Goal: Task Accomplishment & Management: Manage account settings

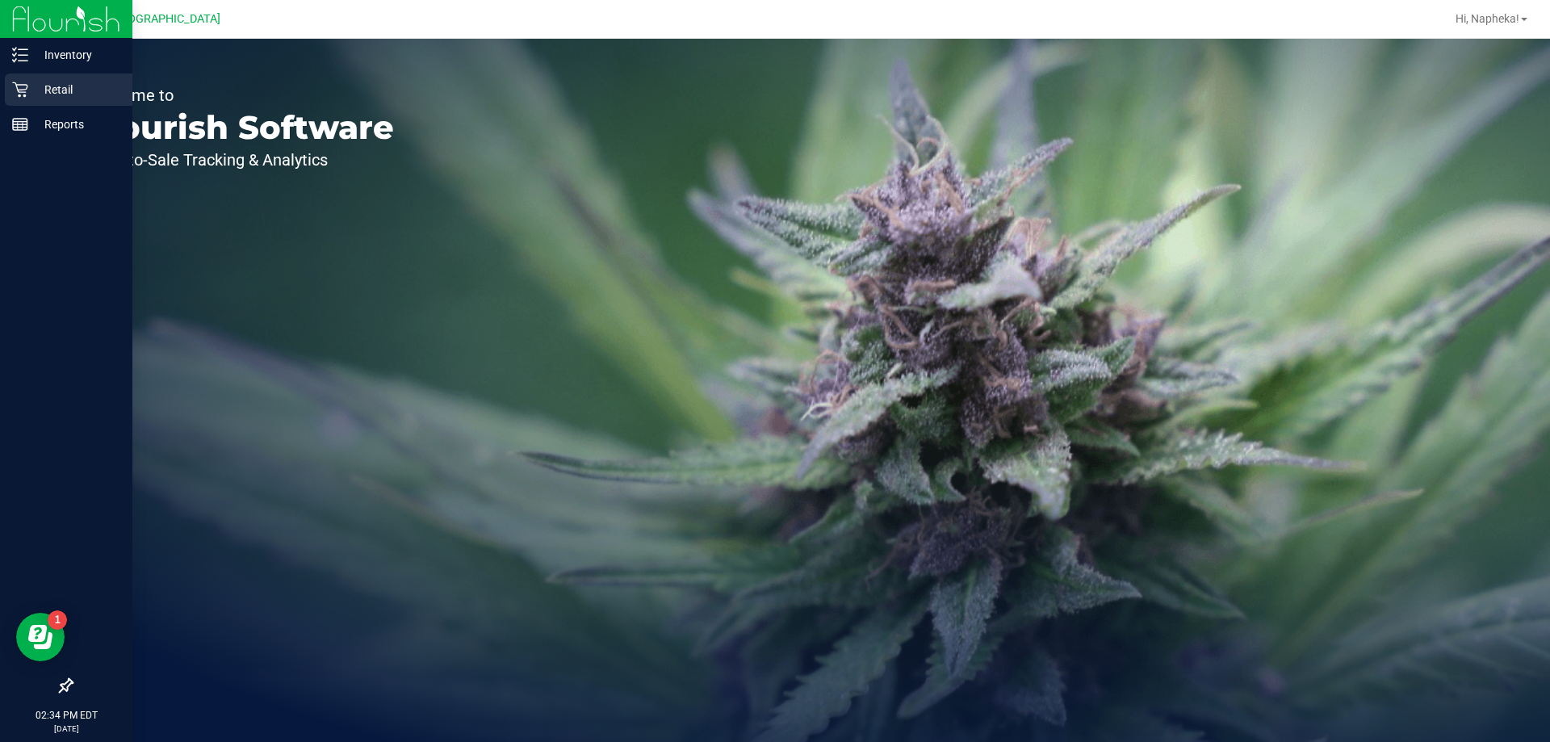
click at [47, 92] on p "Retail" at bounding box center [76, 89] width 97 height 19
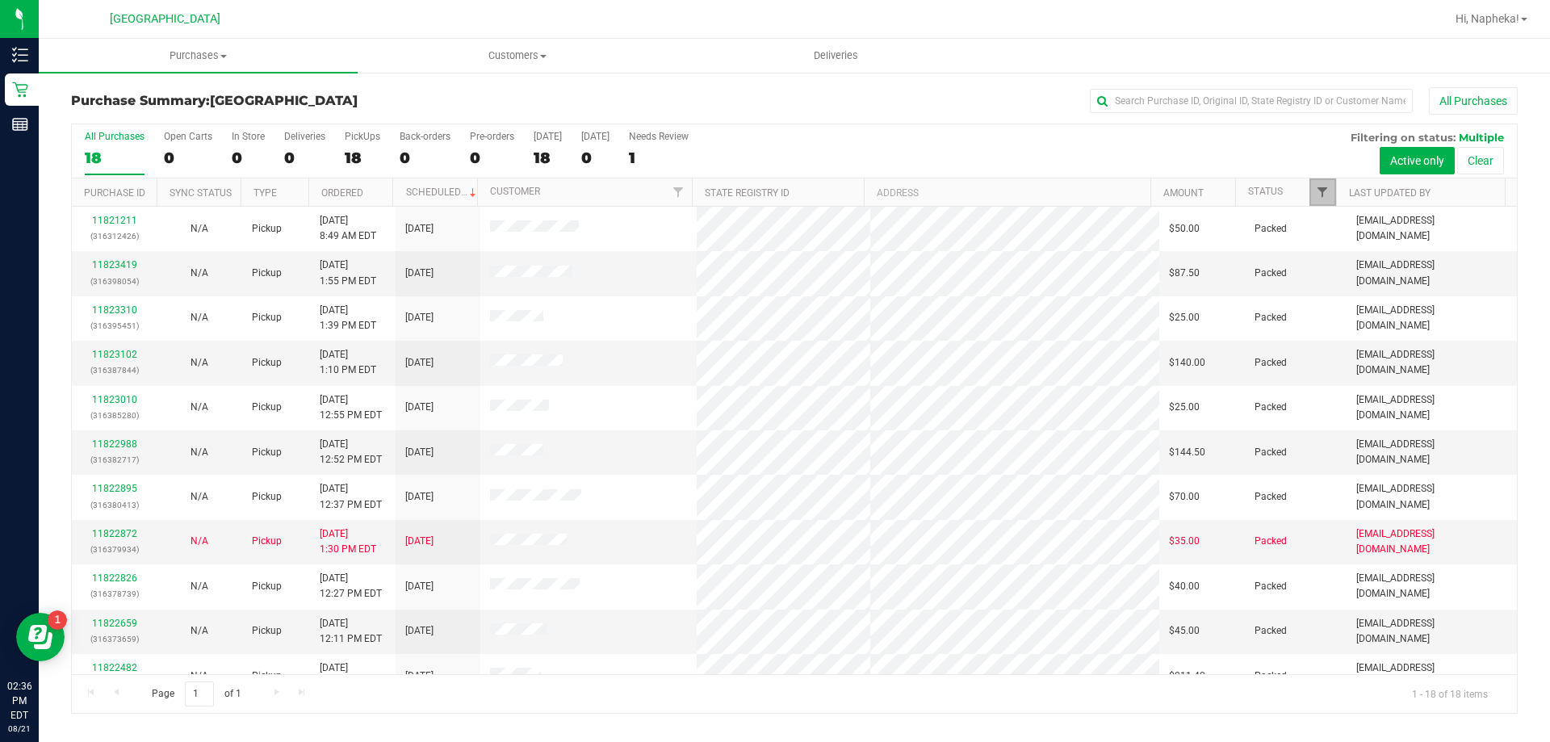
click at [1324, 189] on span "Filter" at bounding box center [1322, 192] width 13 height 13
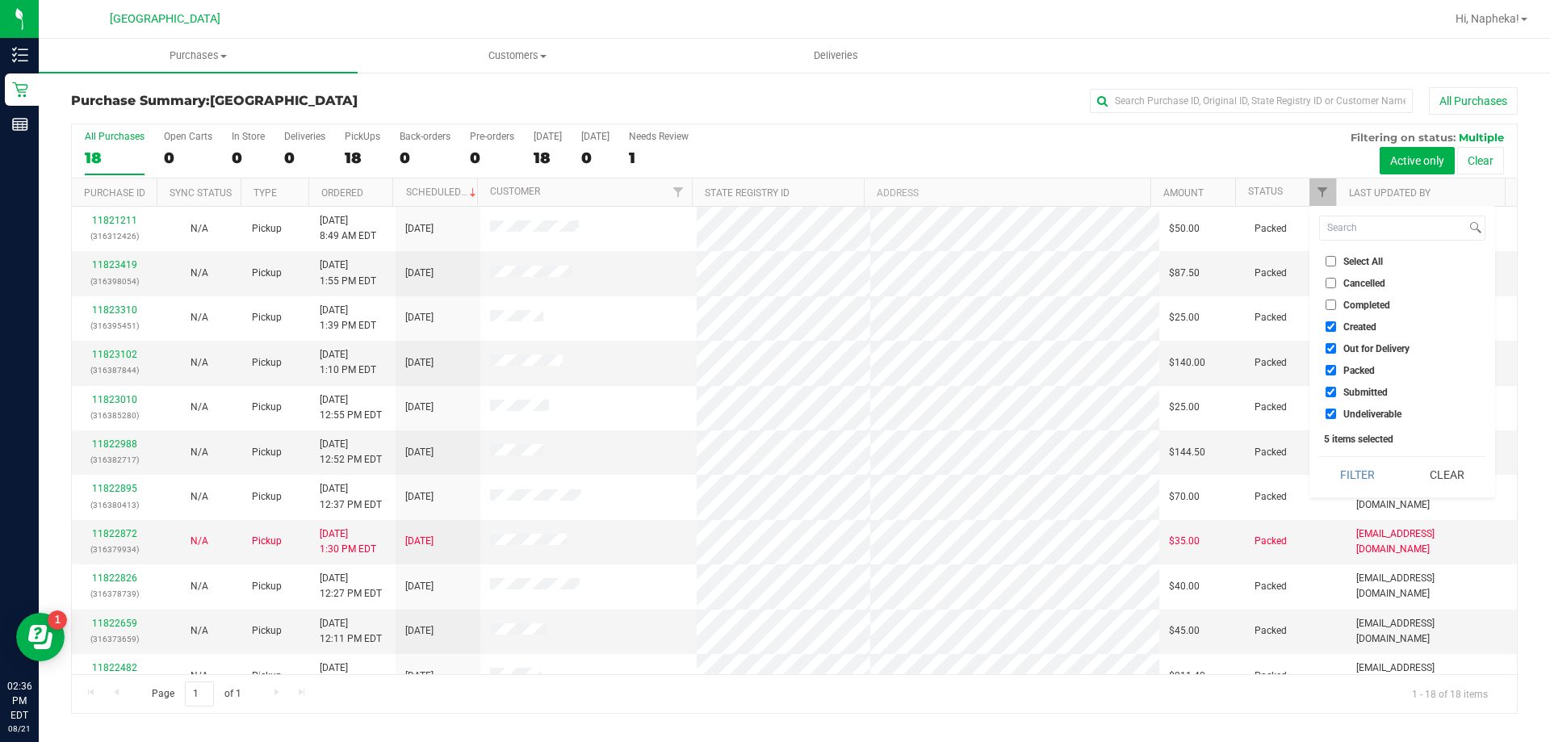
click at [1336, 329] on input "Created" at bounding box center [1331, 326] width 10 height 10
checkbox input "false"
click at [1336, 346] on label "Out for Delivery" at bounding box center [1368, 348] width 84 height 10
click at [1336, 346] on input "Out for Delivery" at bounding box center [1331, 348] width 10 height 10
checkbox input "false"
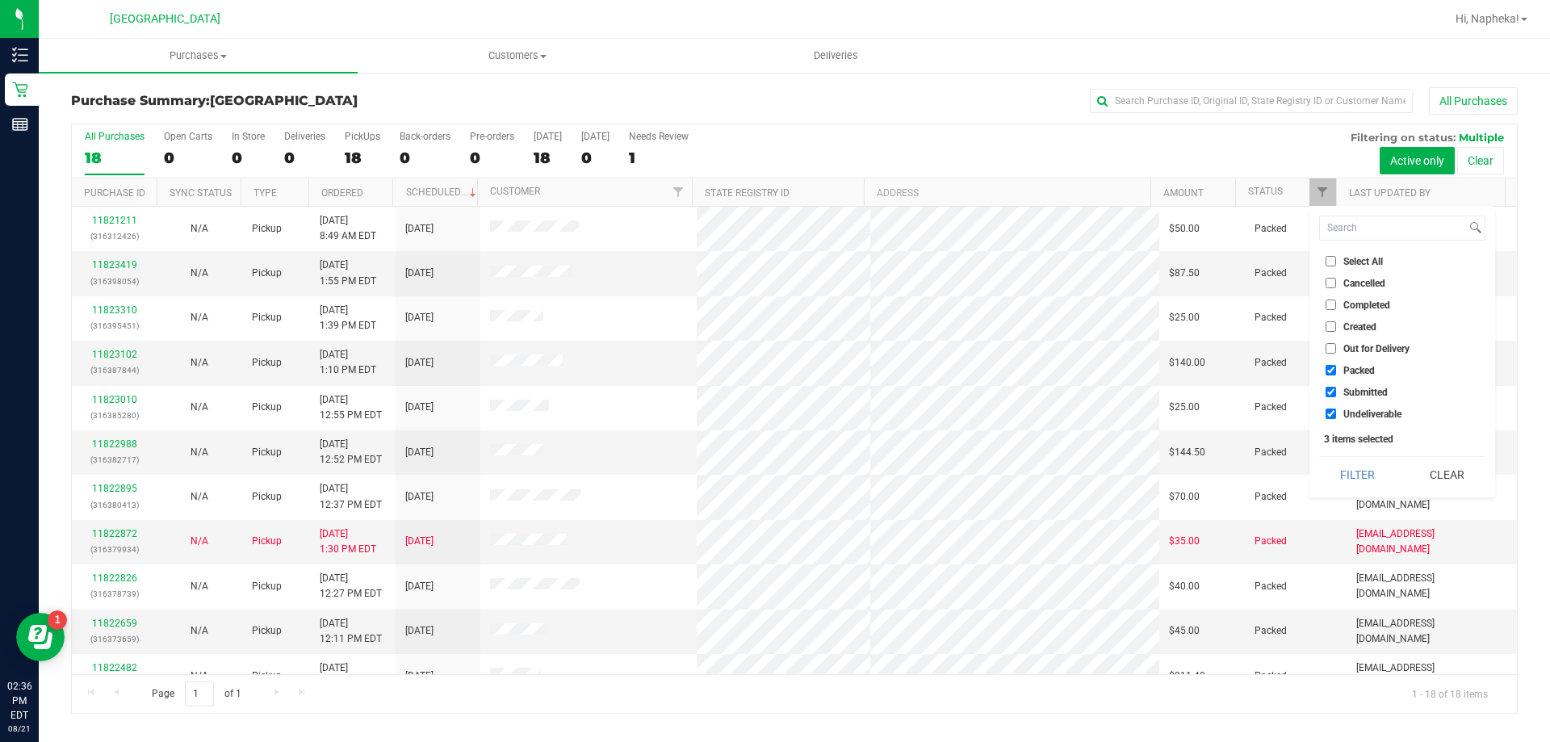
click at [1336, 376] on li "Packed" at bounding box center [1403, 370] width 166 height 17
click at [1336, 370] on label "Packed" at bounding box center [1350, 370] width 49 height 10
click at [1336, 370] on input "Packed" at bounding box center [1331, 370] width 10 height 10
checkbox input "false"
click at [1332, 412] on input "Undeliverable" at bounding box center [1331, 414] width 10 height 10
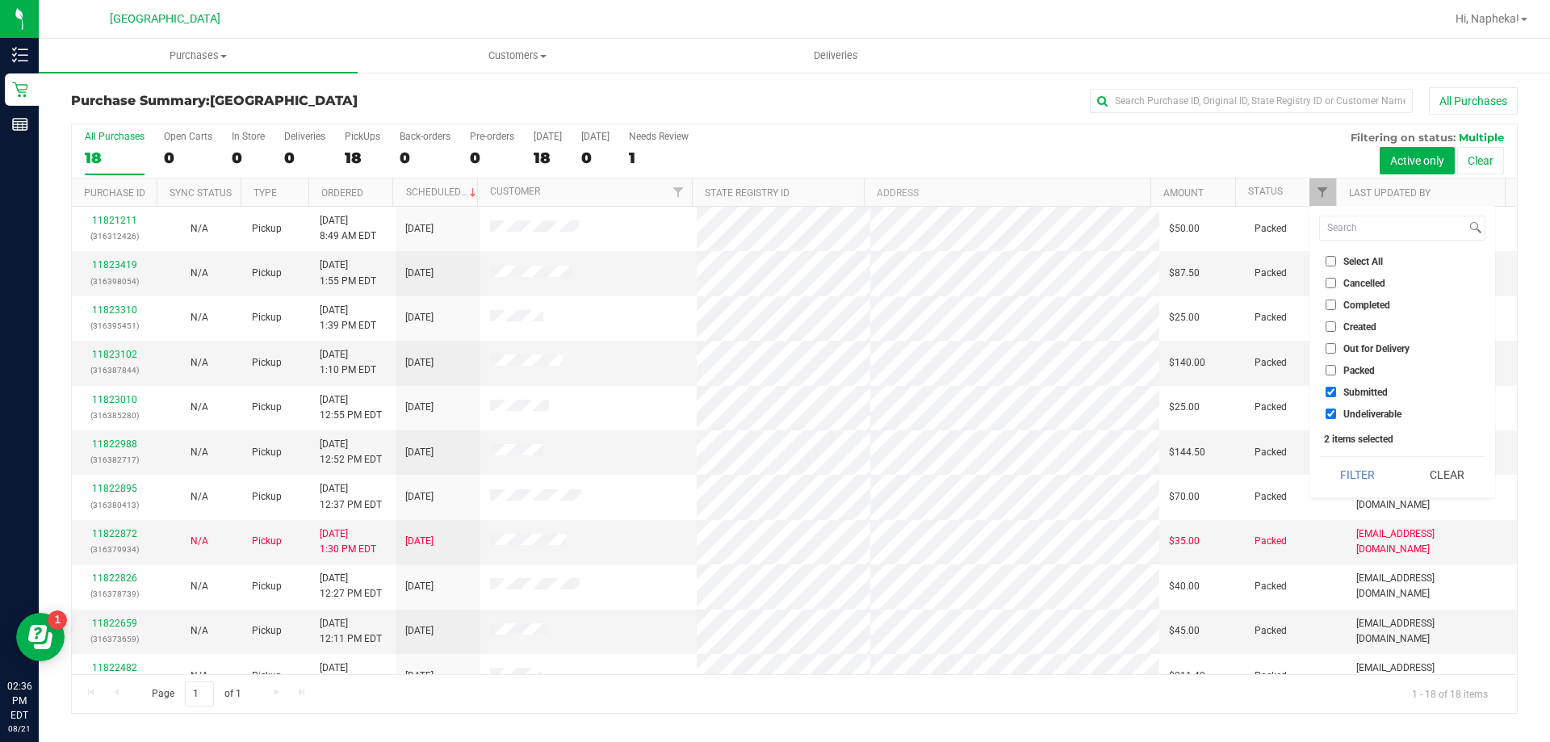
checkbox input "false"
click at [1347, 461] on button "Filter" at bounding box center [1359, 475] width 78 height 36
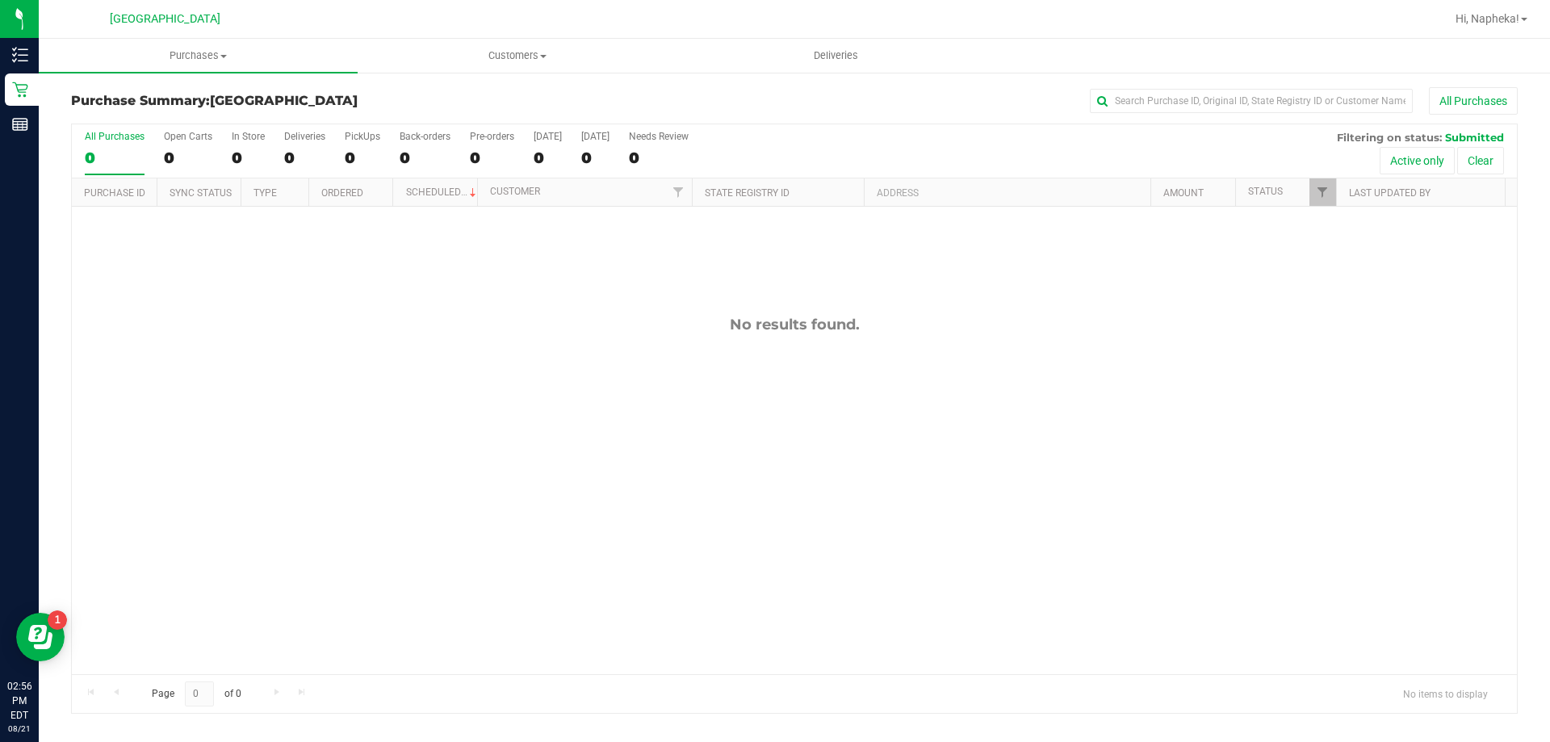
click at [195, 434] on div "No results found." at bounding box center [795, 495] width 1446 height 577
click at [510, 51] on span "Customers" at bounding box center [517, 55] width 317 height 15
click at [495, 98] on li "All customers" at bounding box center [517, 97] width 319 height 19
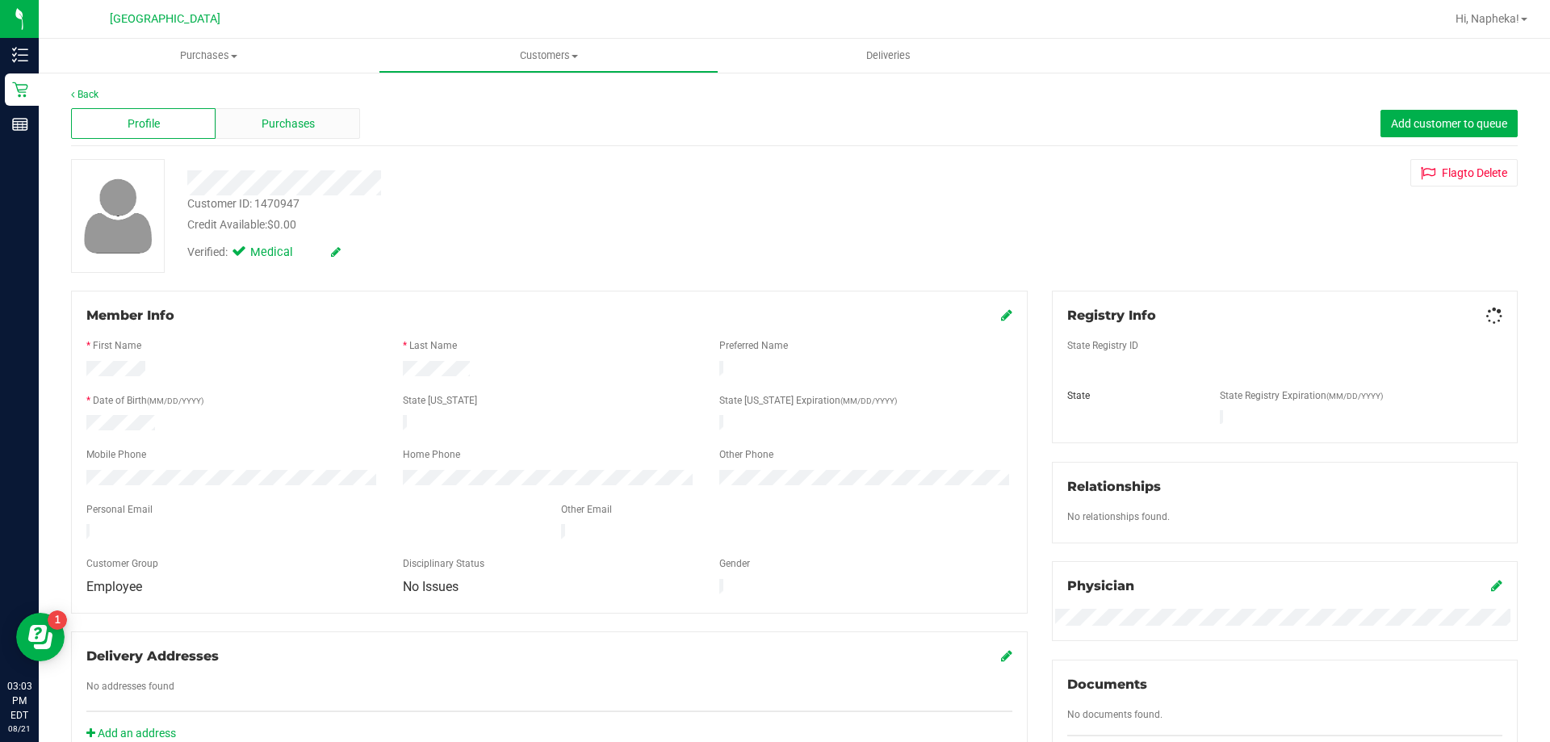
click at [300, 129] on span "Purchases" at bounding box center [288, 123] width 53 height 17
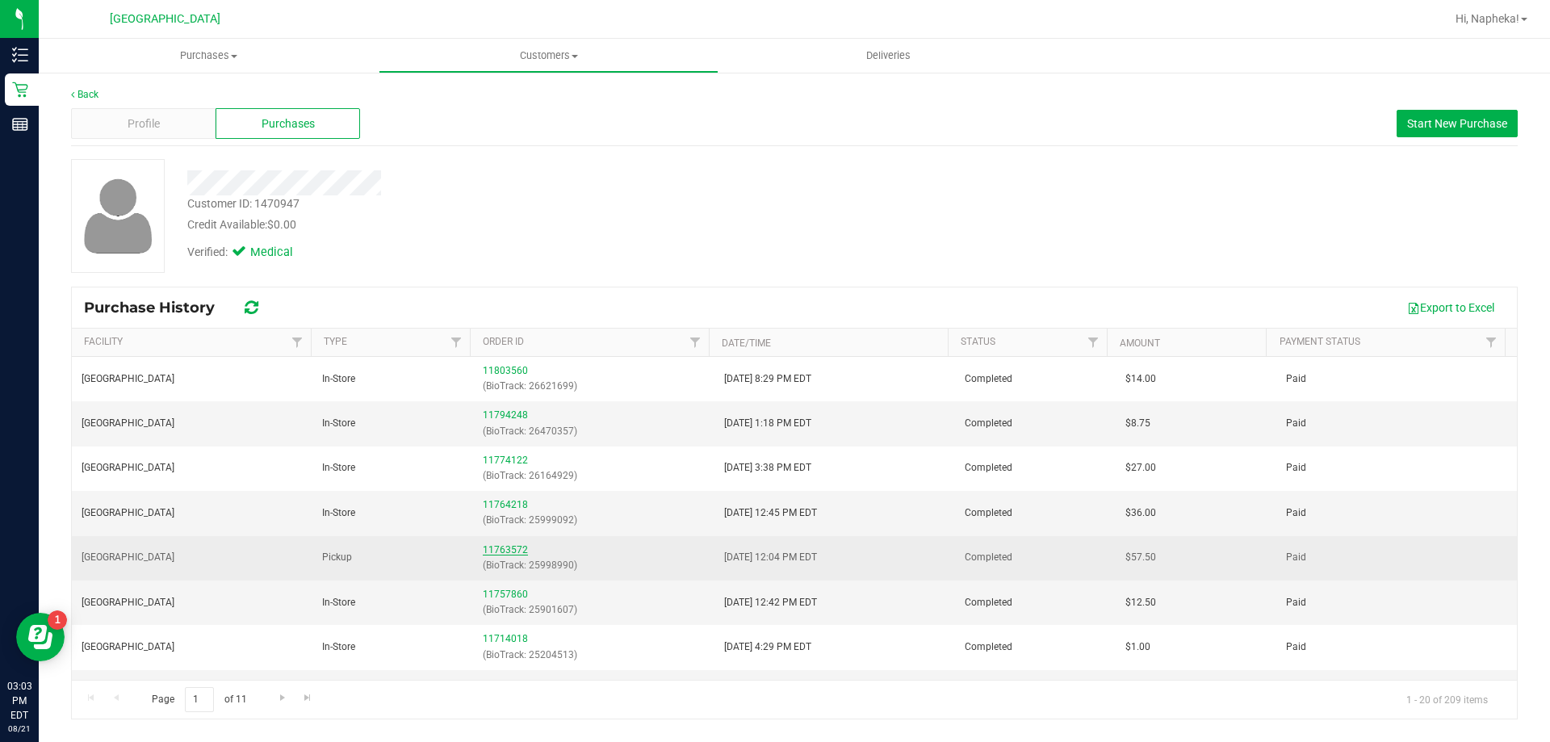
click at [492, 551] on link "11763572" at bounding box center [505, 549] width 45 height 11
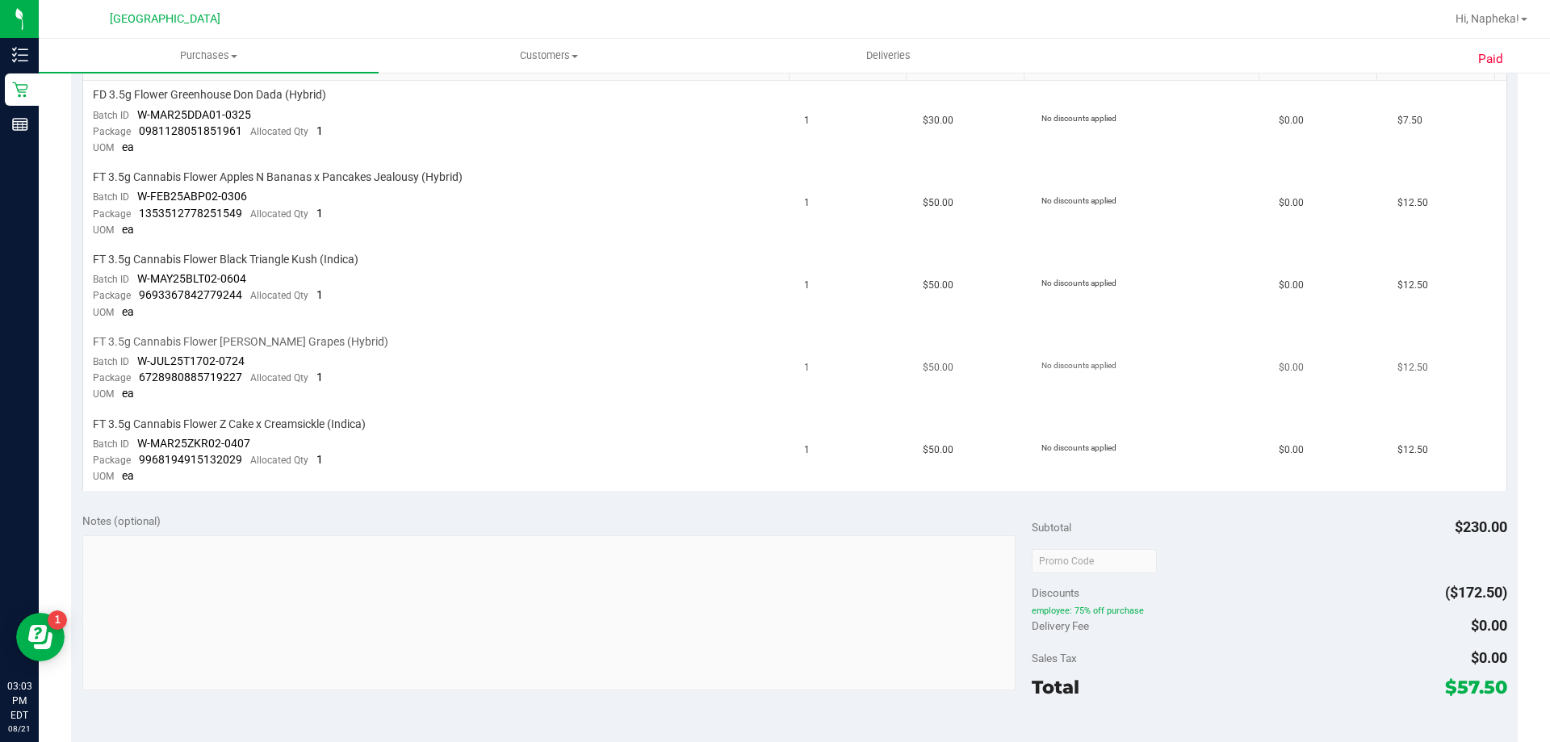
scroll to position [485, 0]
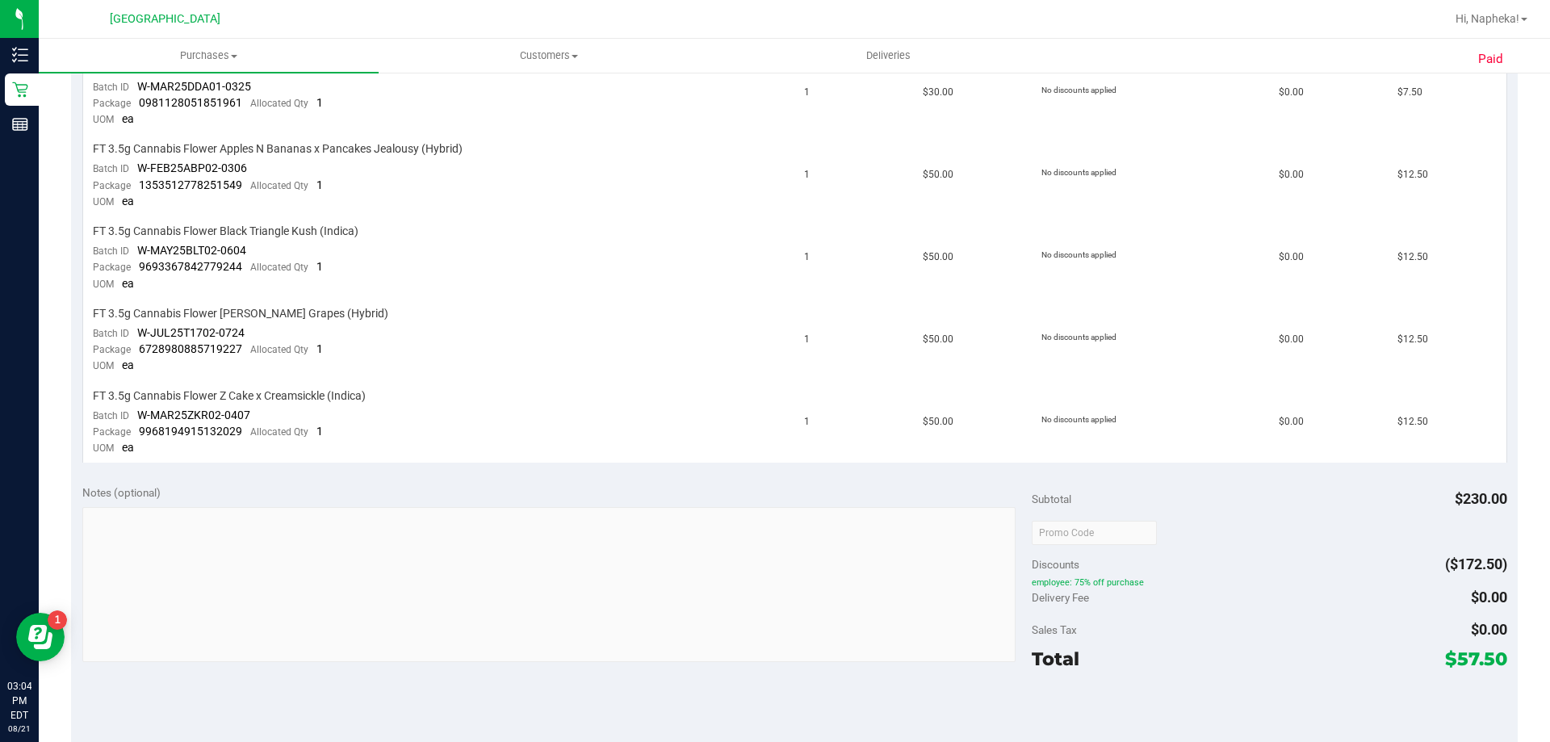
click at [873, 489] on div "Notes (optional)" at bounding box center [557, 493] width 950 height 16
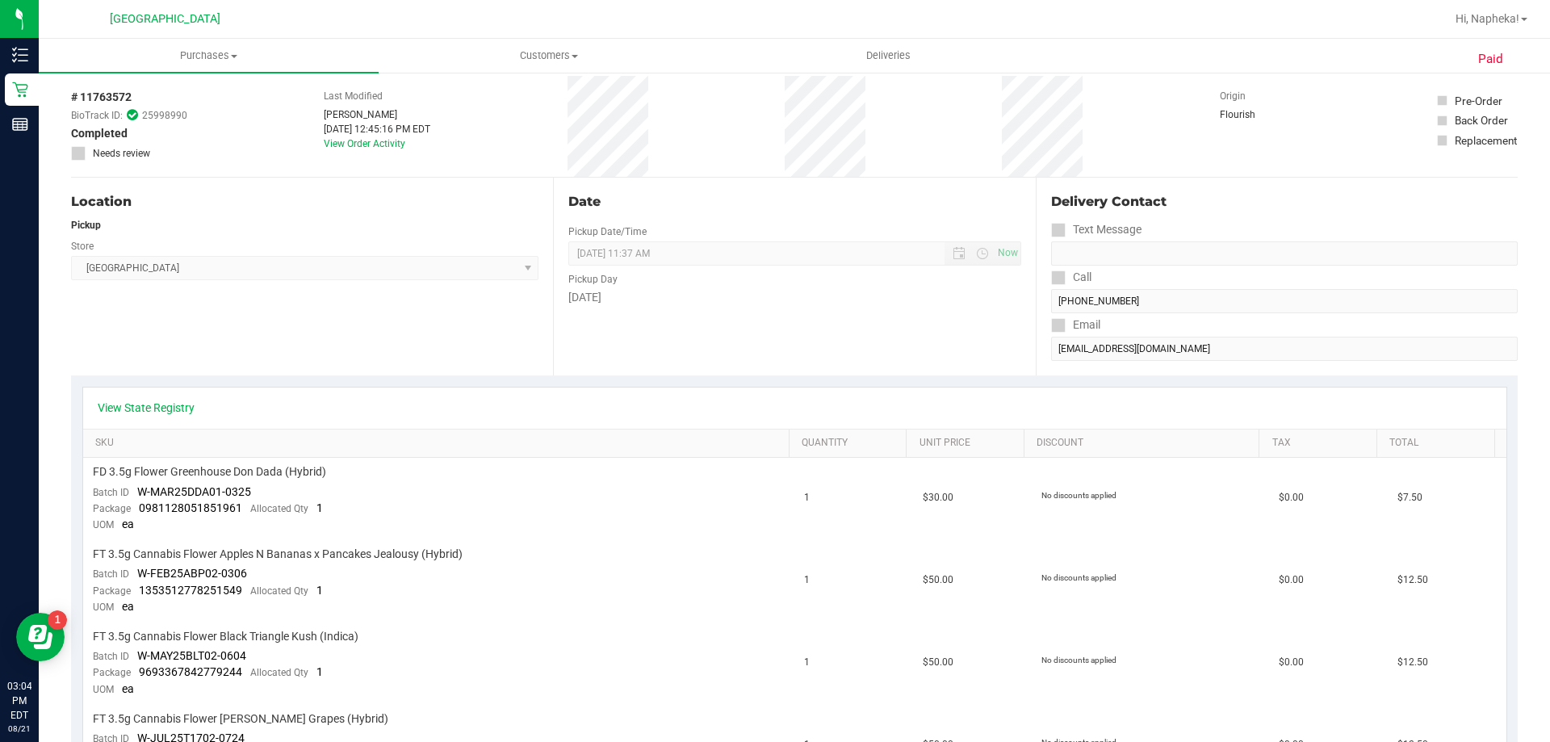
scroll to position [0, 0]
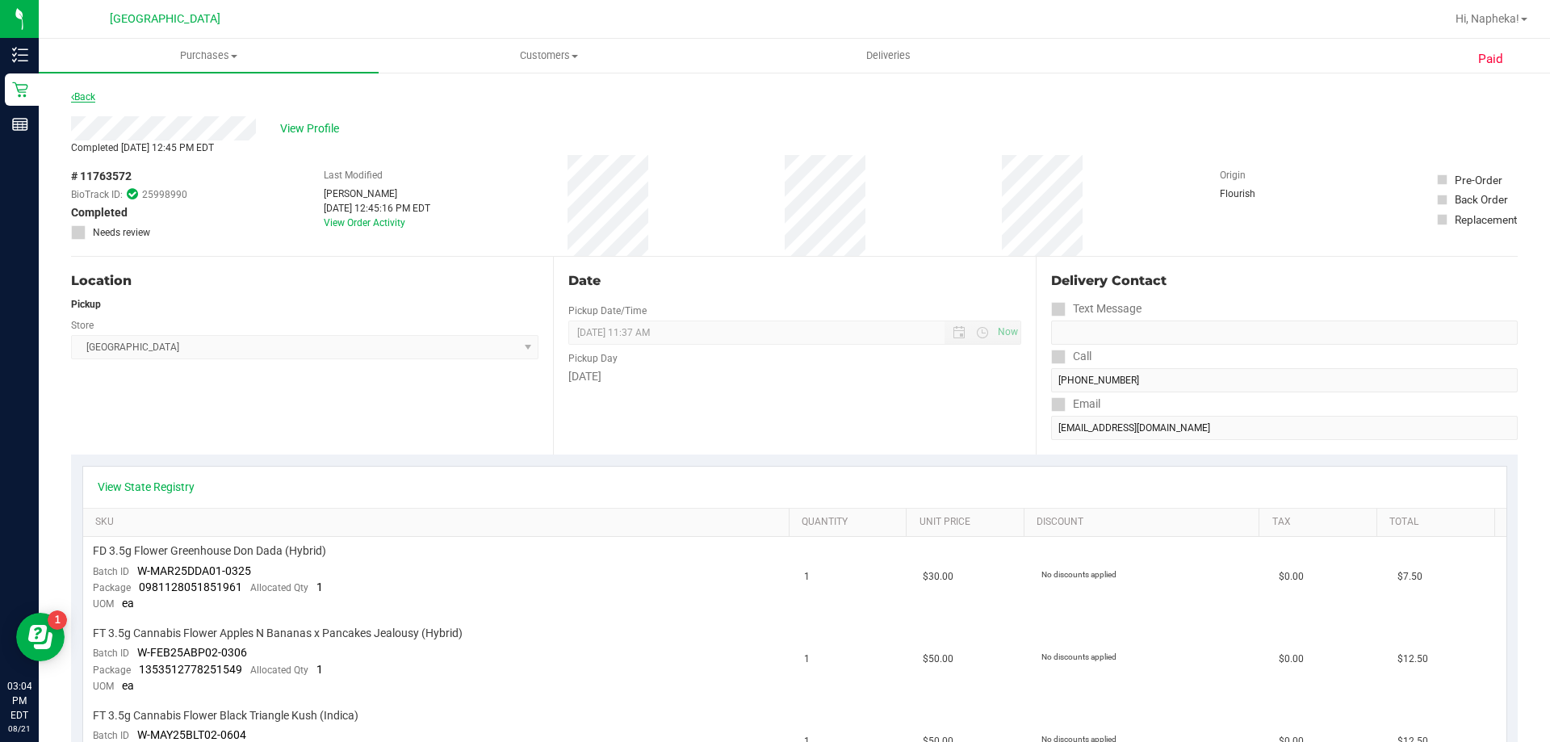
click at [93, 99] on link "Back" at bounding box center [83, 96] width 24 height 11
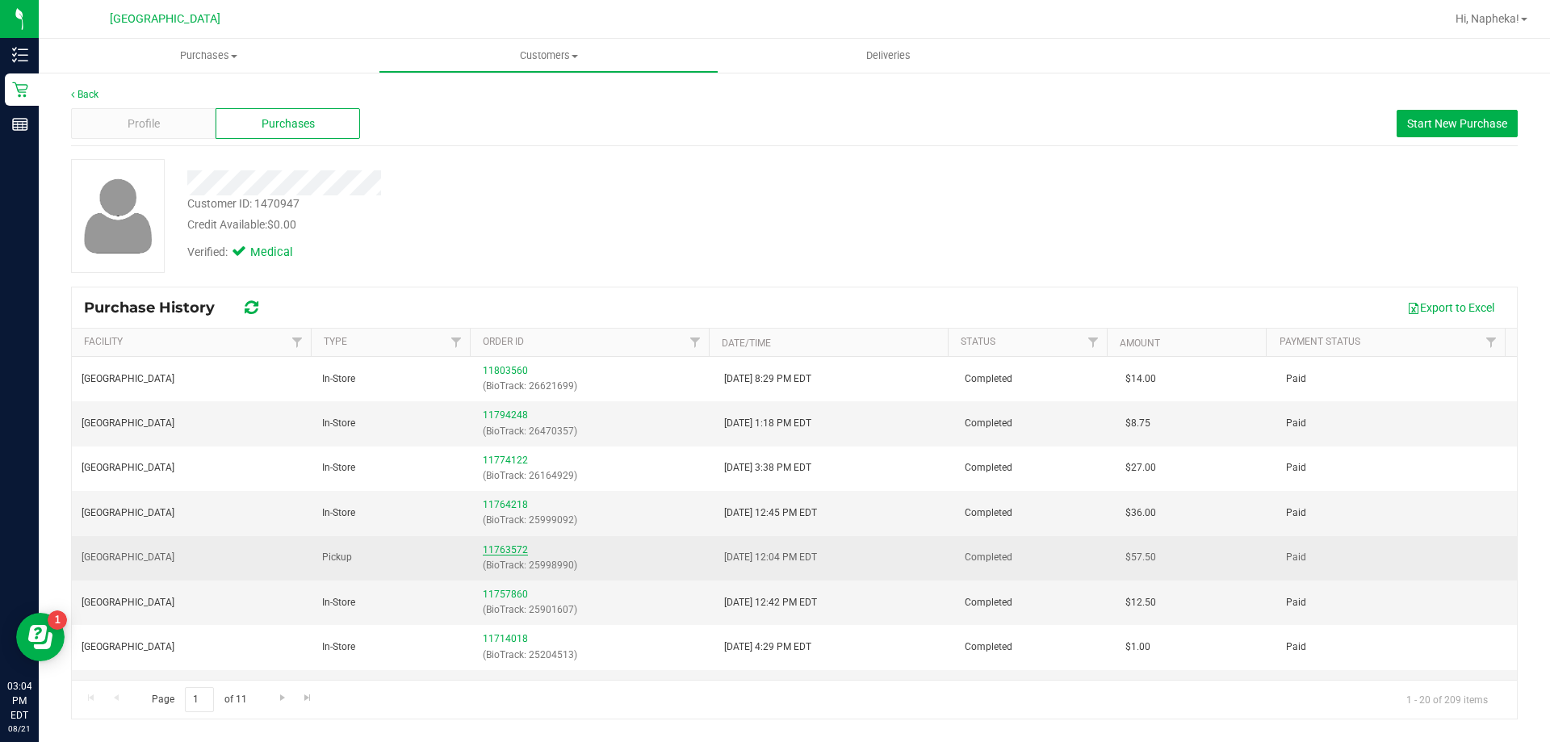
click at [513, 547] on link "11763572" at bounding box center [505, 549] width 45 height 11
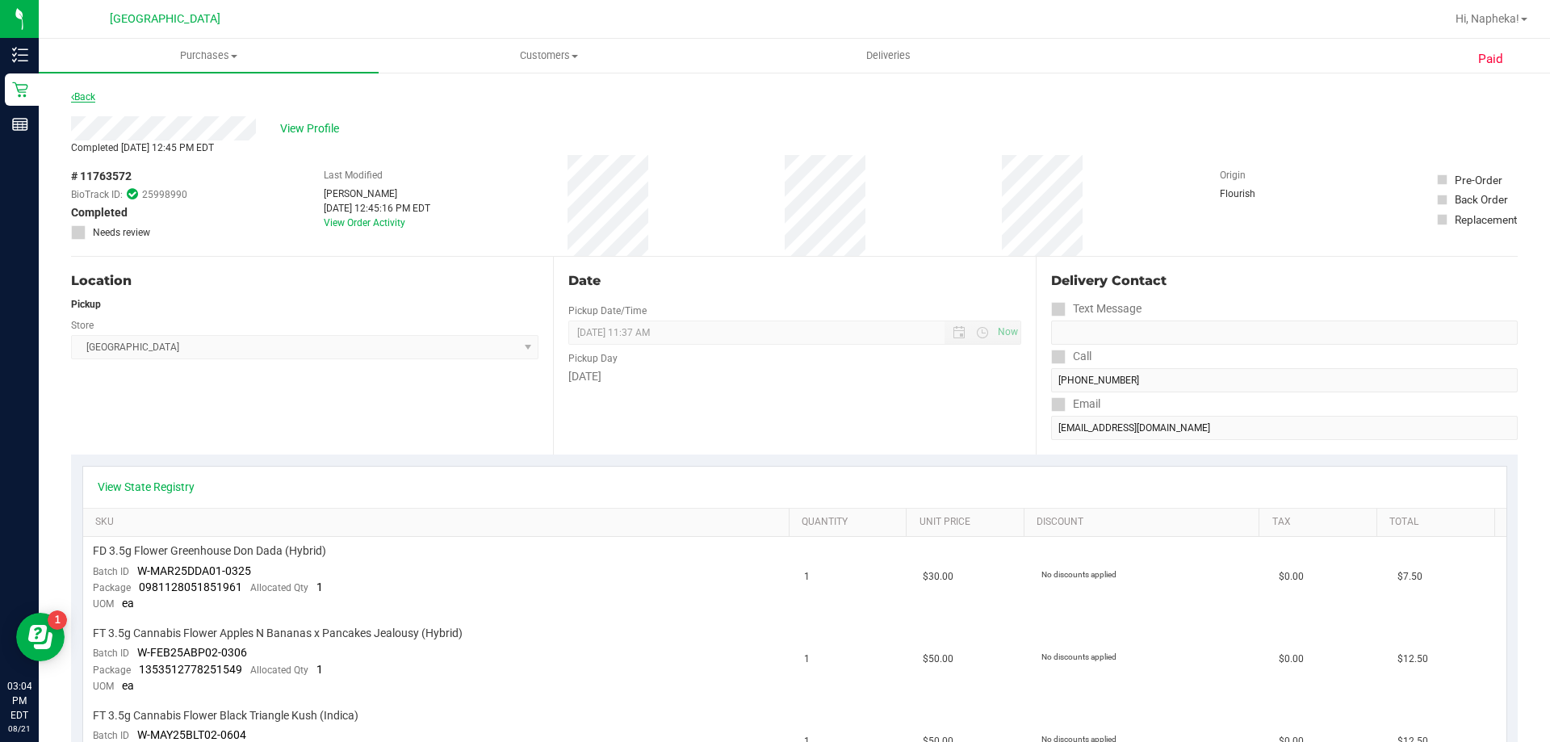
click at [91, 96] on link "Back" at bounding box center [83, 96] width 24 height 11
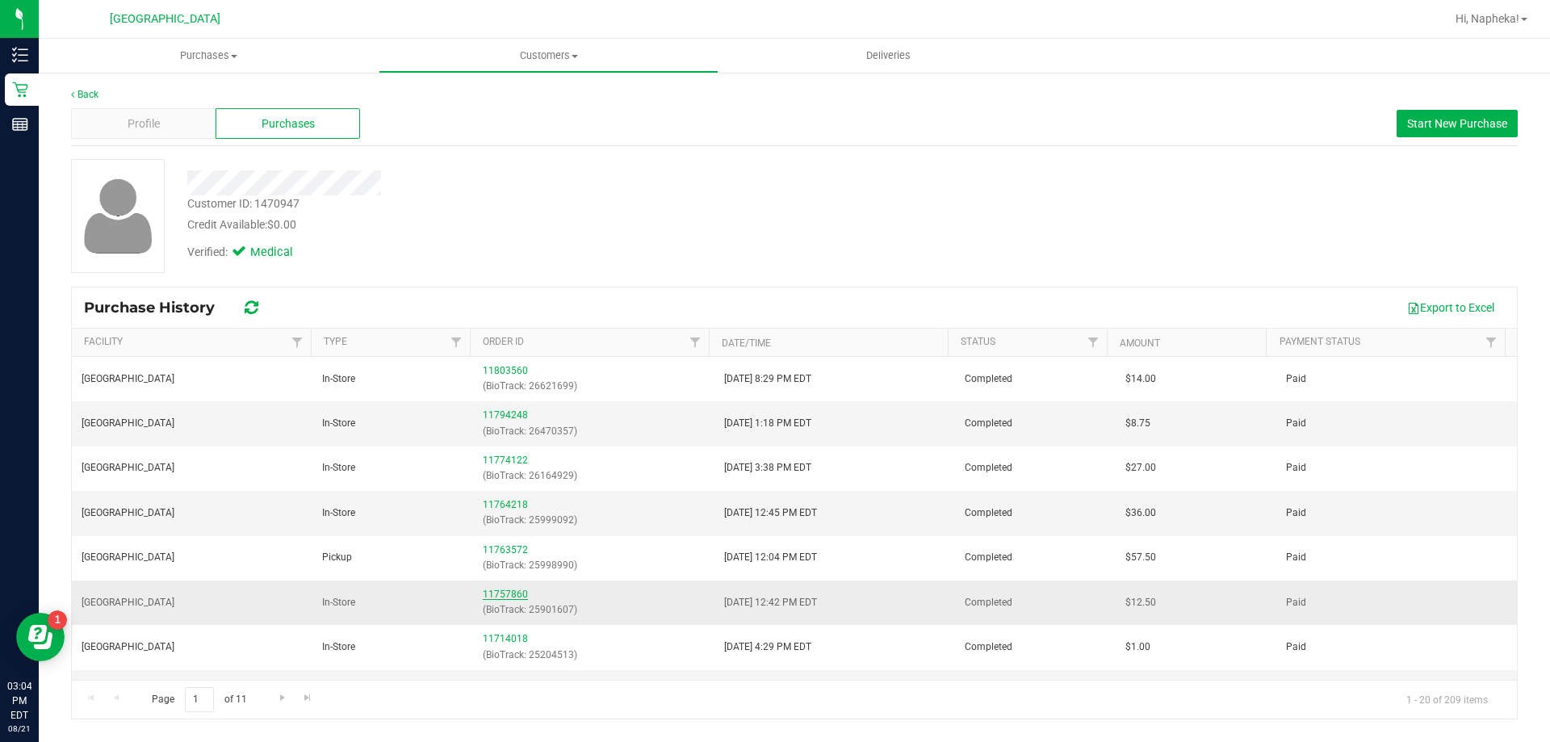
click at [509, 595] on link "11757860" at bounding box center [505, 594] width 45 height 11
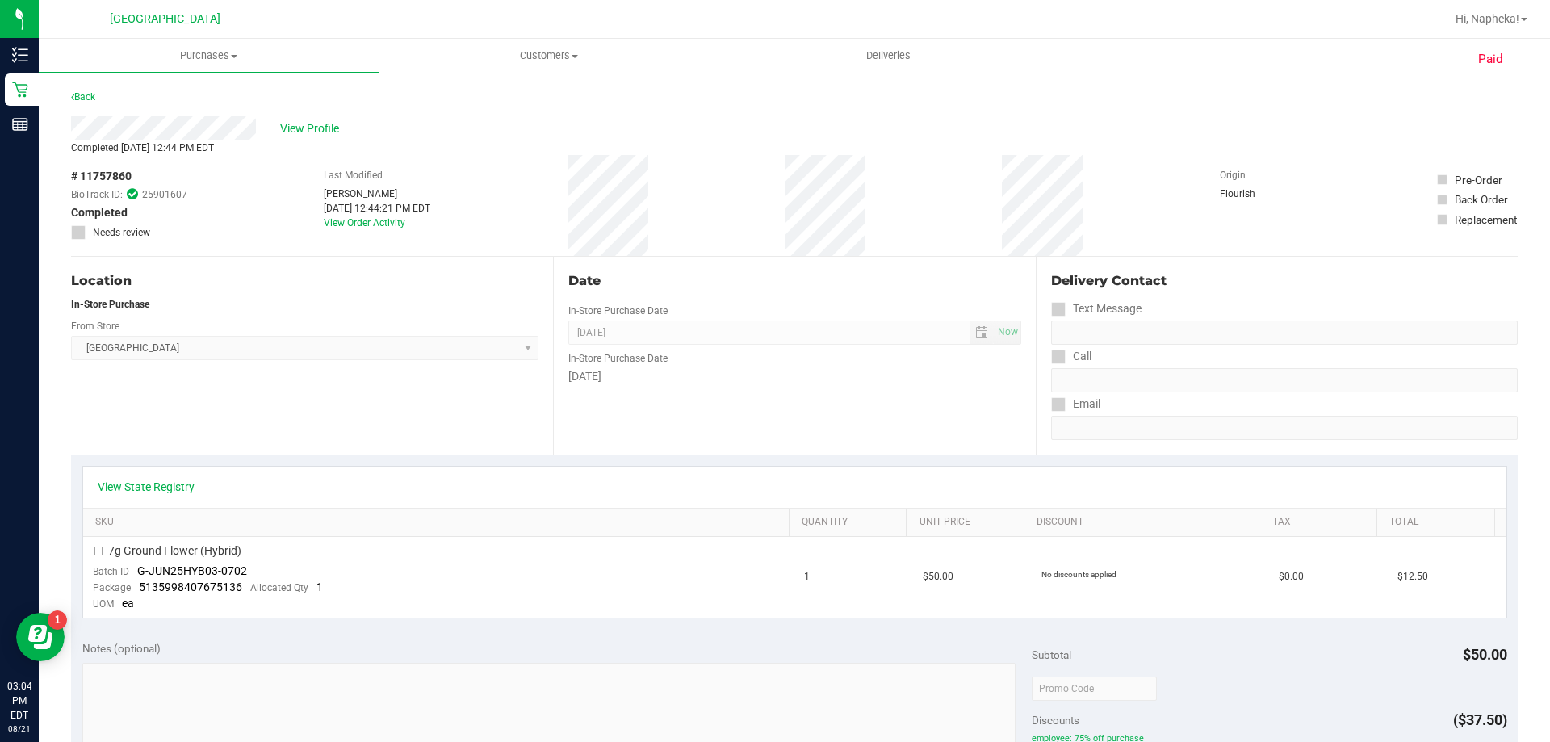
click at [879, 396] on div "Date In-Store Purchase Date Aug 8, 2025 Now In-Store Purchase Date Friday" at bounding box center [794, 356] width 482 height 198
click at [94, 92] on link "Back" at bounding box center [83, 96] width 24 height 11
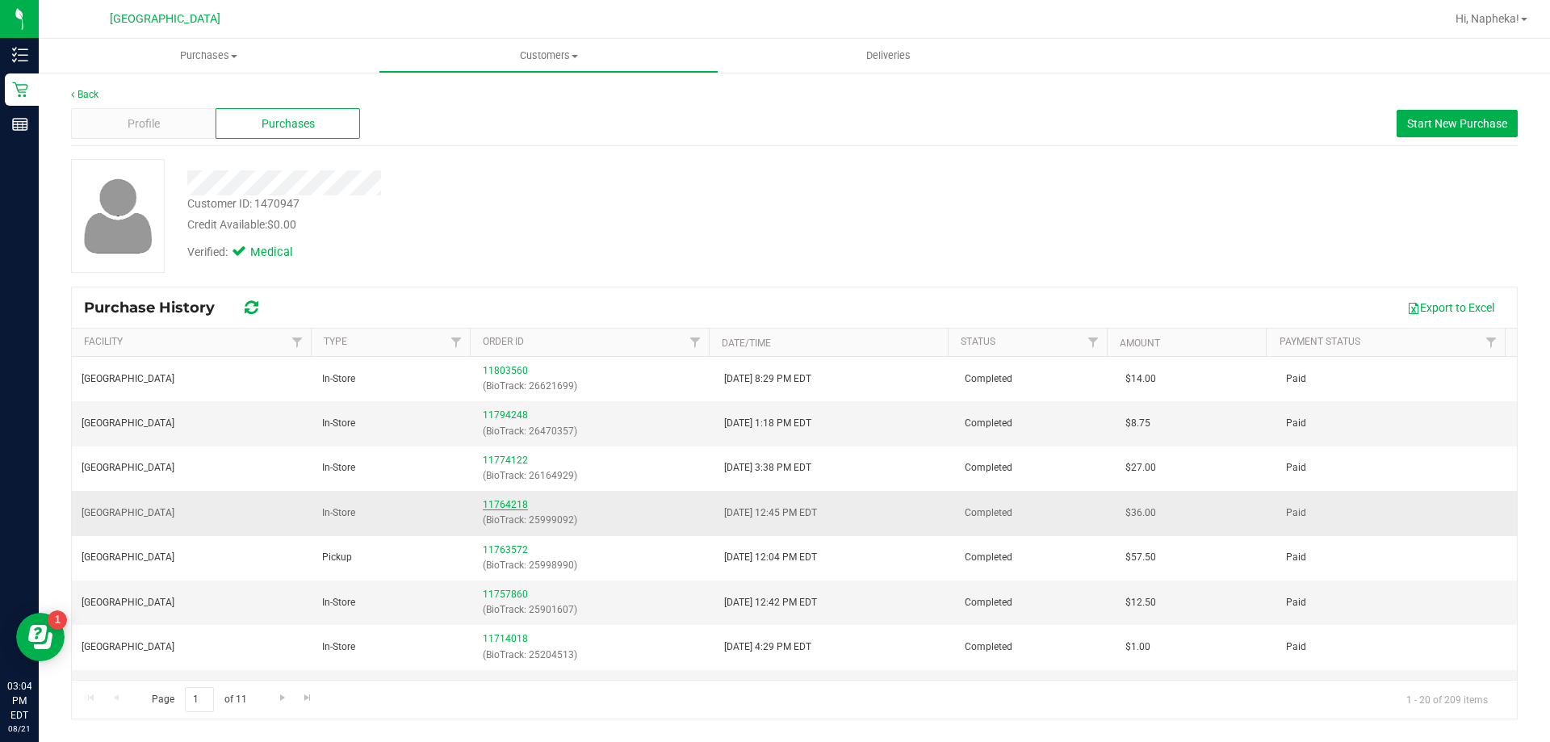
click at [509, 504] on link "11764218" at bounding box center [505, 504] width 45 height 11
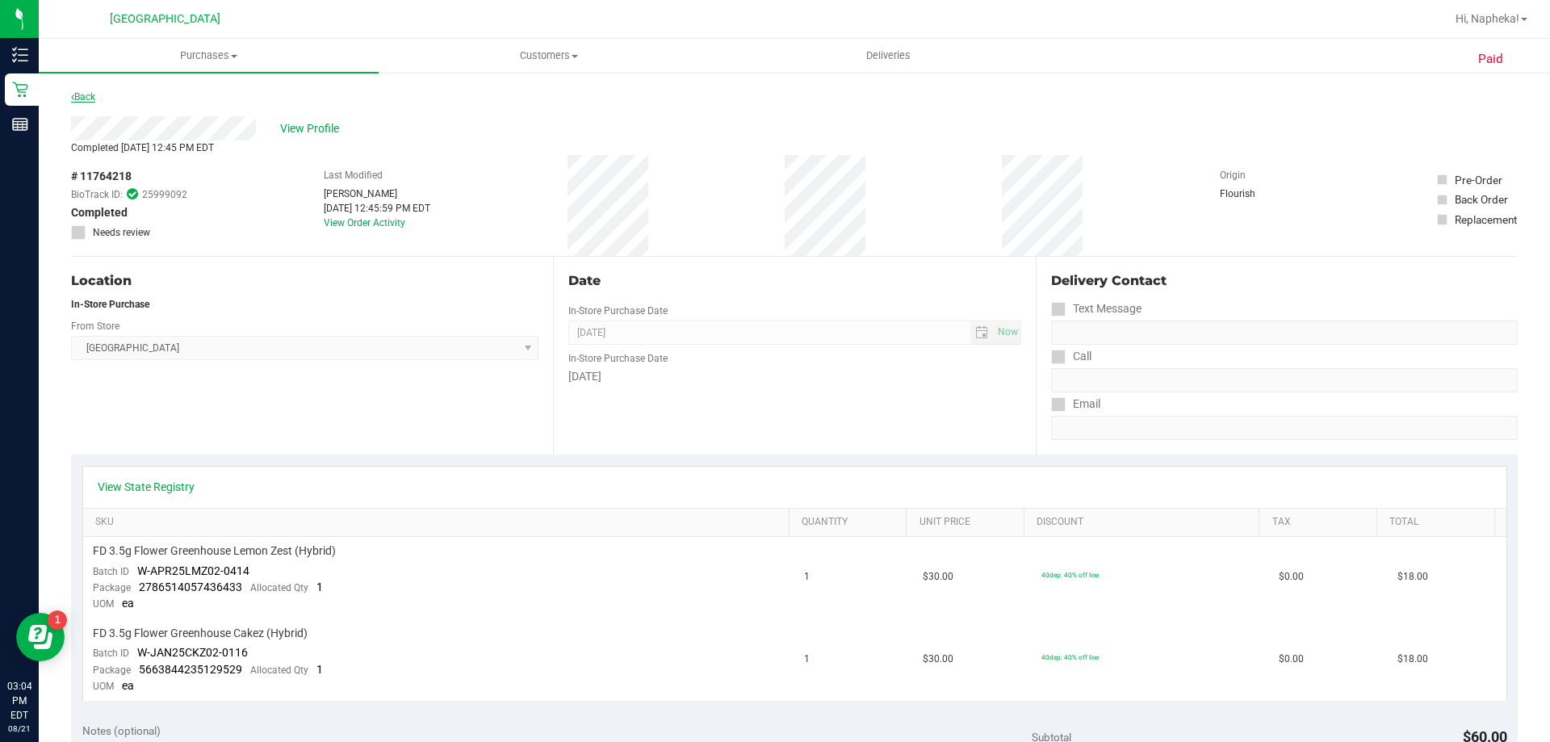
click at [79, 96] on link "Back" at bounding box center [83, 96] width 24 height 11
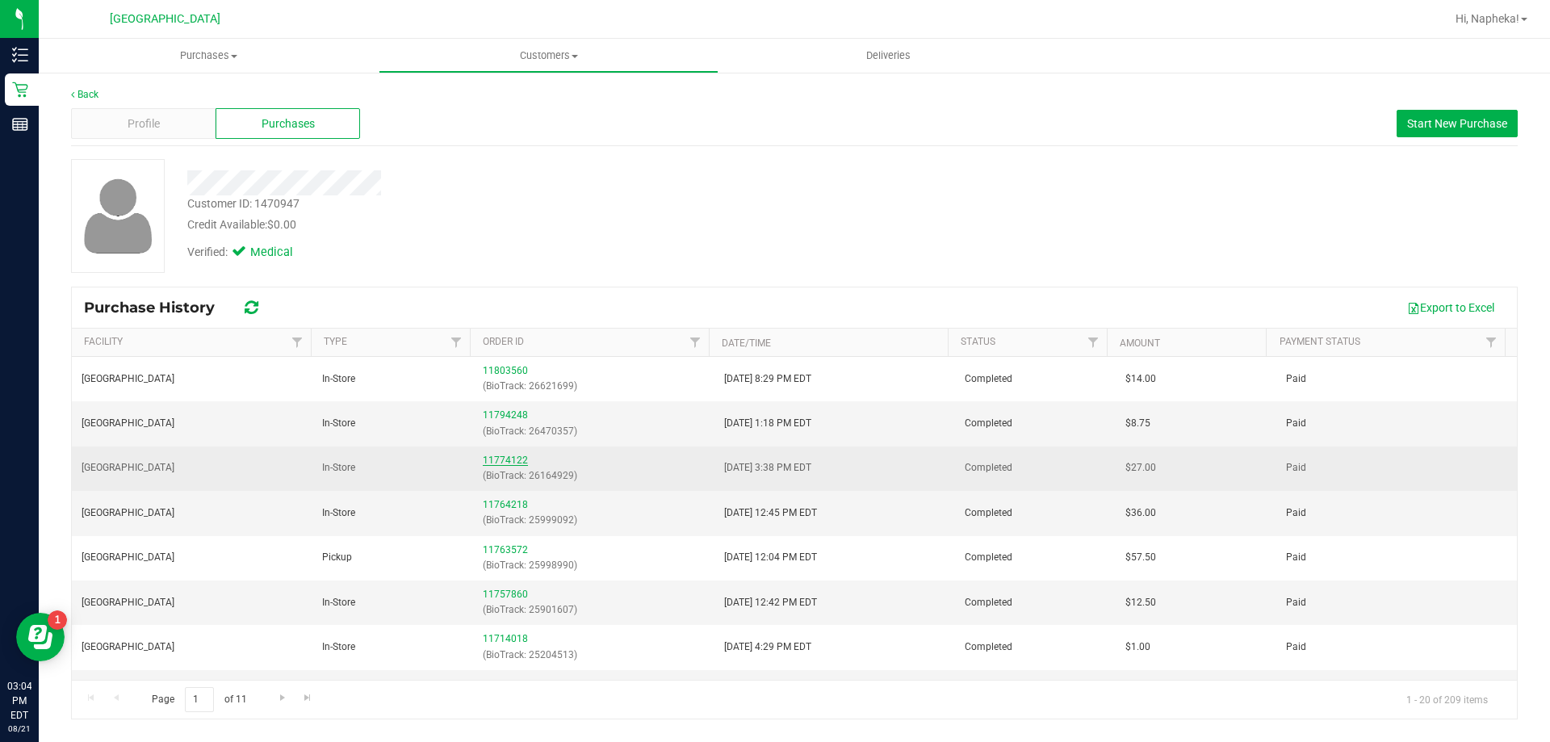
click at [510, 455] on link "11774122" at bounding box center [505, 460] width 45 height 11
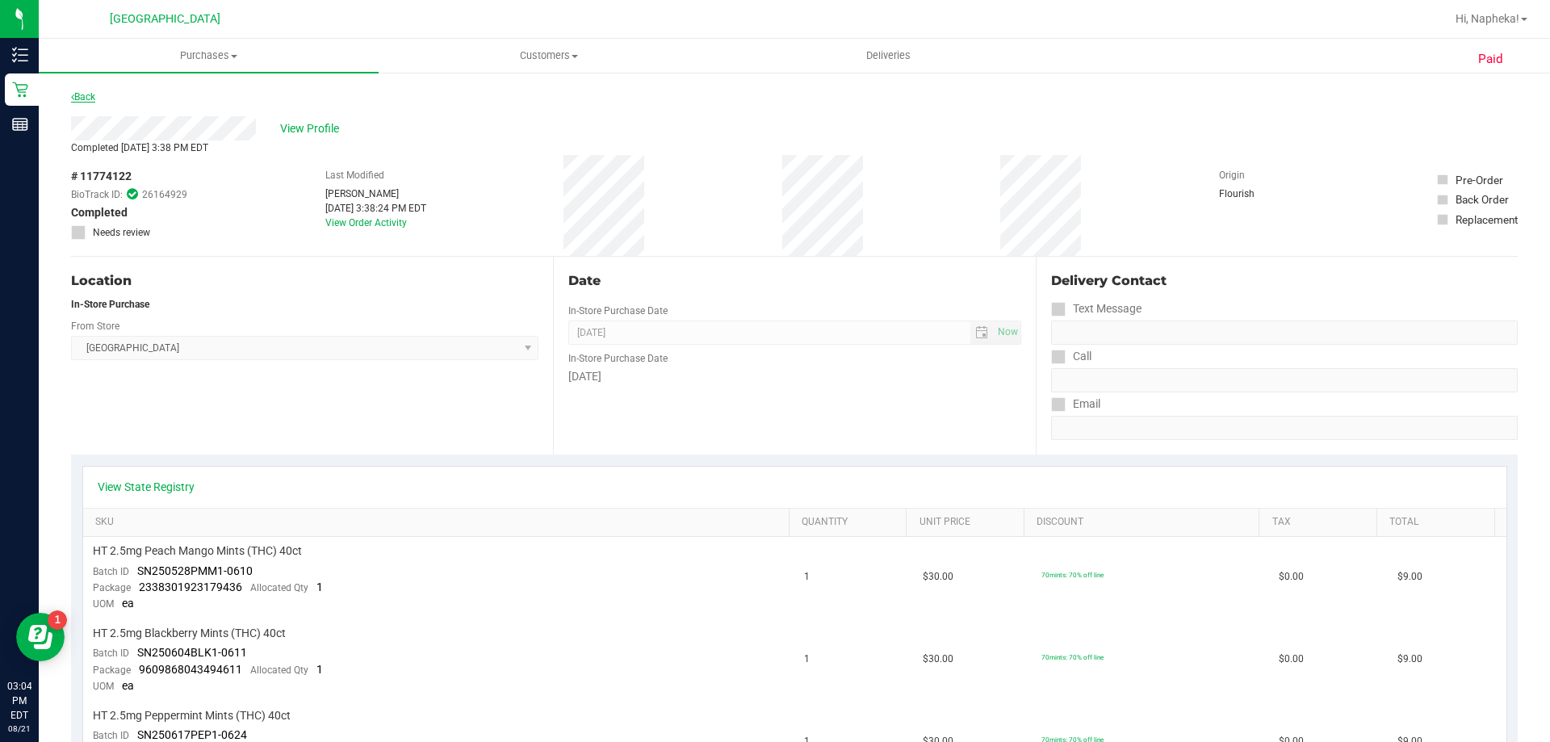
click at [83, 98] on link "Back" at bounding box center [83, 96] width 24 height 11
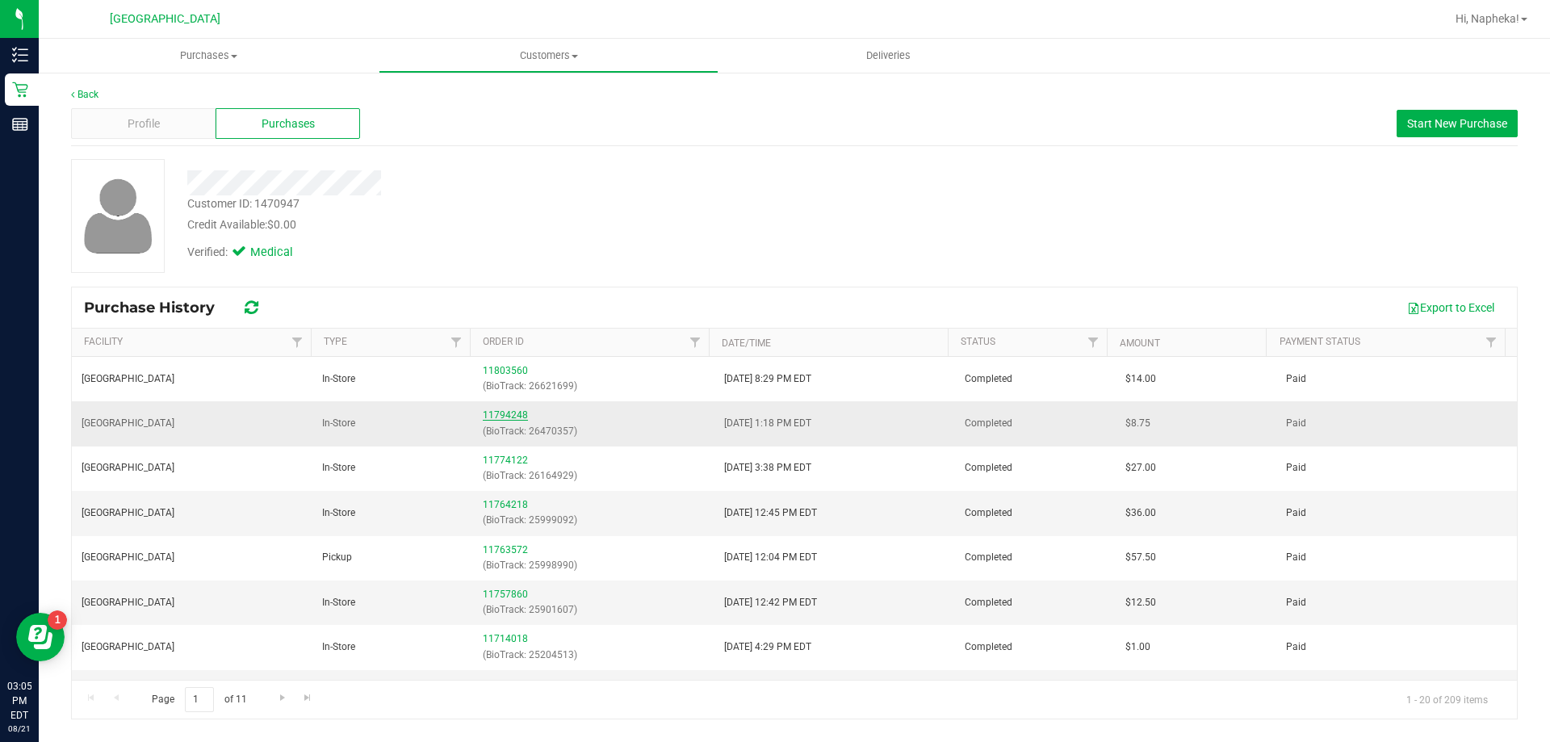
click at [501, 410] on link "11794248" at bounding box center [505, 414] width 45 height 11
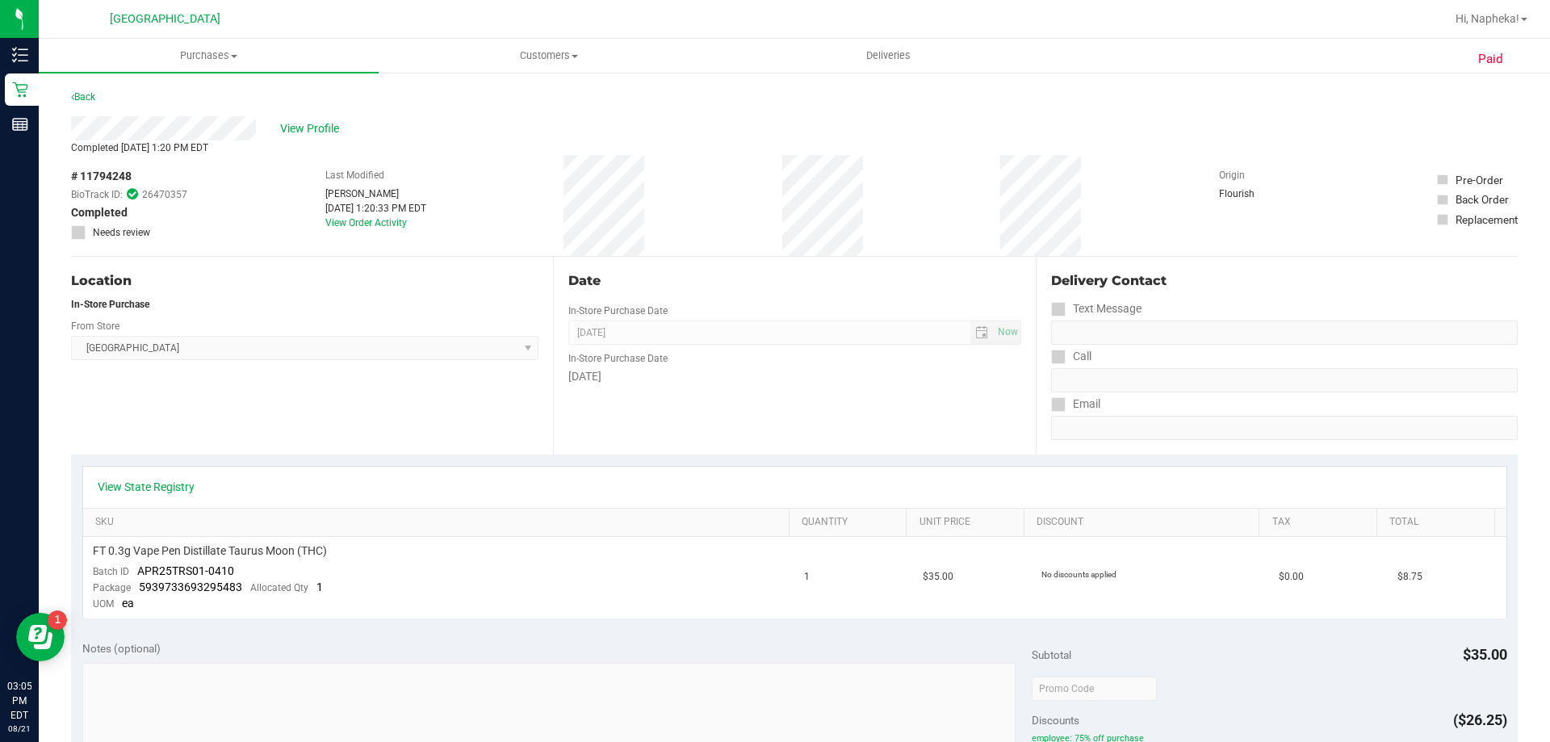
drag, startPoint x: 888, startPoint y: 374, endPoint x: 819, endPoint y: 349, distance: 73.8
click at [885, 374] on div "Friday" at bounding box center [795, 376] width 452 height 17
click at [93, 102] on div "Back" at bounding box center [83, 96] width 24 height 19
click at [91, 95] on link "Back" at bounding box center [83, 96] width 24 height 11
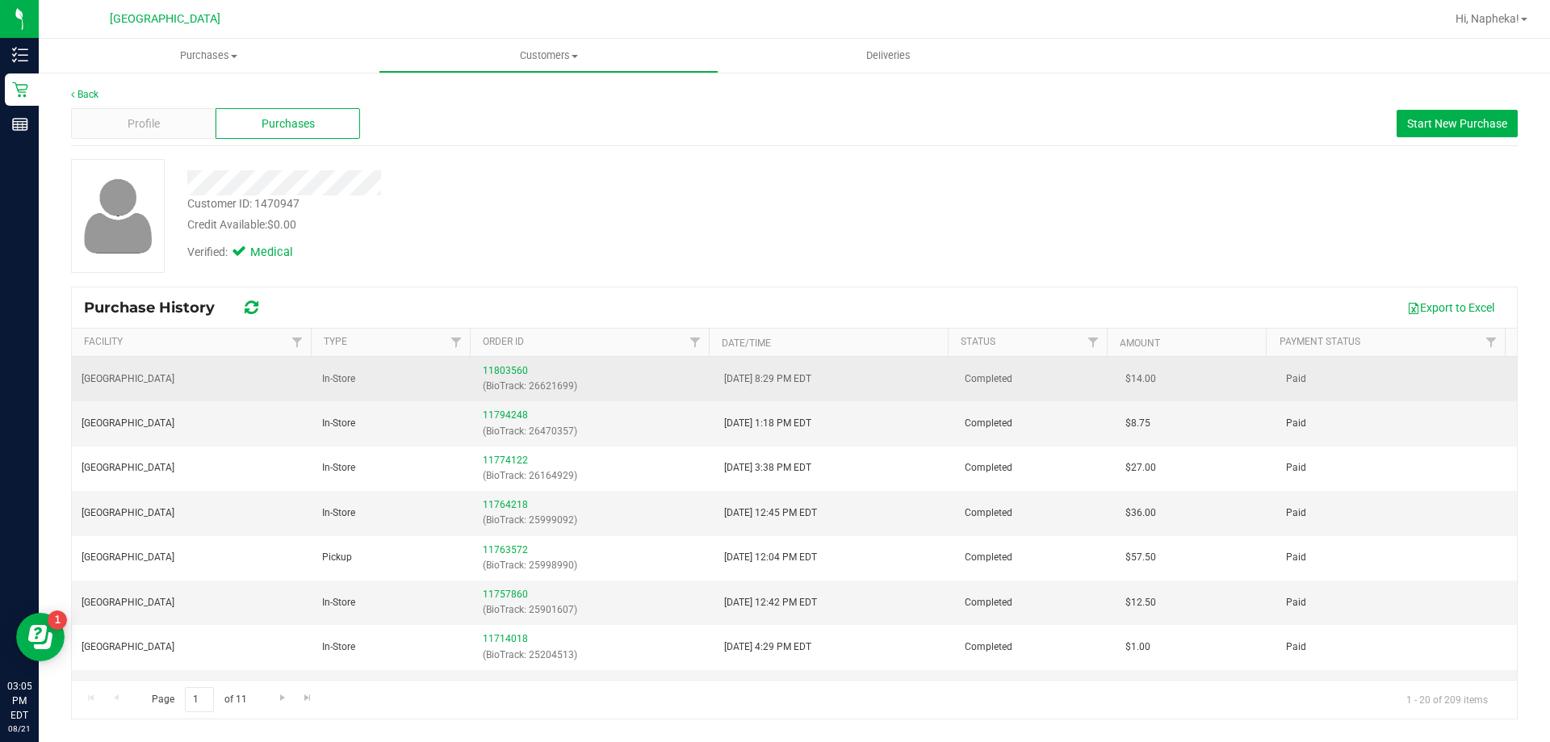
click at [492, 362] on td "11803560 (BioTrack: 26621699)" at bounding box center [593, 379] width 241 height 44
click at [492, 373] on link "11803560" at bounding box center [505, 370] width 45 height 11
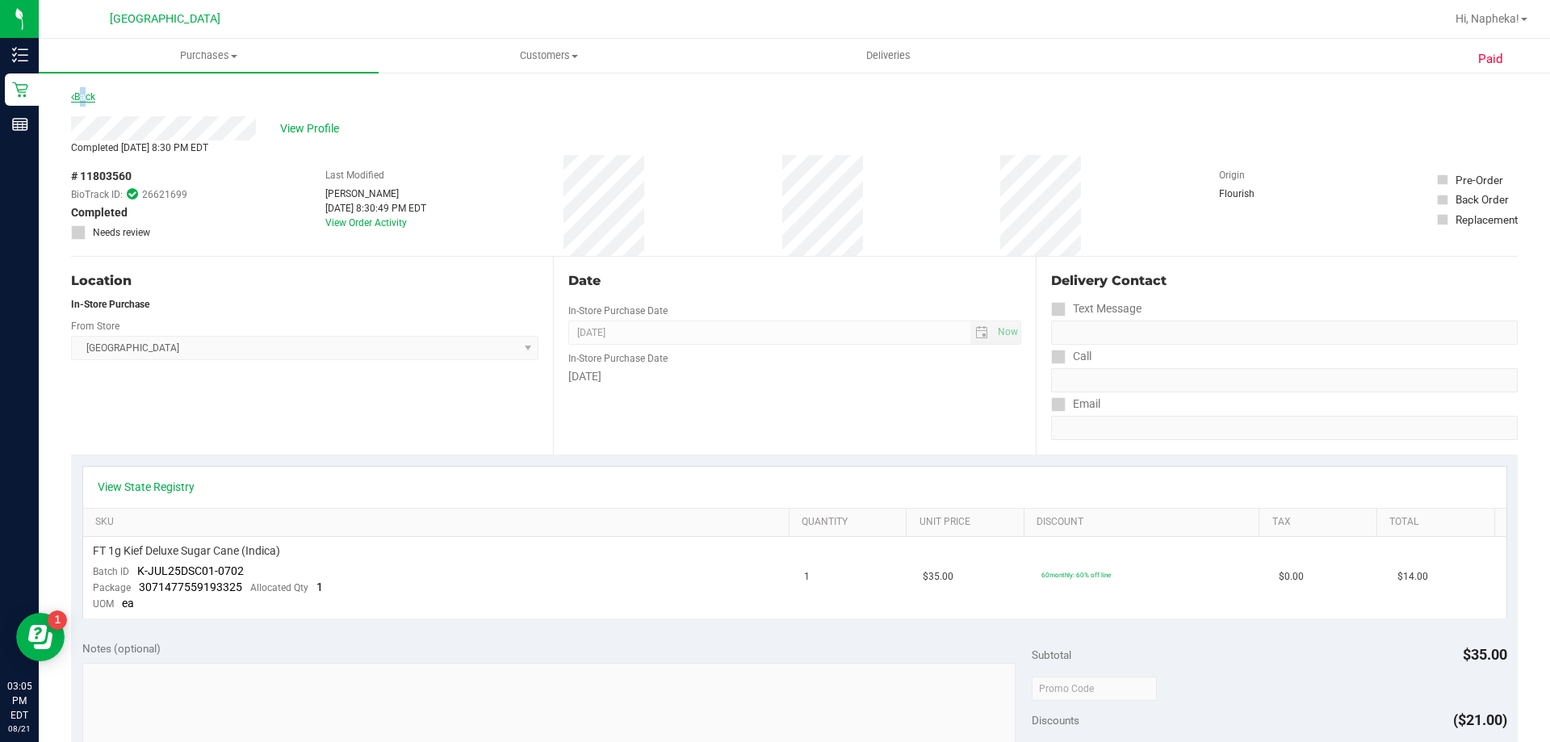
click at [80, 94] on link "Back" at bounding box center [83, 96] width 24 height 11
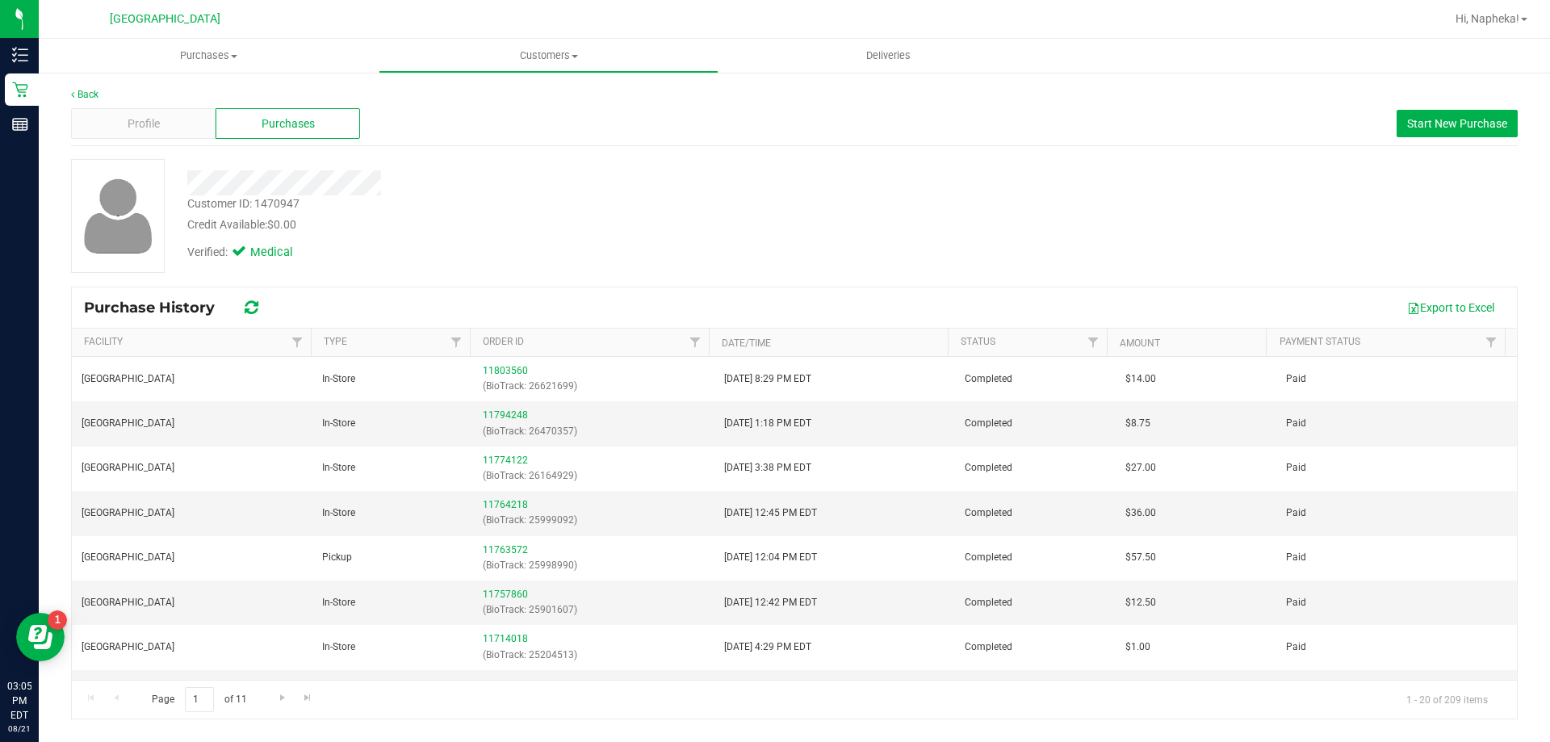
click at [1022, 241] on div "Customer ID: 1470947 Credit Available: $0.00 Verified: Medical" at bounding box center [794, 216] width 1471 height 114
click at [80, 90] on link "Back" at bounding box center [84, 94] width 27 height 11
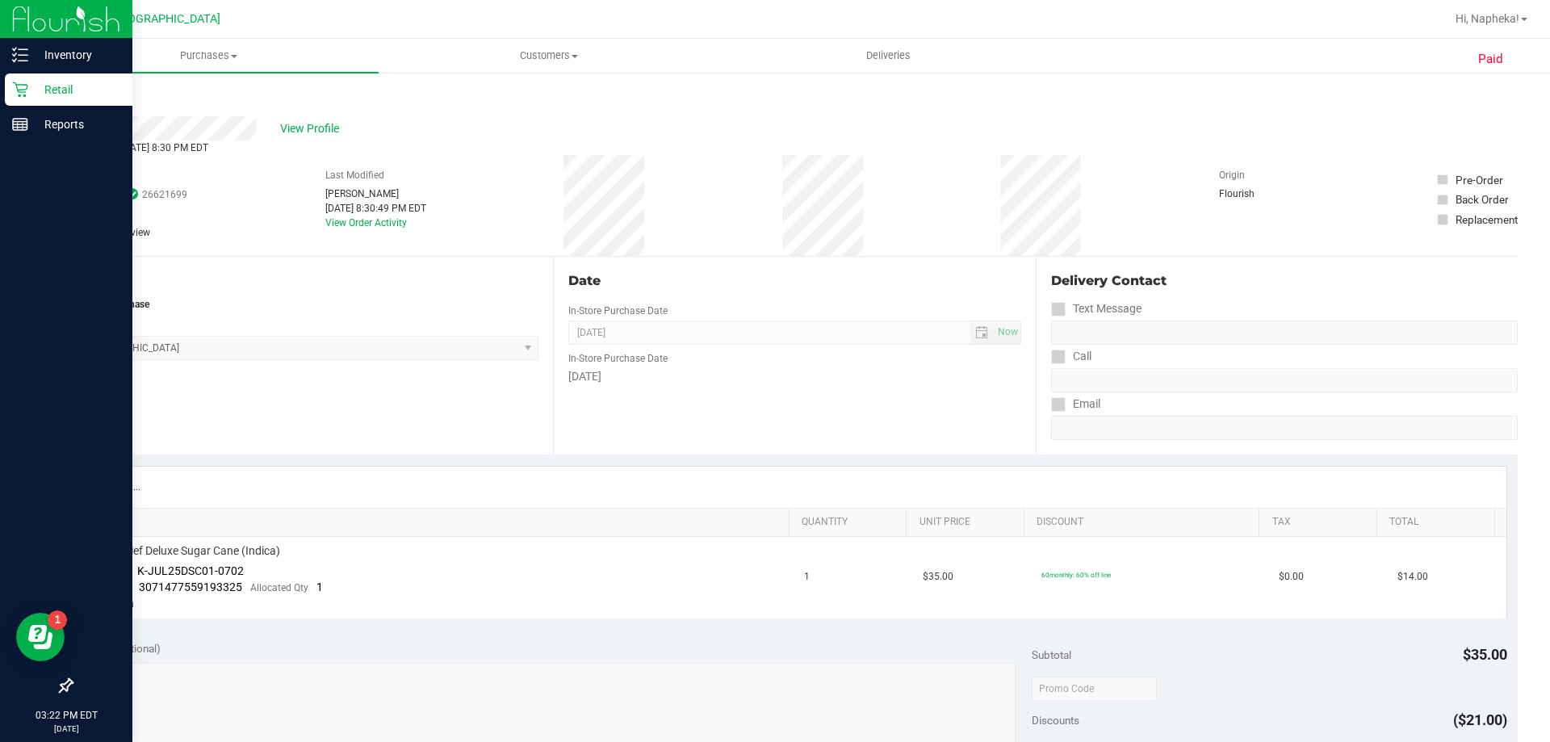
click at [25, 87] on icon at bounding box center [20, 90] width 16 height 16
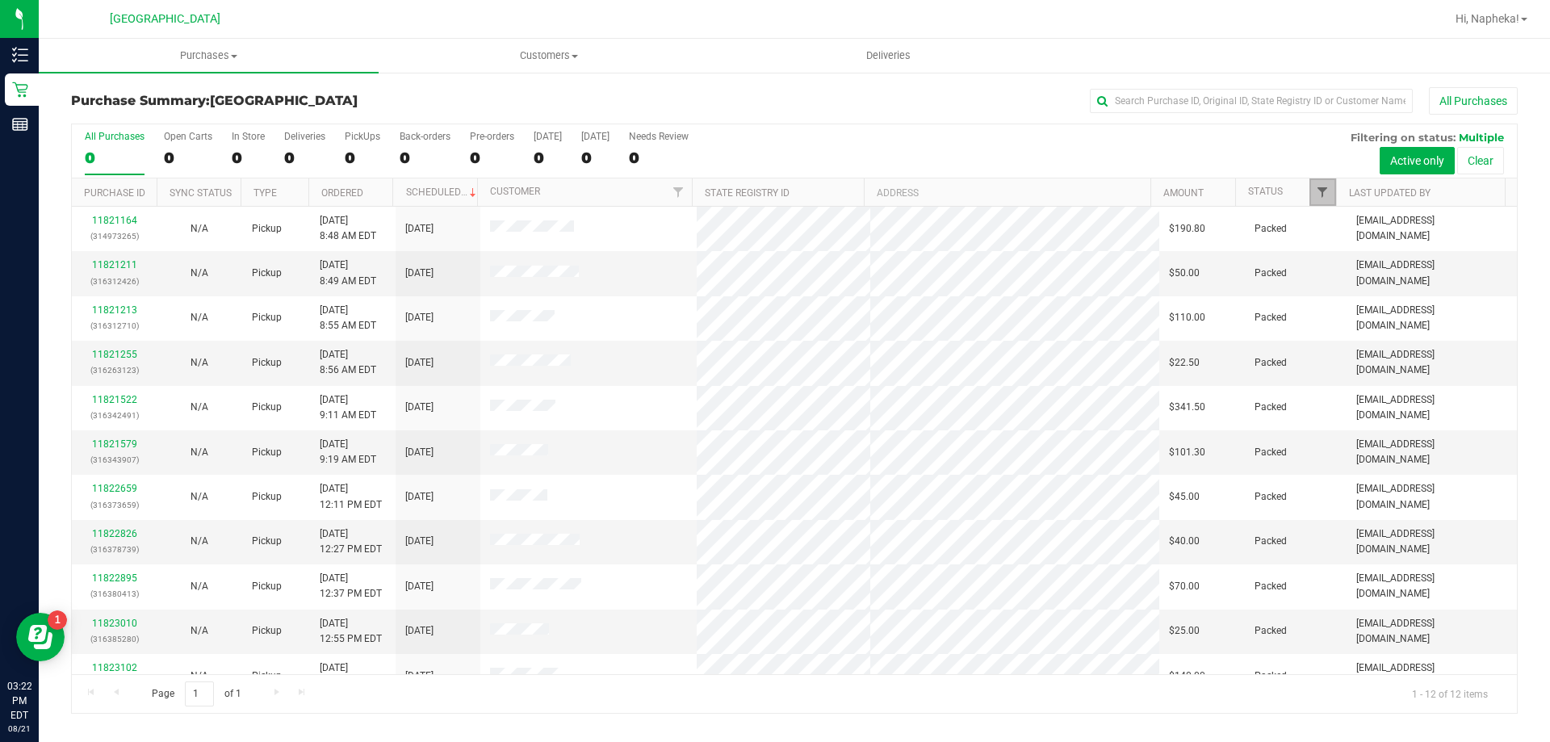
click at [1319, 193] on span "Filter" at bounding box center [1322, 192] width 13 height 13
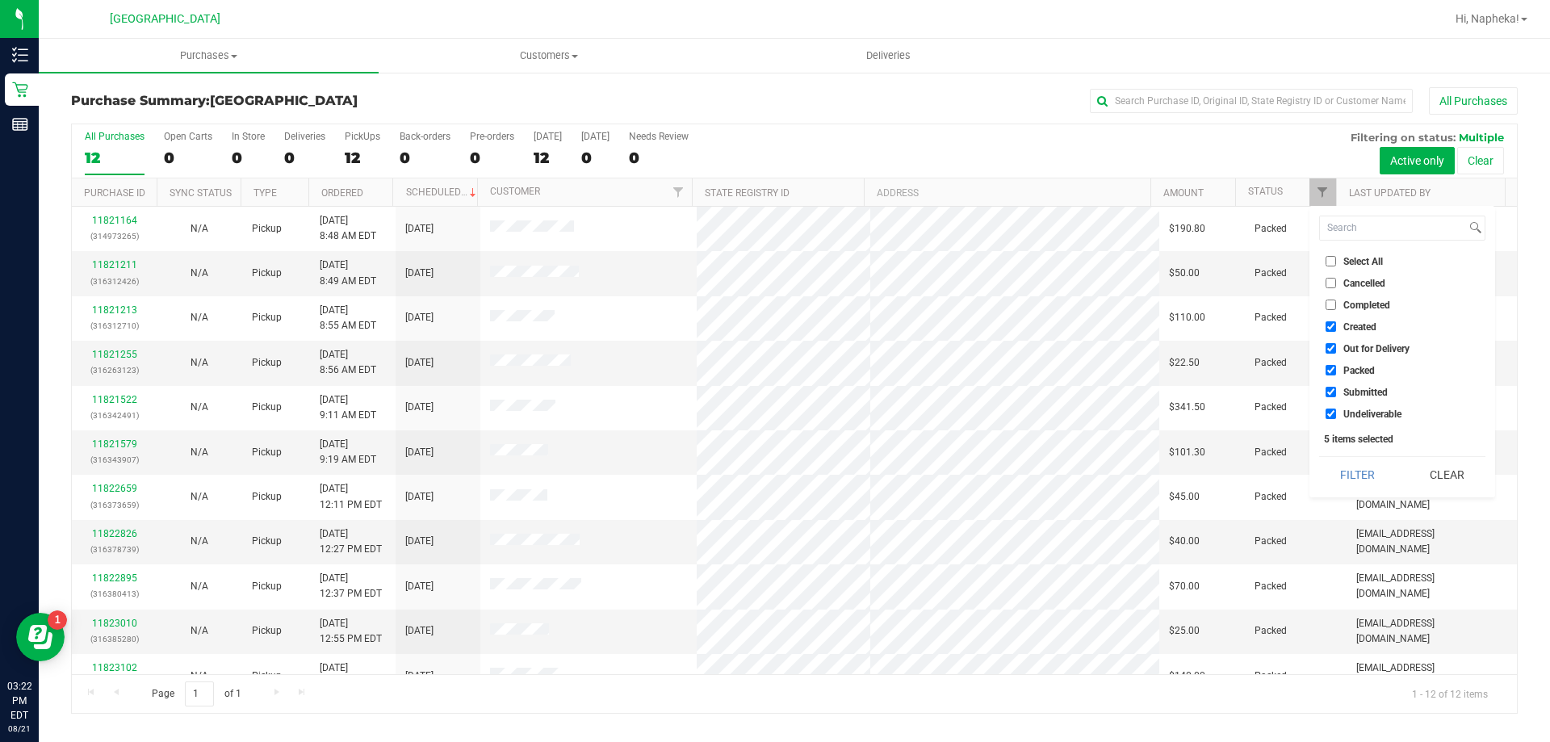
click at [1366, 330] on span "Created" at bounding box center [1360, 327] width 33 height 10
click at [1336, 330] on input "Created" at bounding box center [1331, 326] width 10 height 10
checkbox input "false"
click at [1366, 349] on span "Out for Delivery" at bounding box center [1377, 349] width 66 height 10
click at [1336, 349] on input "Out for Delivery" at bounding box center [1331, 348] width 10 height 10
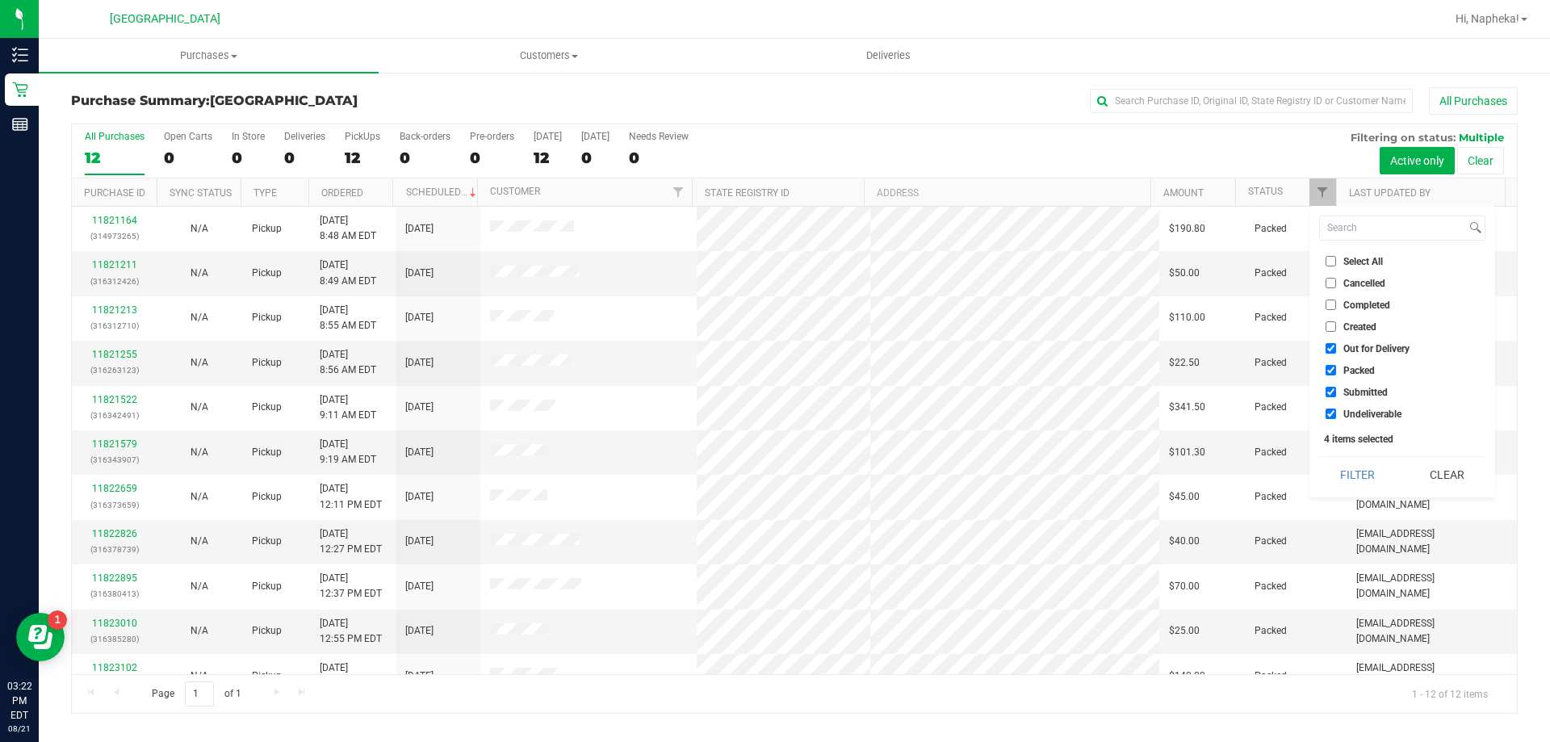
checkbox input "false"
click at [1362, 377] on li "Packed" at bounding box center [1403, 370] width 166 height 17
click at [1358, 368] on span "Packed" at bounding box center [1359, 371] width 31 height 10
click at [1336, 368] on input "Packed" at bounding box center [1331, 370] width 10 height 10
checkbox input "false"
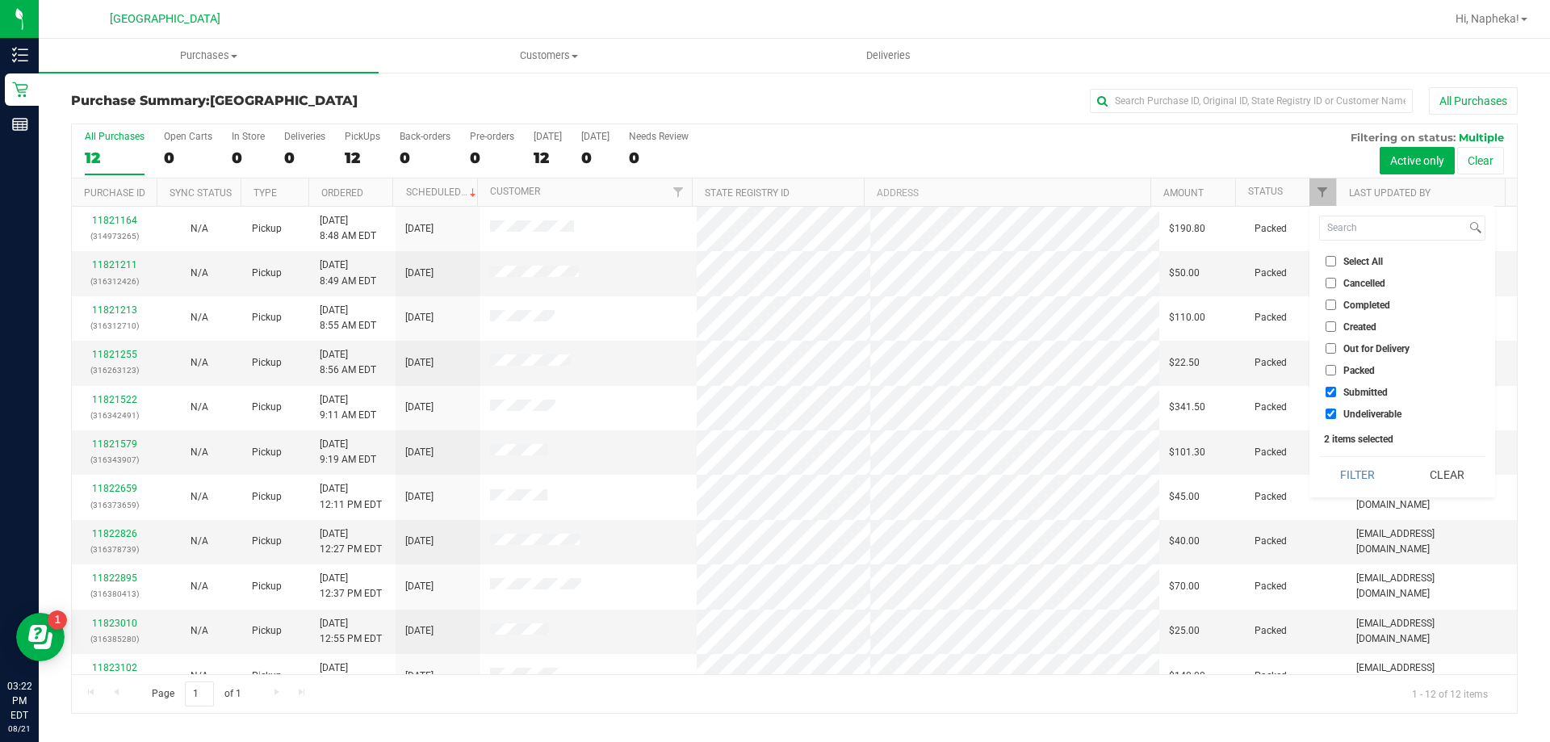
click at [1353, 410] on span "Undeliverable" at bounding box center [1373, 414] width 58 height 10
click at [1336, 410] on input "Undeliverable" at bounding box center [1331, 414] width 10 height 10
checkbox input "false"
click at [1353, 465] on button "Filter" at bounding box center [1359, 475] width 78 height 36
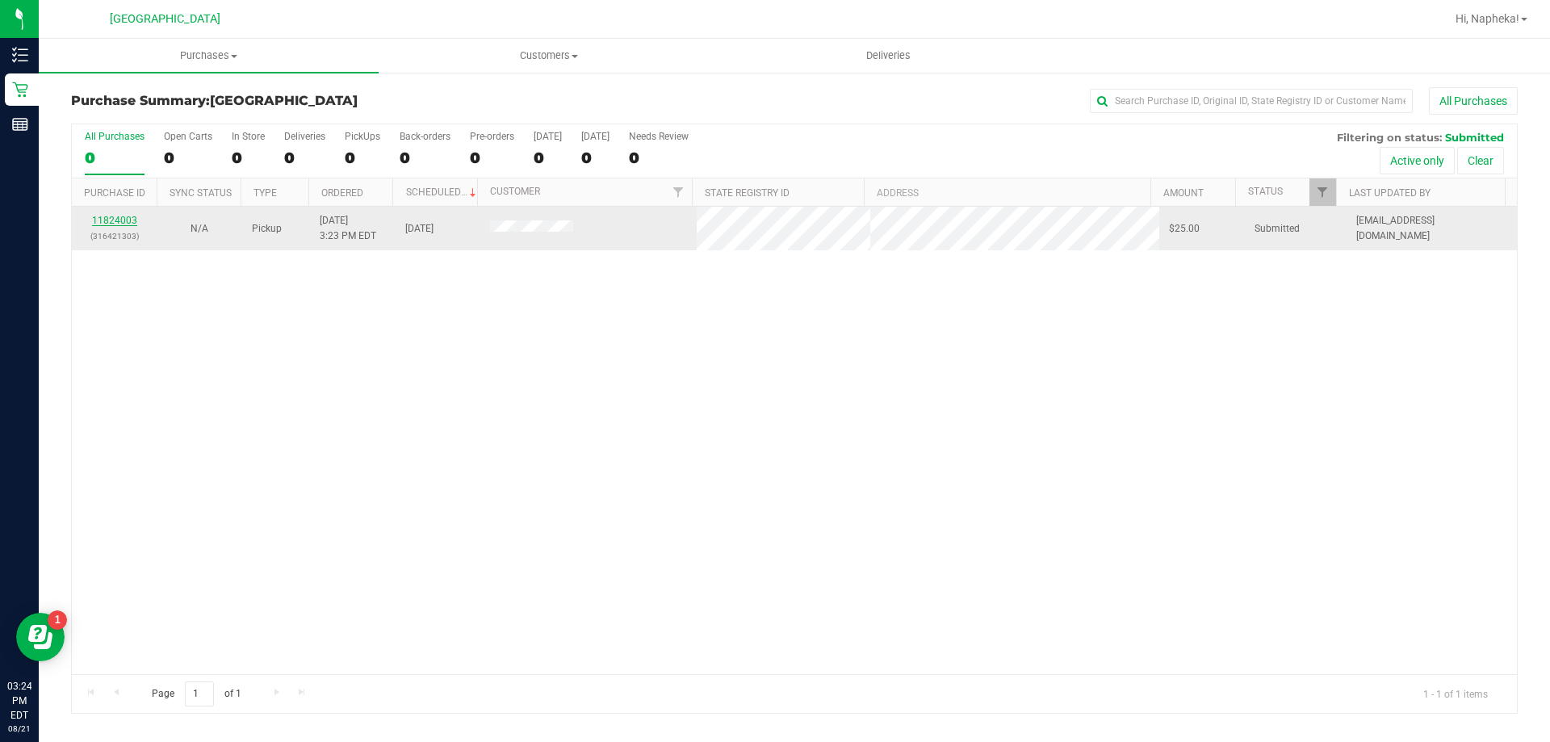
click at [114, 219] on link "11824003" at bounding box center [114, 220] width 45 height 11
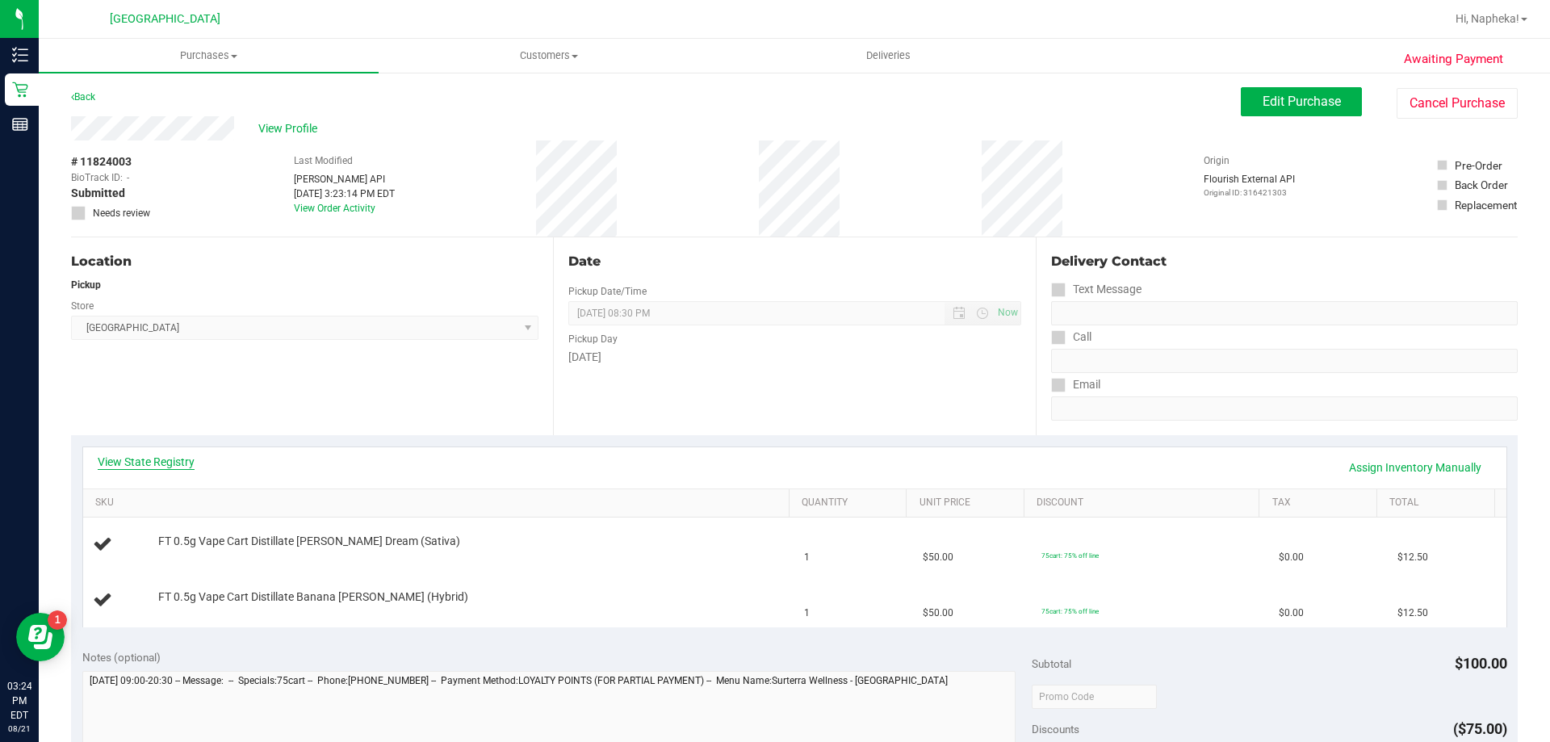
click at [176, 460] on link "View State Registry" at bounding box center [146, 462] width 97 height 16
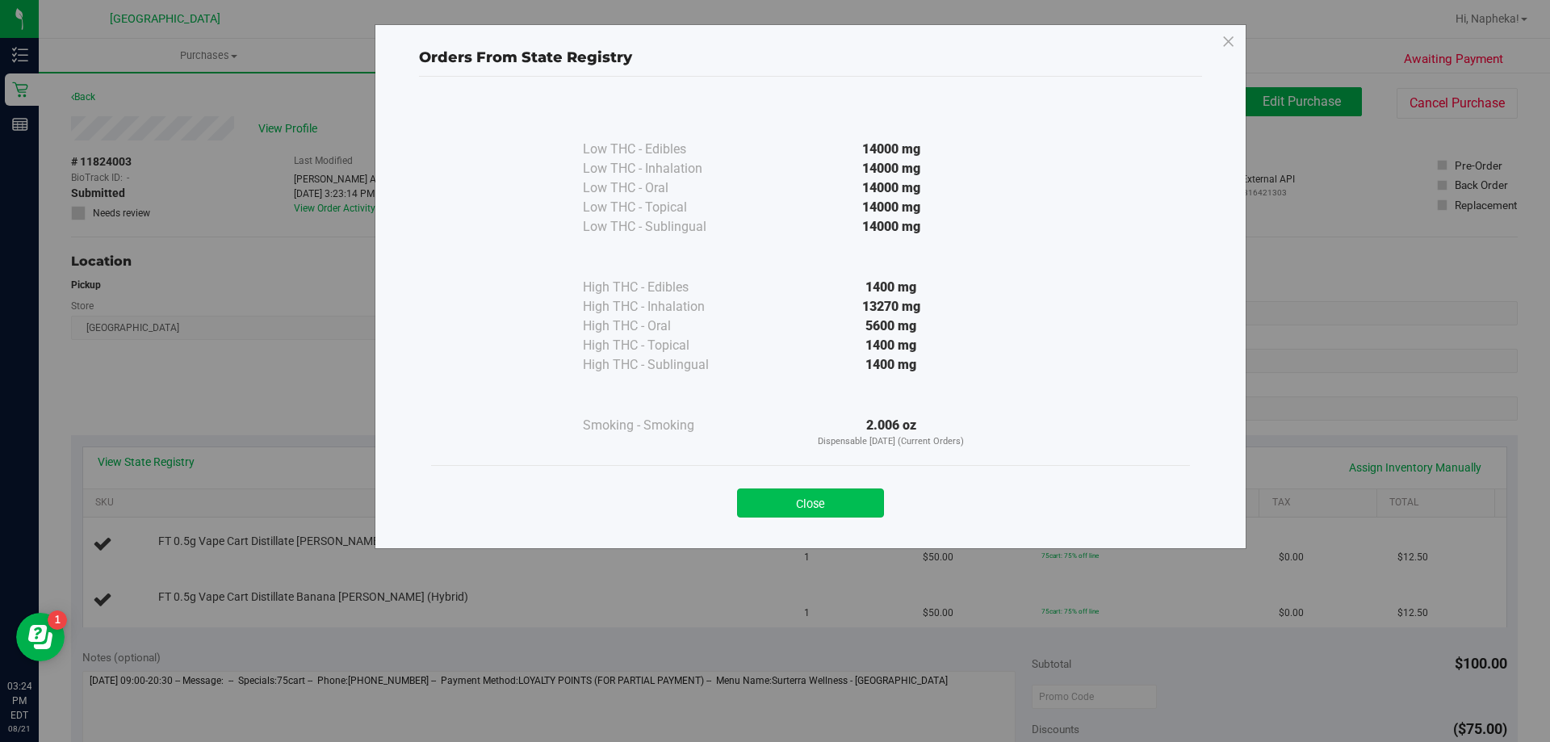
click at [877, 501] on button "Close" at bounding box center [810, 503] width 147 height 29
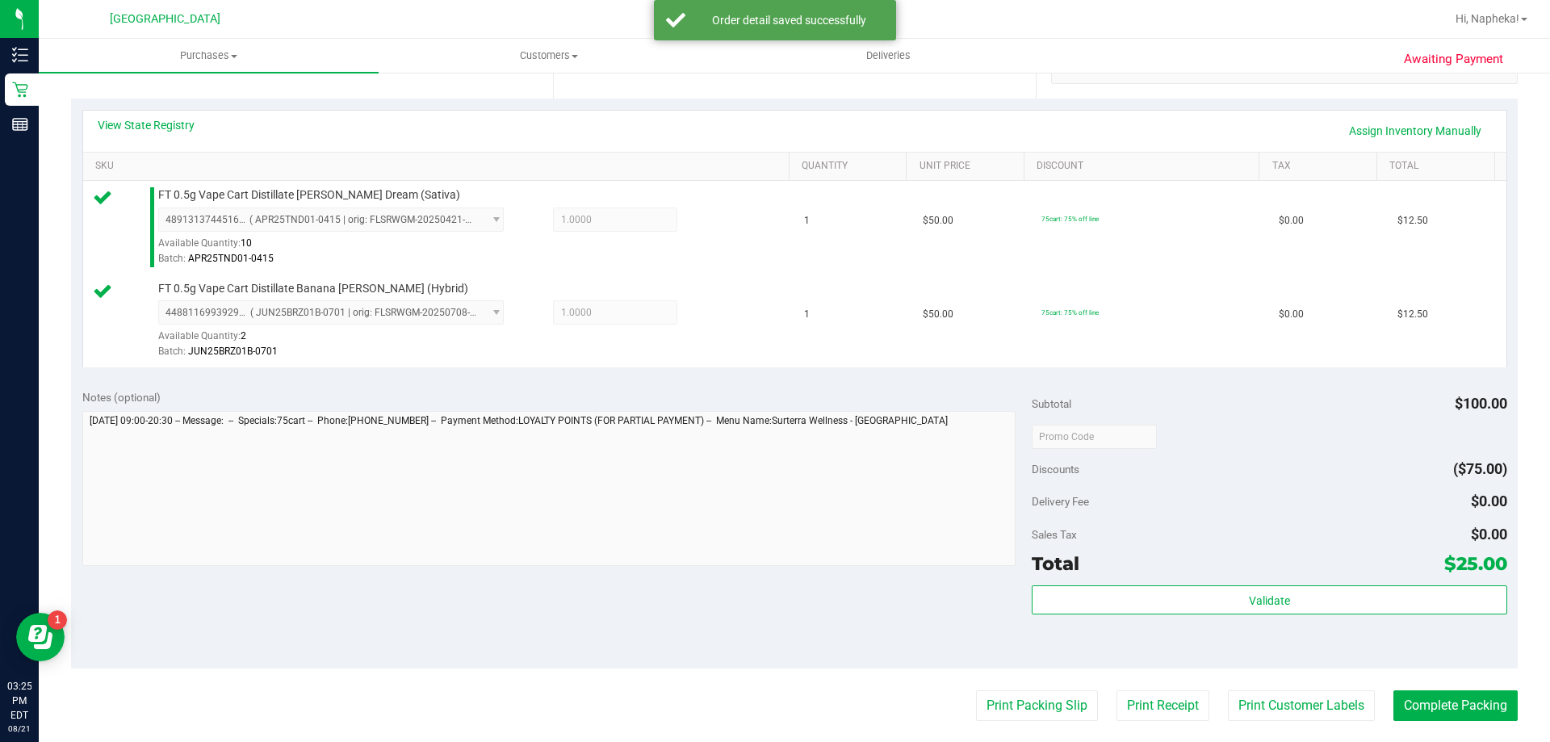
scroll to position [404, 0]
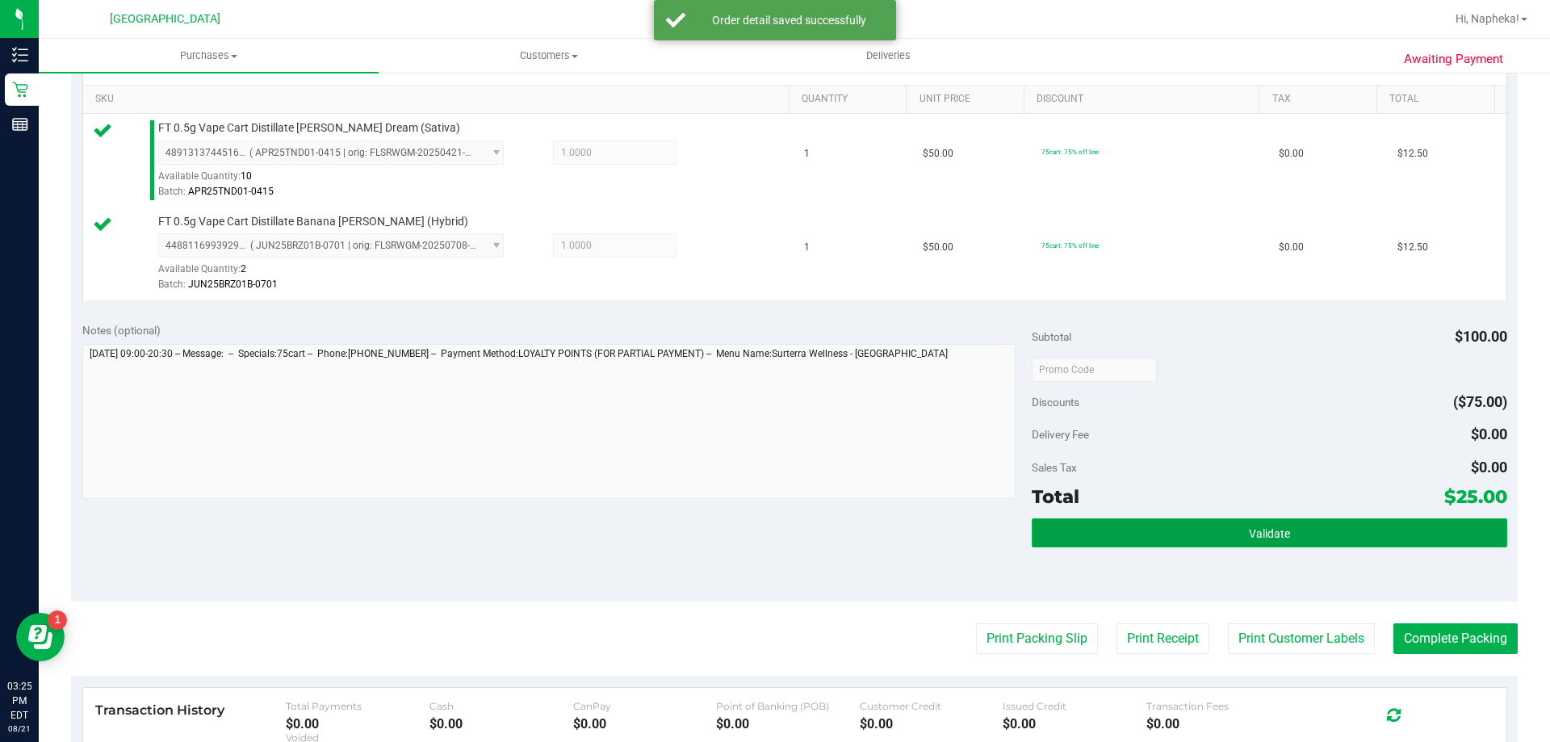
click at [1257, 539] on span "Validate" at bounding box center [1269, 533] width 41 height 13
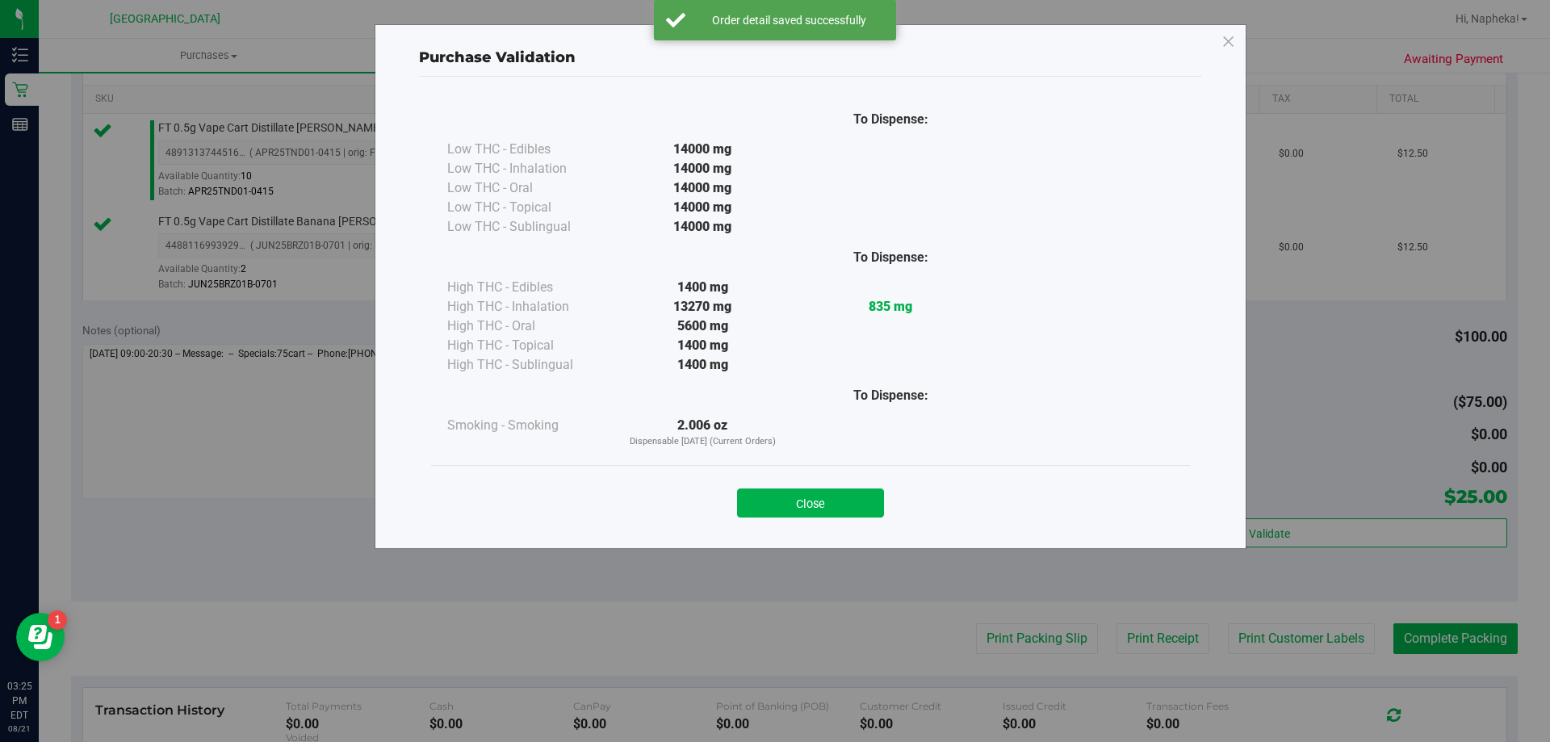
drag, startPoint x: 852, startPoint y: 489, endPoint x: 858, endPoint y: 507, distance: 18.9
click at [852, 491] on button "Close" at bounding box center [810, 503] width 147 height 29
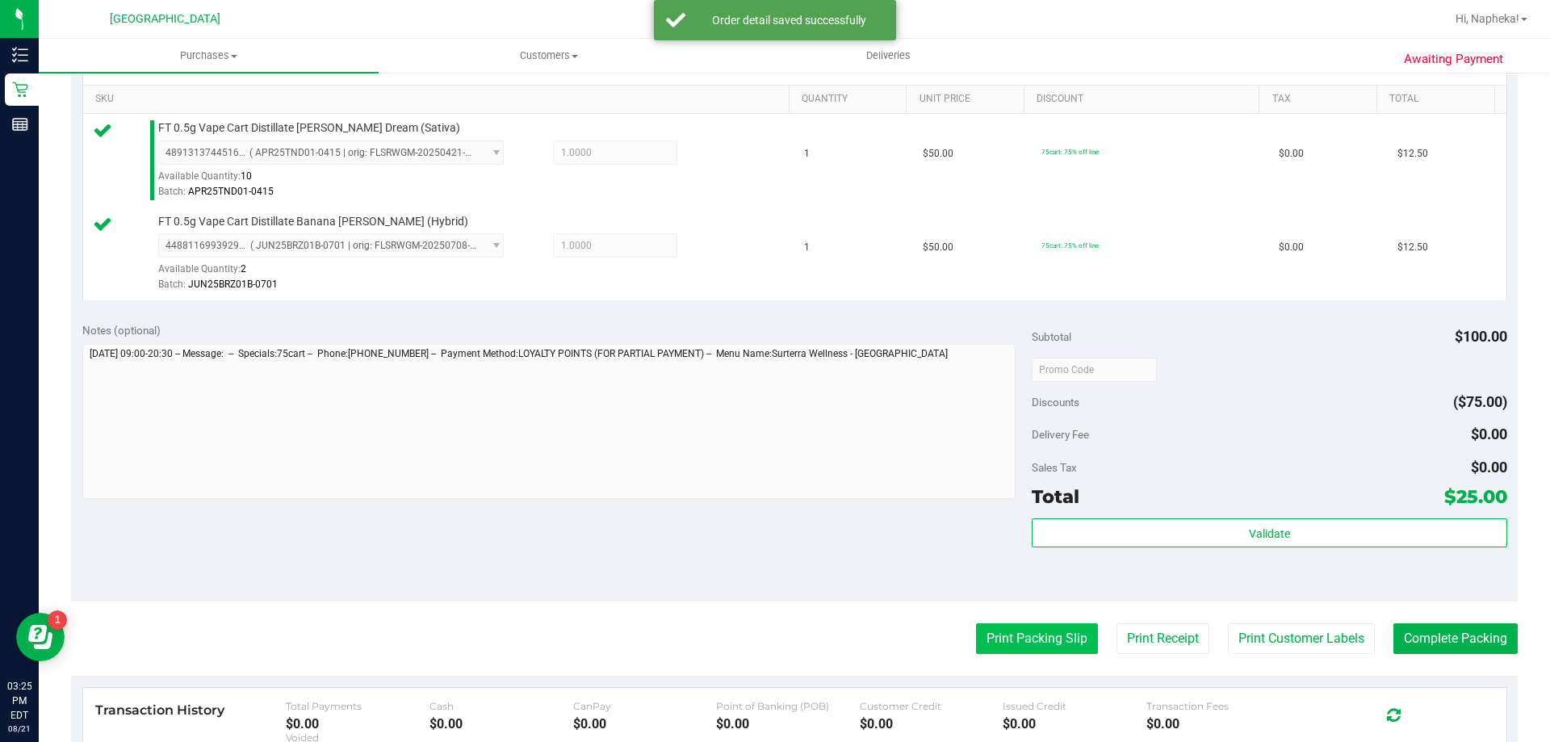
click at [1033, 636] on button "Print Packing Slip" at bounding box center [1037, 638] width 122 height 31
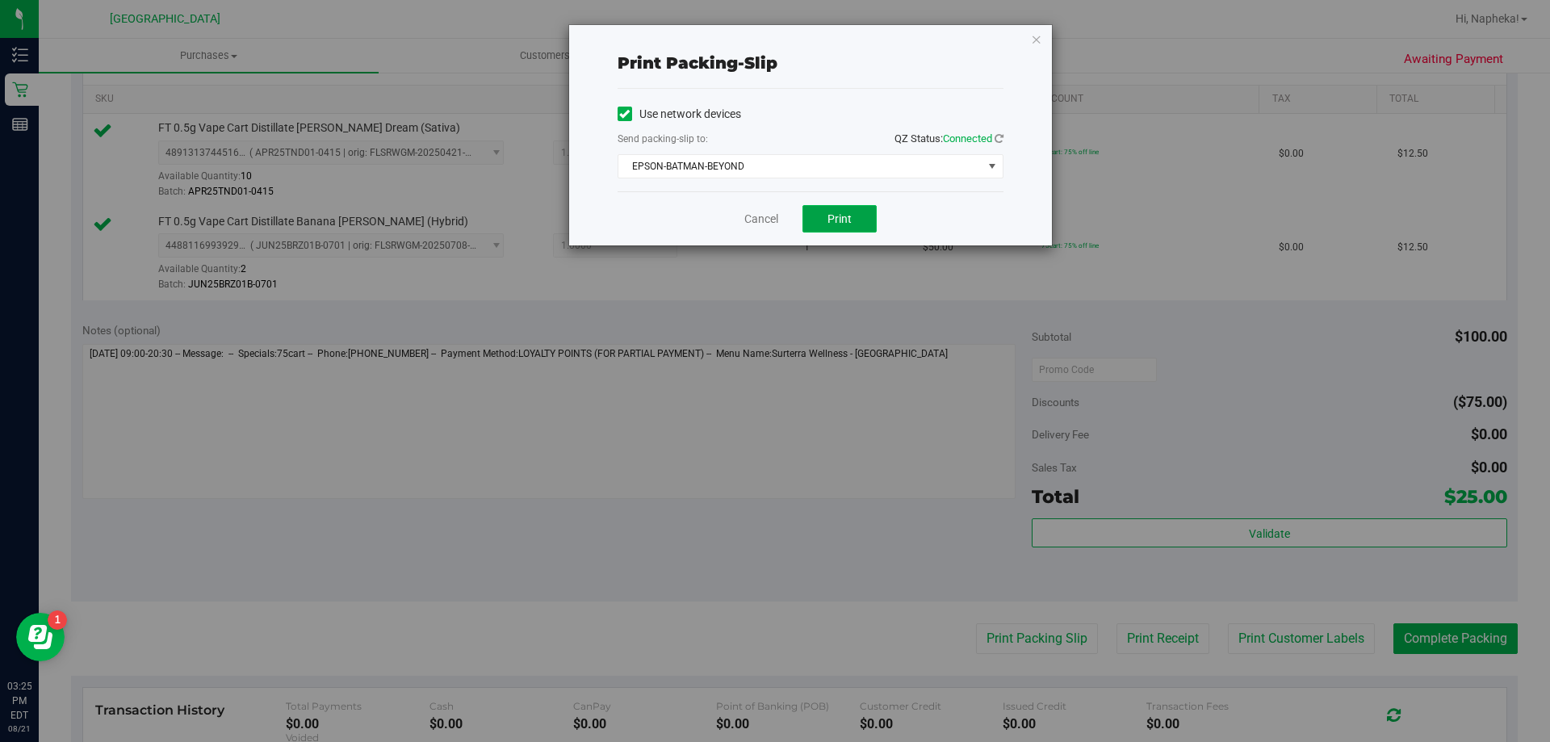
click at [855, 222] on button "Print" at bounding box center [840, 218] width 74 height 27
click at [764, 220] on link "Cancel" at bounding box center [754, 219] width 34 height 17
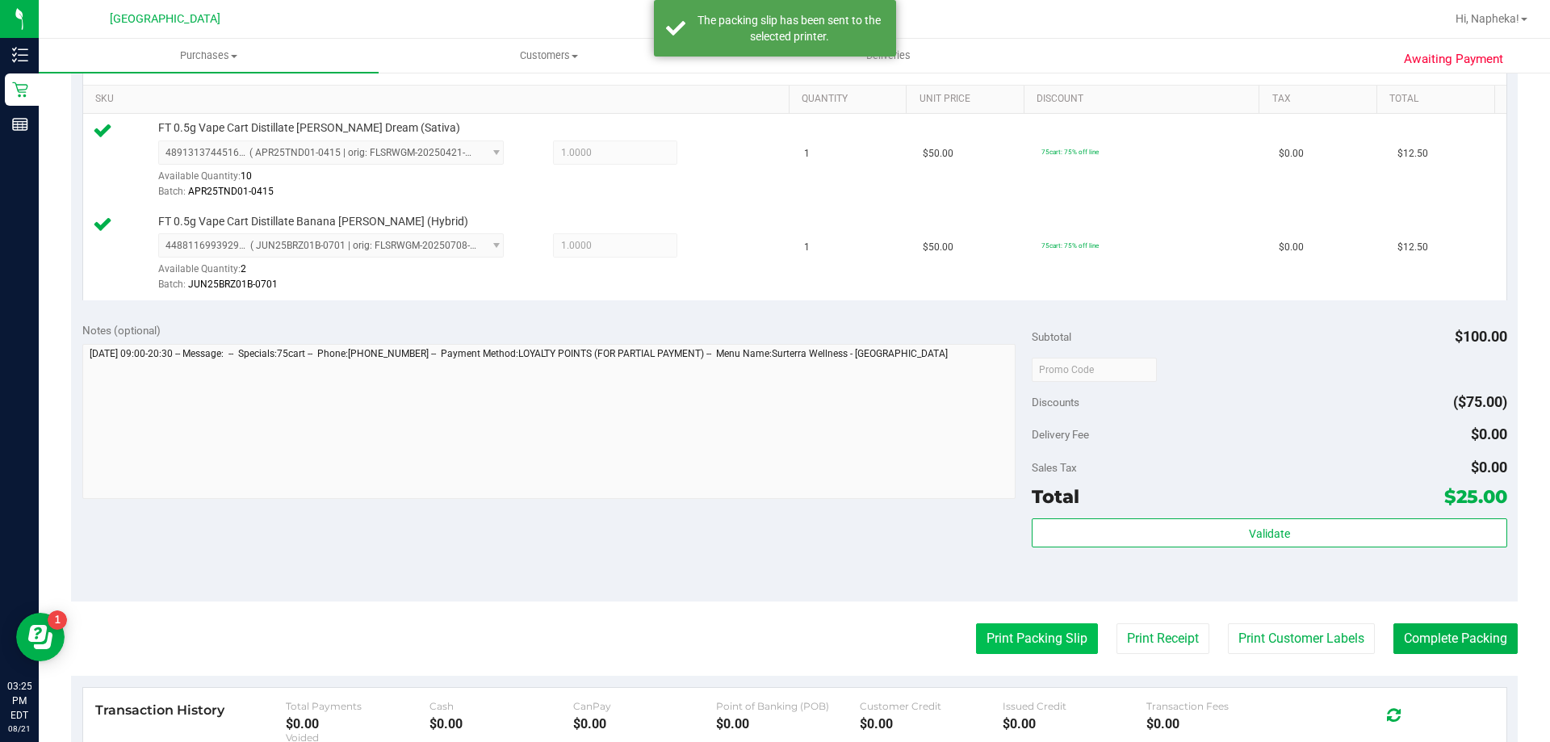
click at [1044, 648] on button "Print Packing Slip" at bounding box center [1037, 638] width 122 height 31
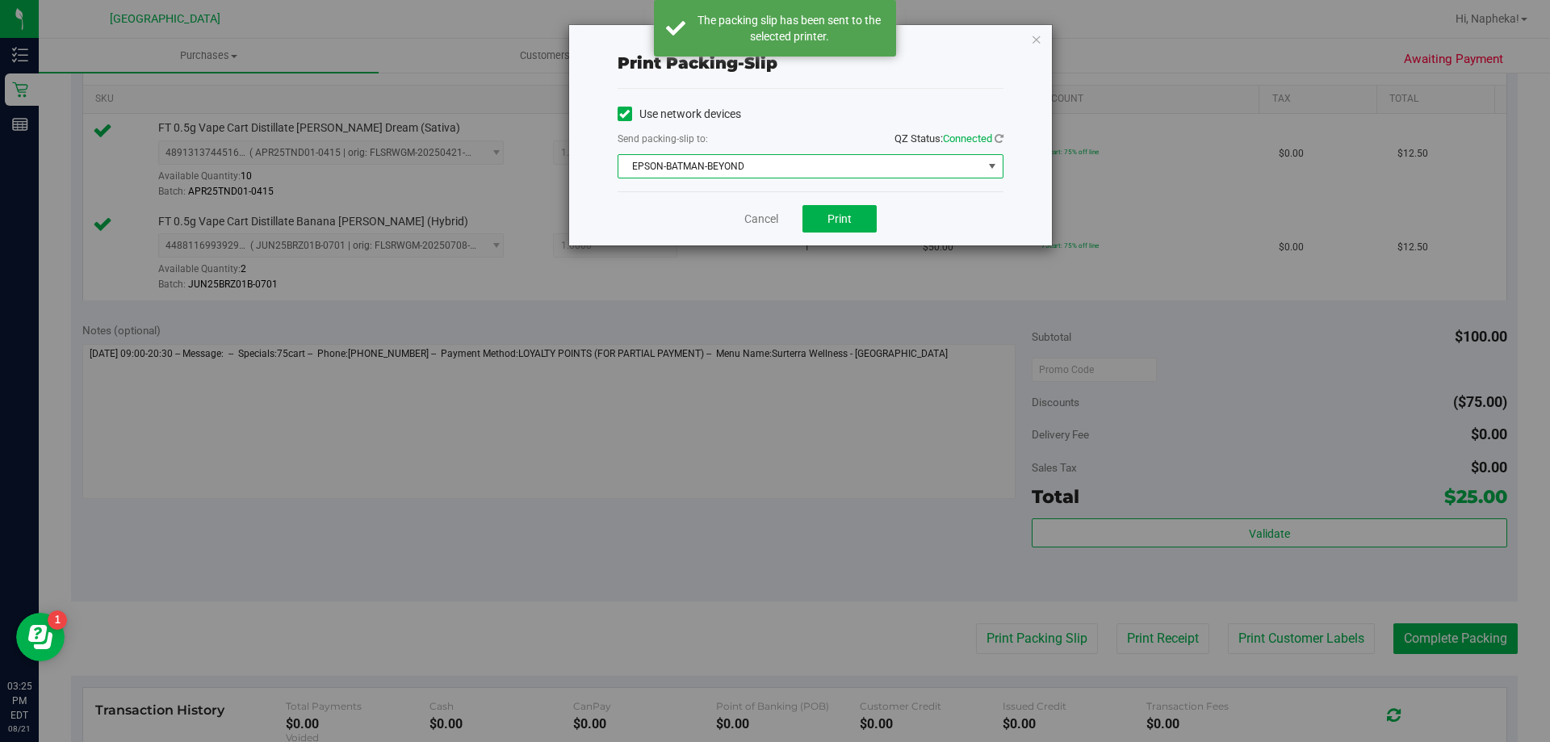
click at [789, 173] on span "EPSON-BATMAN-BEYOND" at bounding box center [801, 166] width 364 height 23
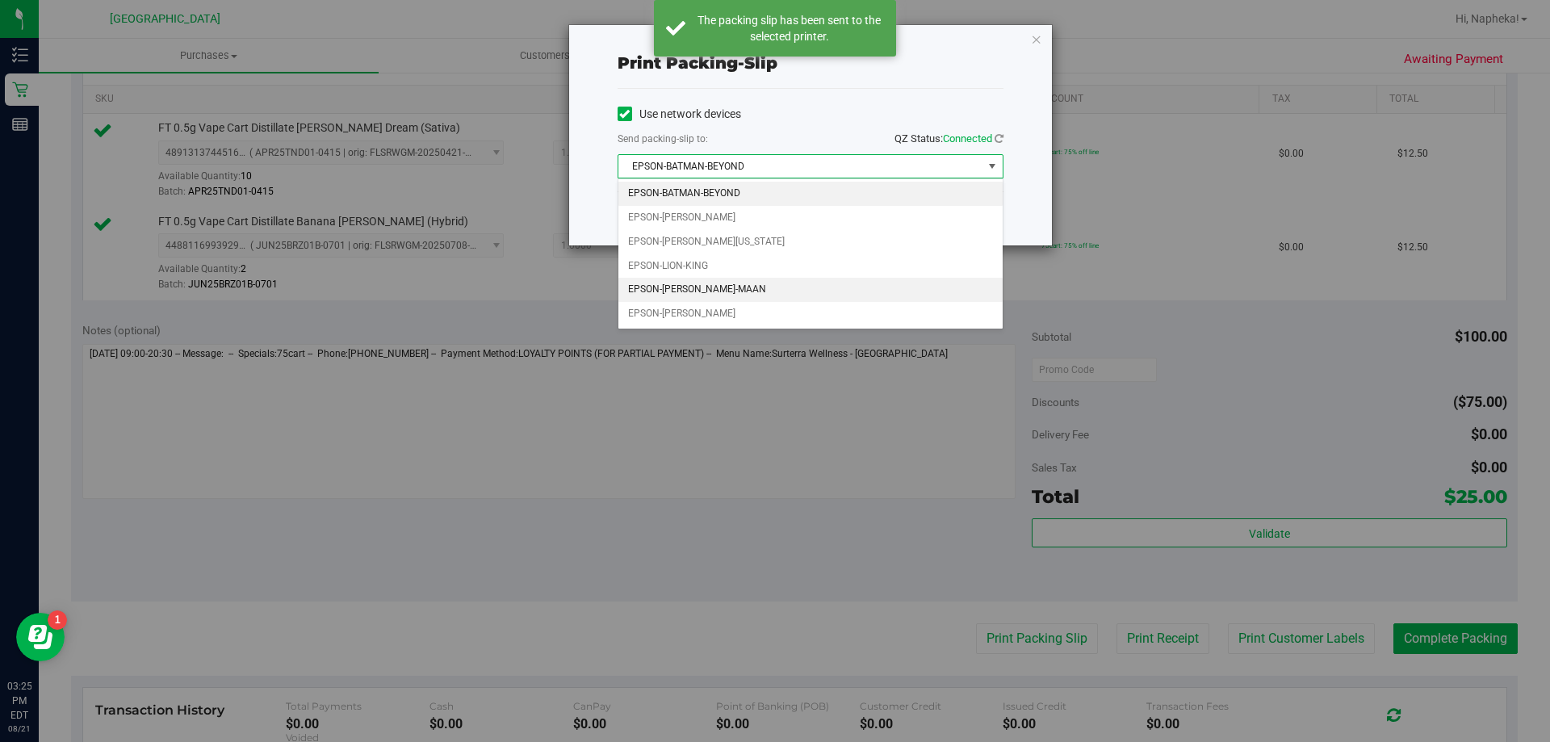
click at [753, 289] on li "EPSON-[PERSON_NAME]-MAAN" at bounding box center [811, 290] width 384 height 24
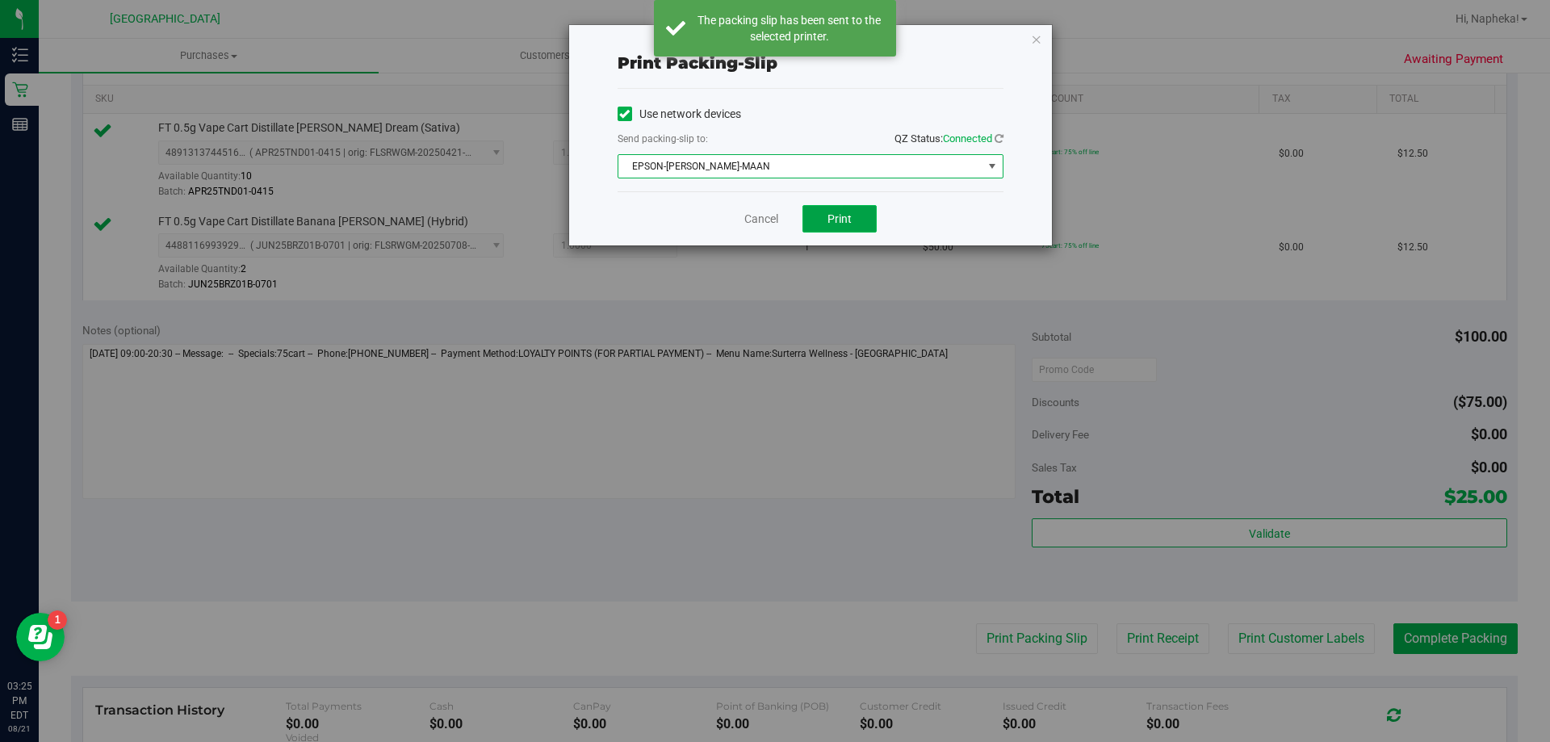
click at [816, 216] on button "Print" at bounding box center [840, 218] width 74 height 27
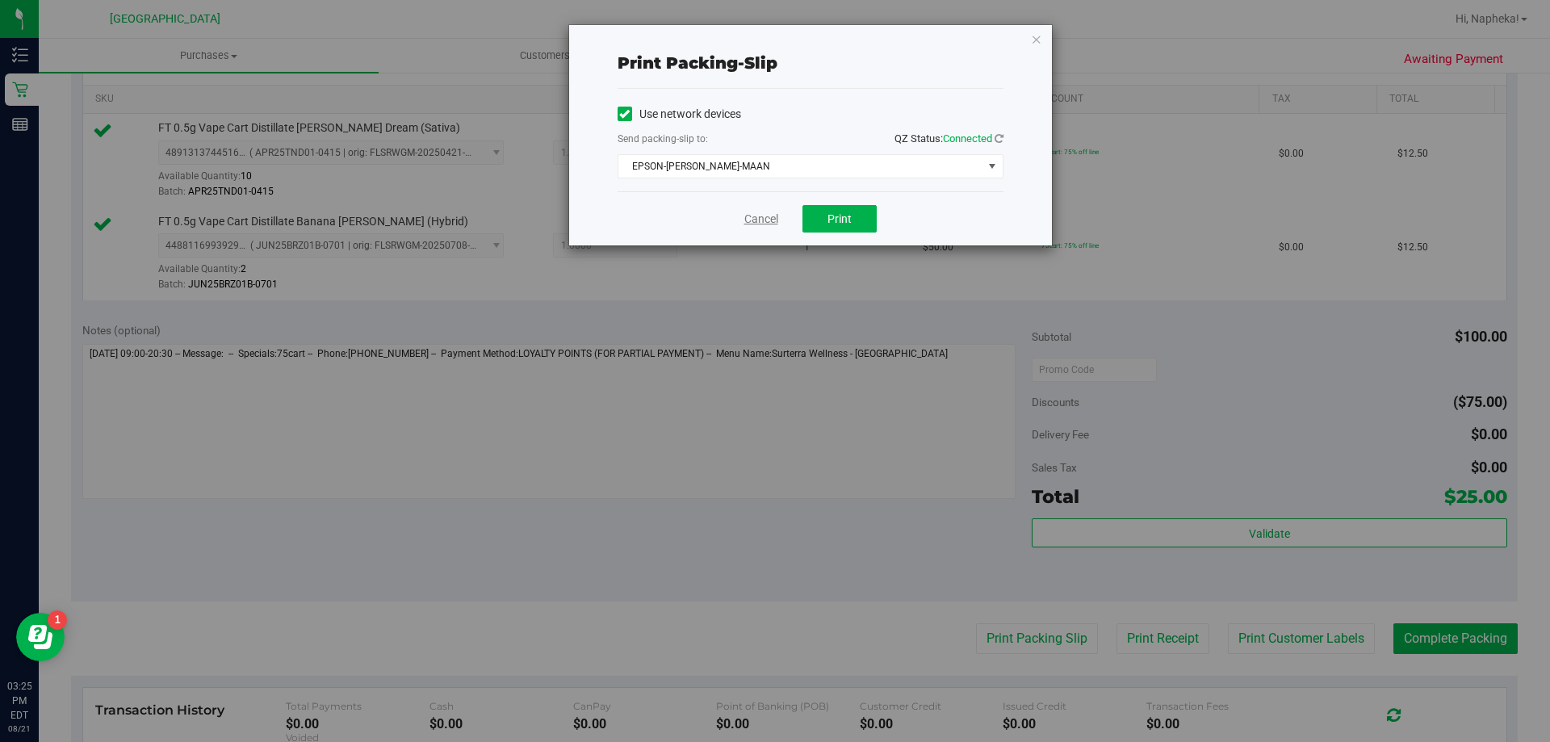
click at [760, 214] on link "Cancel" at bounding box center [762, 219] width 34 height 17
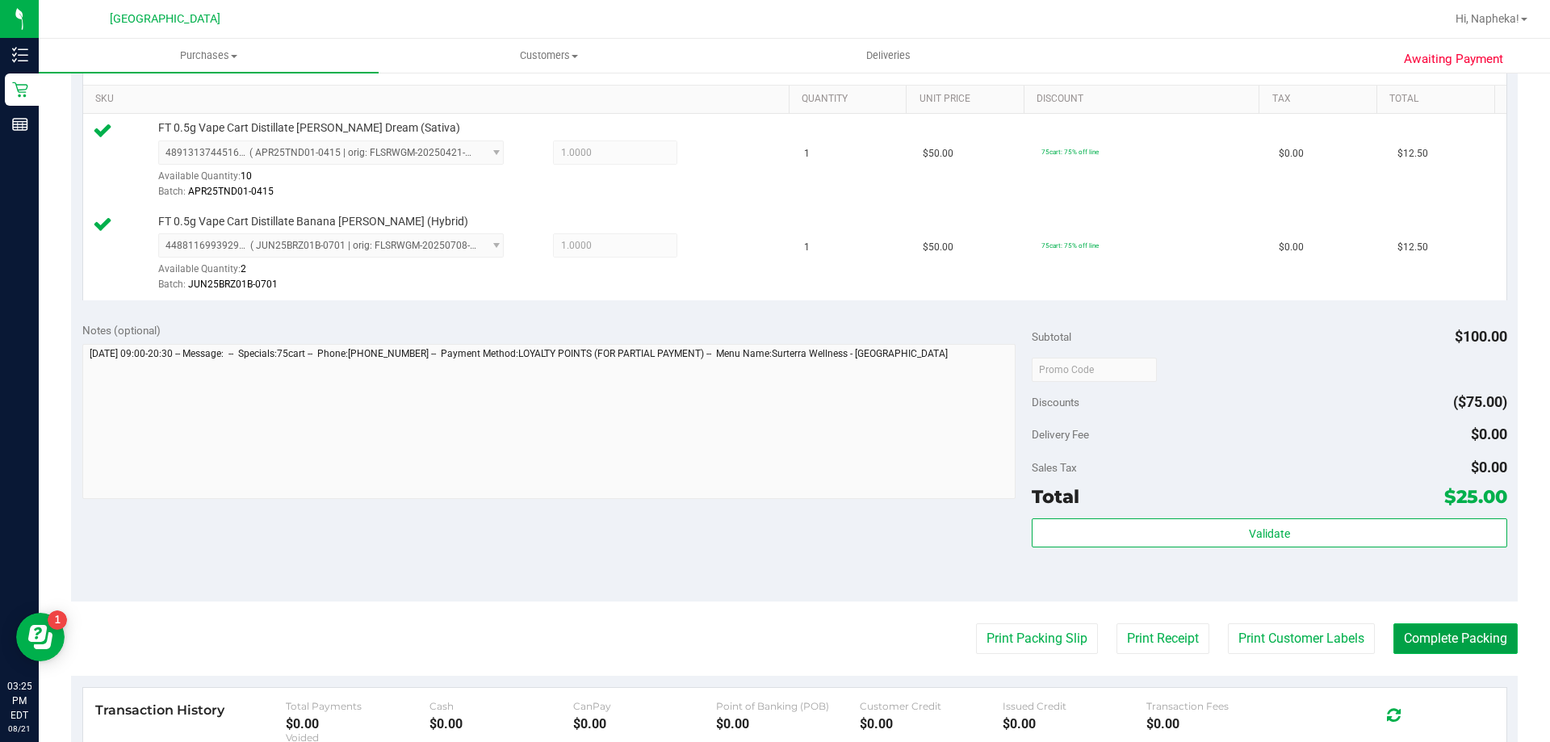
click at [1415, 636] on button "Complete Packing" at bounding box center [1456, 638] width 124 height 31
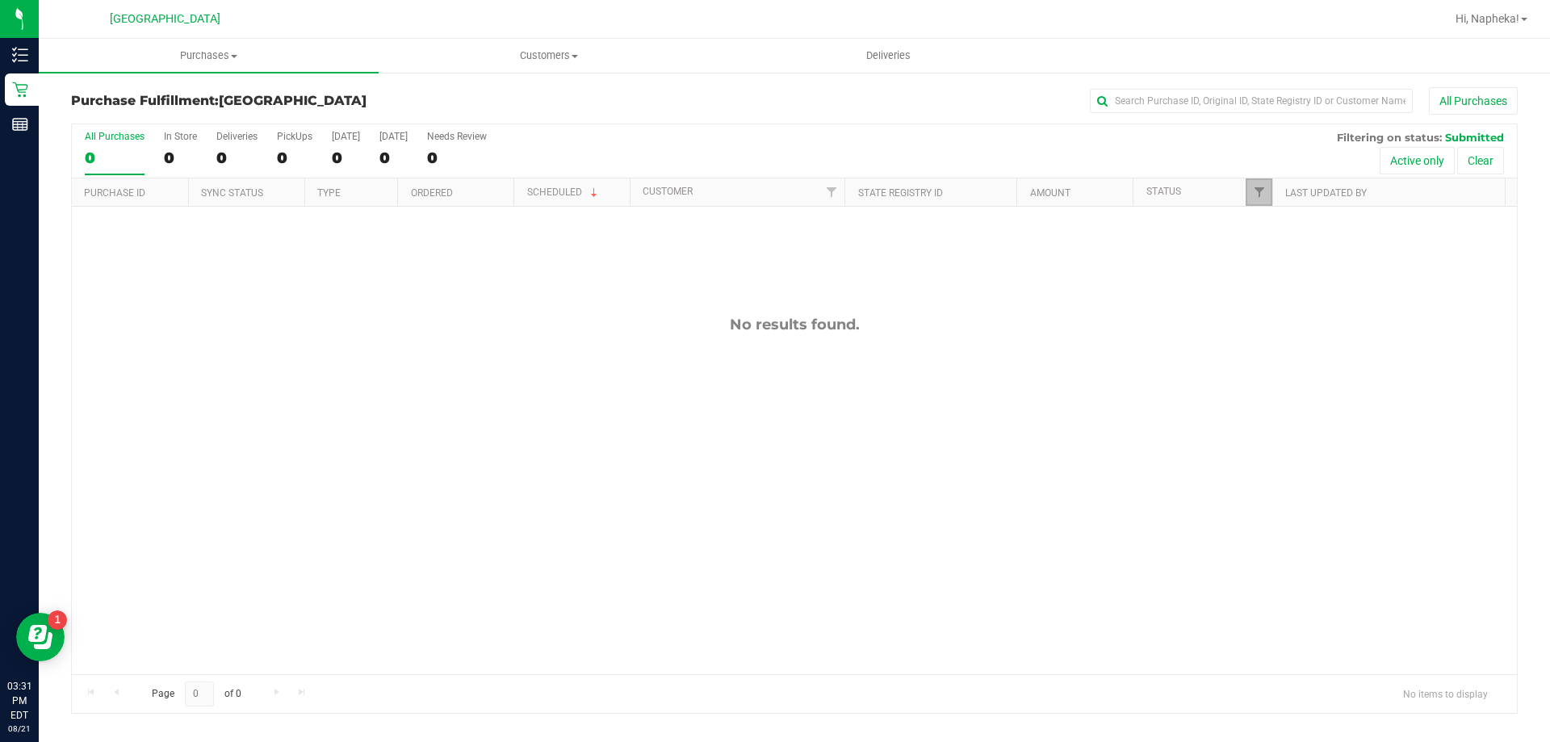
click at [1265, 184] on link "Filter" at bounding box center [1259, 191] width 27 height 27
click at [1290, 366] on span "Packed" at bounding box center [1295, 371] width 31 height 10
click at [1273, 365] on input "Packed" at bounding box center [1267, 370] width 10 height 10
checkbox input "true"
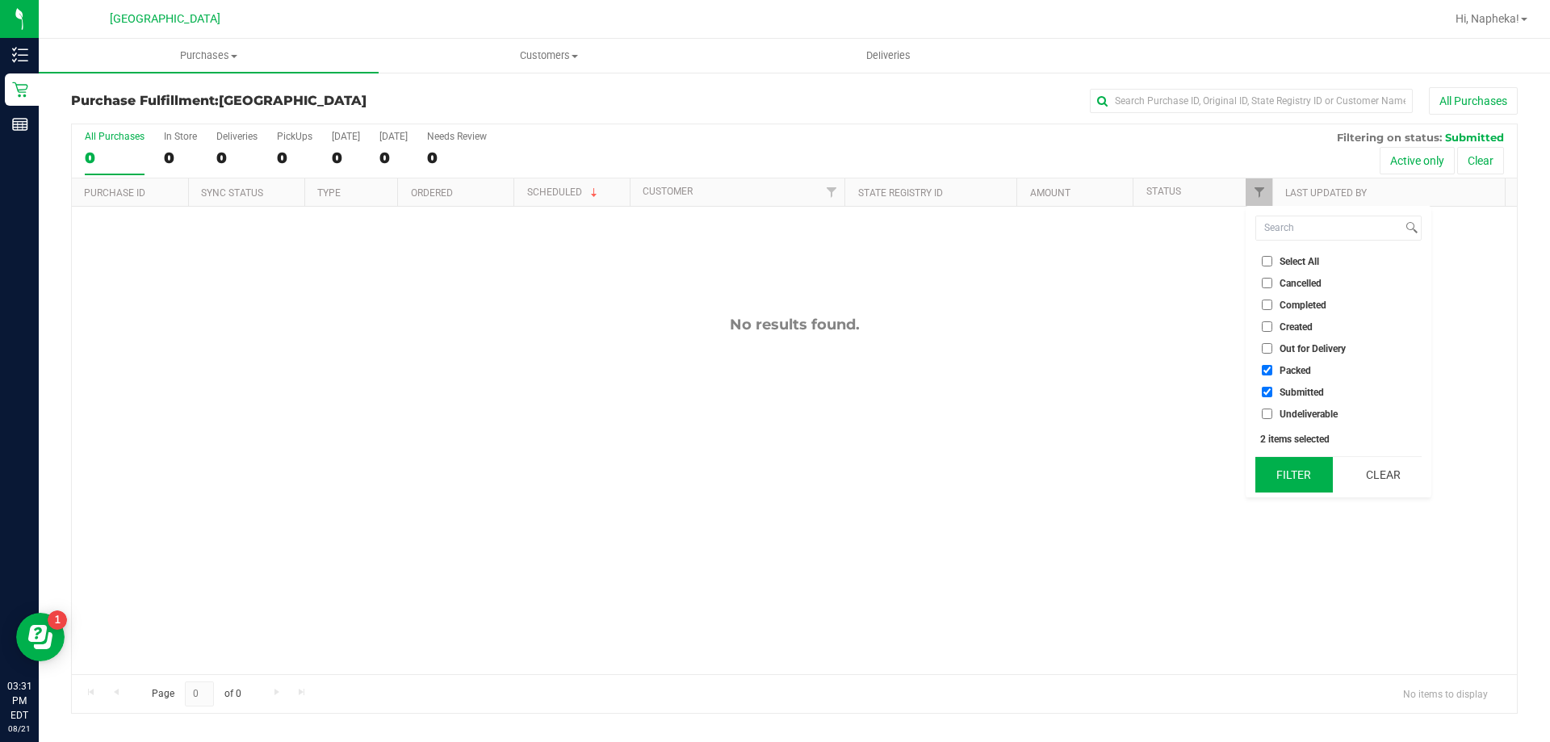
click at [1285, 477] on button "Filter" at bounding box center [1295, 475] width 78 height 36
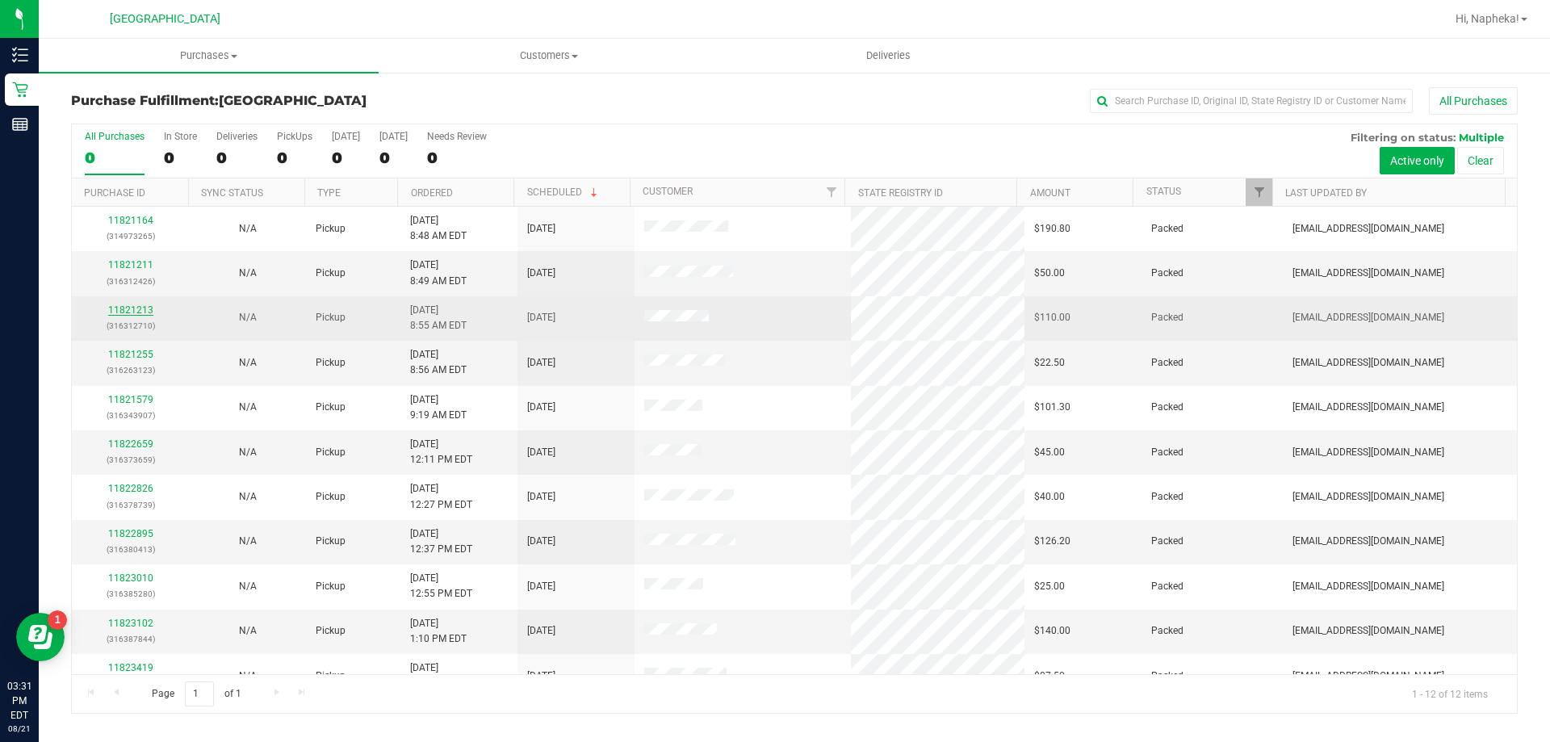
click at [124, 308] on link "11821213" at bounding box center [130, 309] width 45 height 11
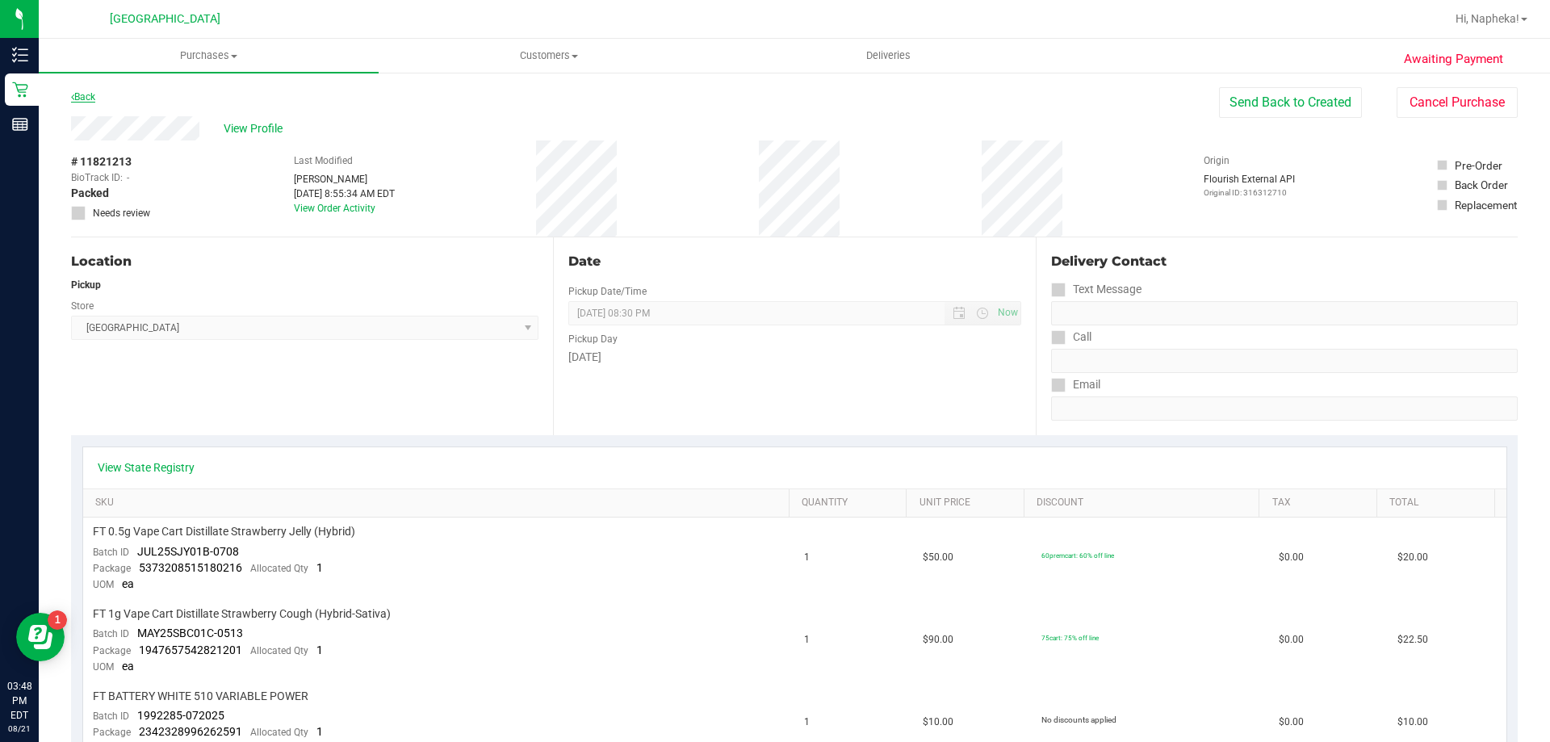
click at [95, 92] on link "Back" at bounding box center [83, 96] width 24 height 11
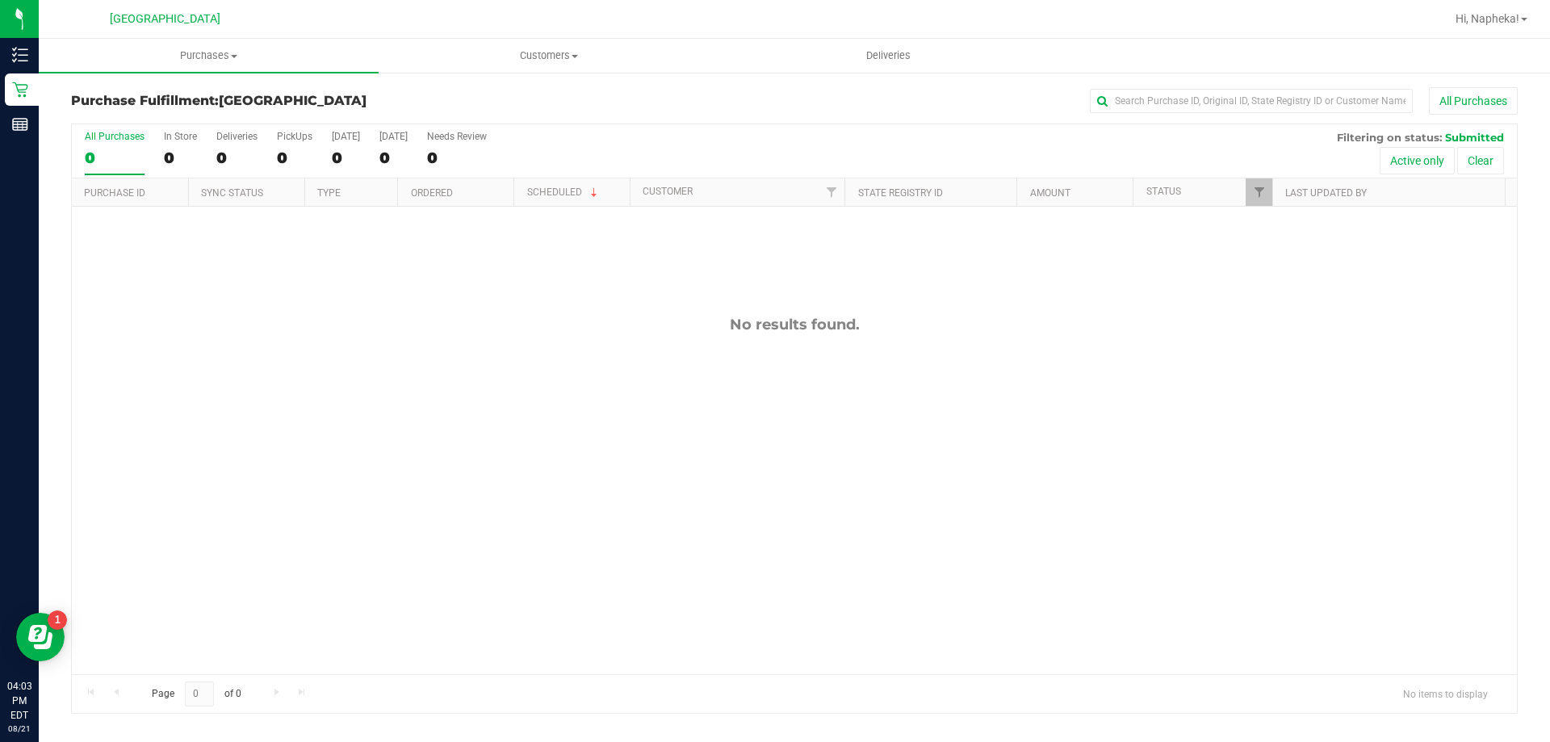
drag, startPoint x: 96, startPoint y: 481, endPoint x: 161, endPoint y: 229, distance: 260.1
click at [98, 480] on div "No results found." at bounding box center [795, 495] width 1446 height 577
click at [177, 399] on div "11824650 (316442704) N/A Pickup 8/21/2025 4:48 PM EDT 8/21/2025 $45.00 Submitte…" at bounding box center [795, 441] width 1446 height 468
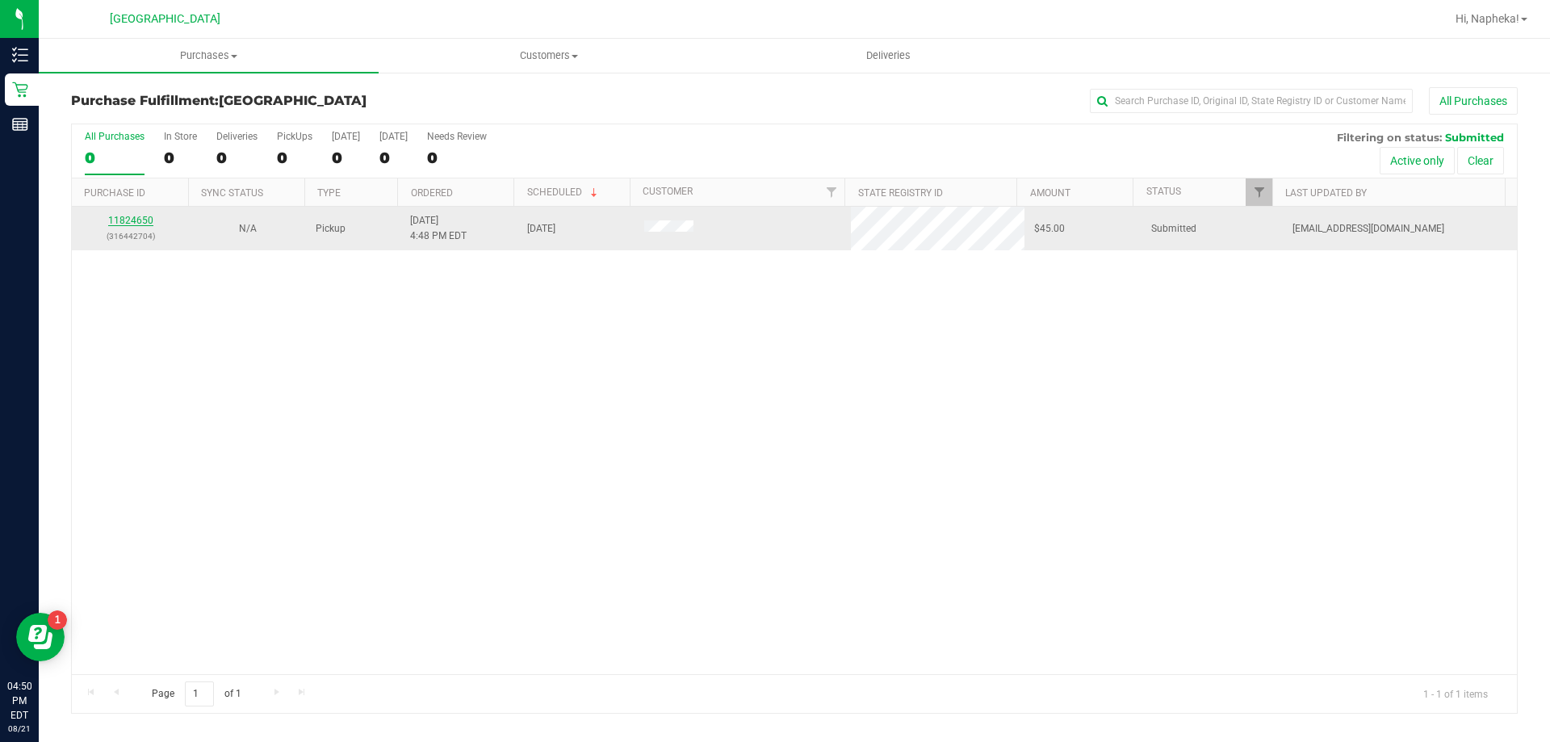
click at [144, 215] on link "11824650" at bounding box center [130, 220] width 45 height 11
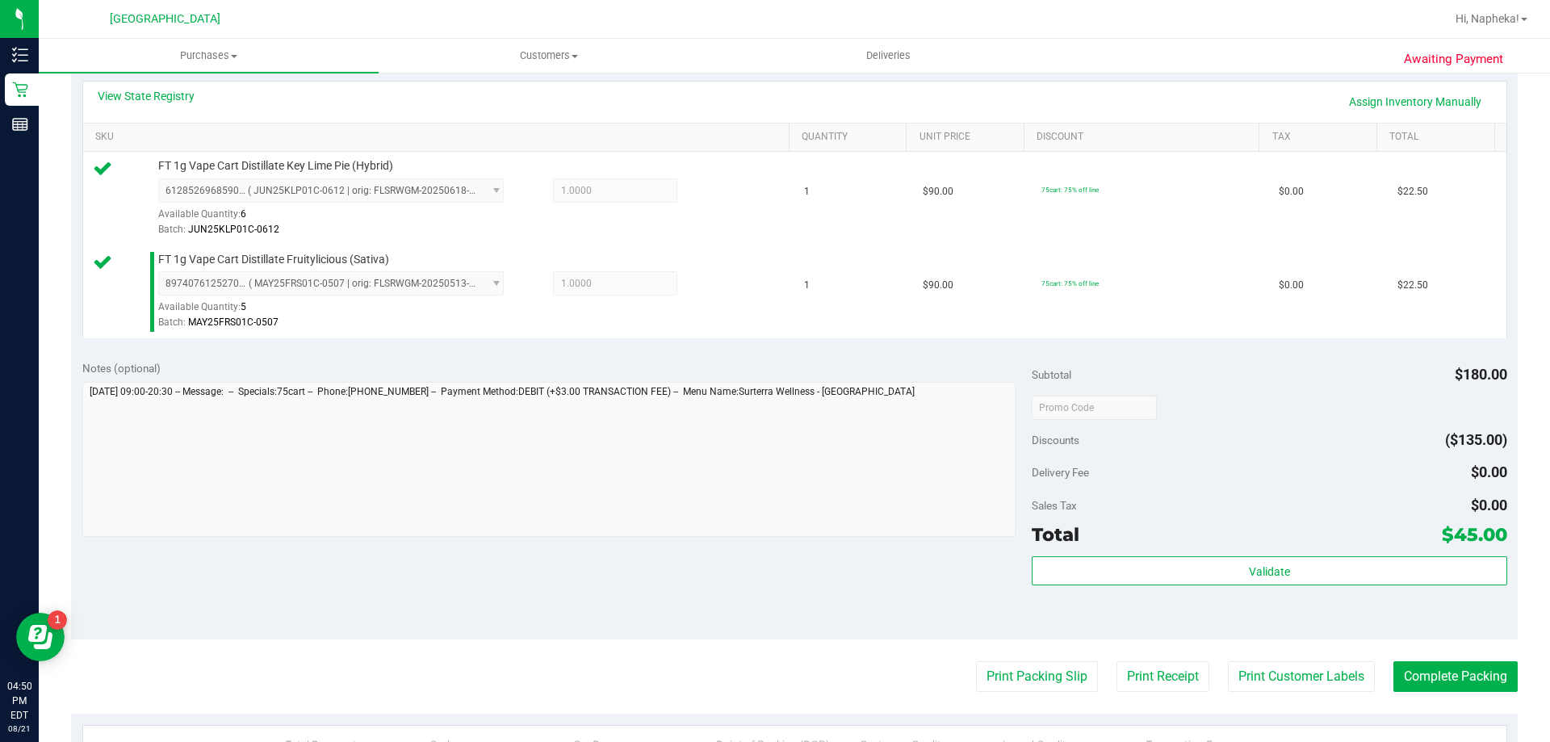
scroll to position [565, 0]
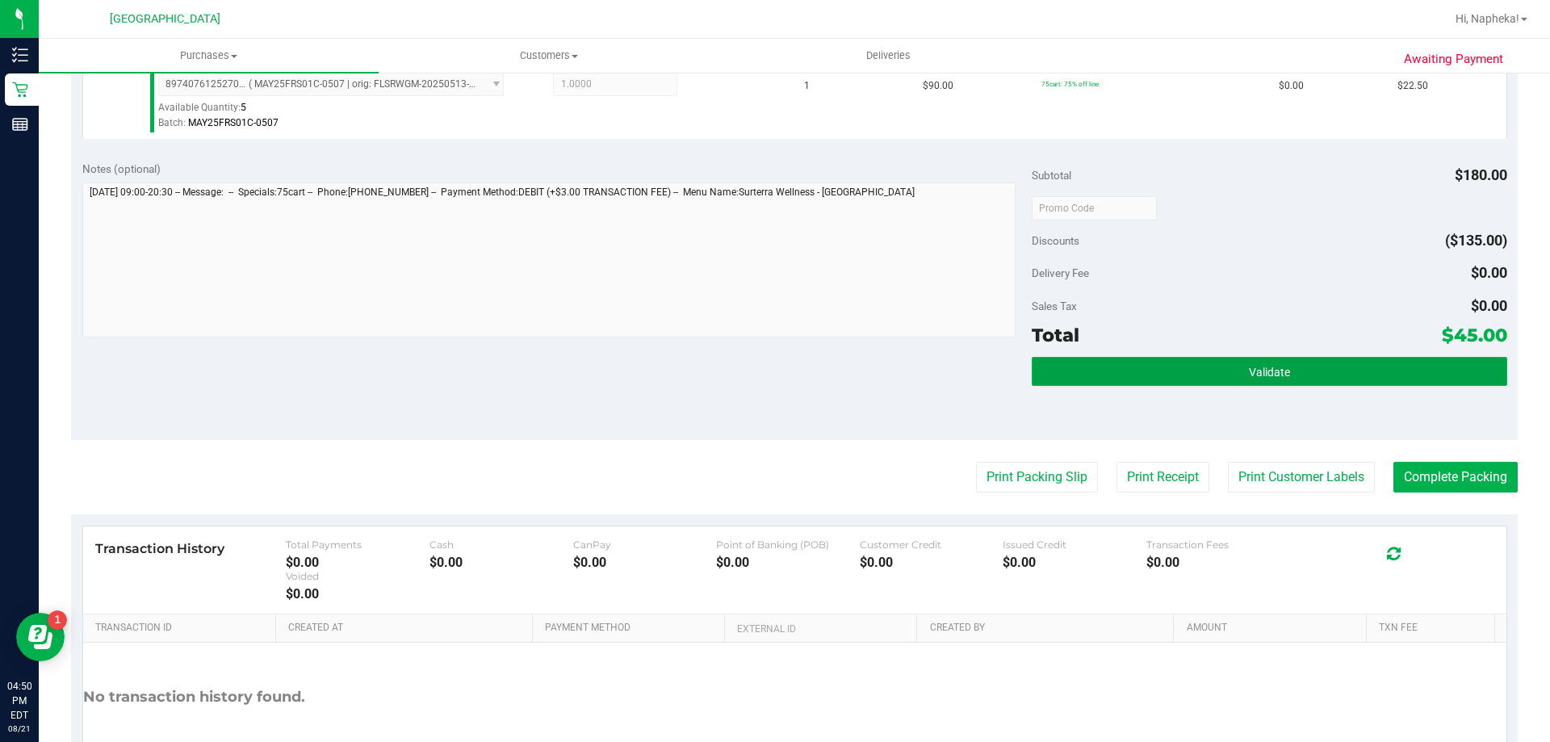
click at [1159, 379] on button "Validate" at bounding box center [1269, 371] width 475 height 29
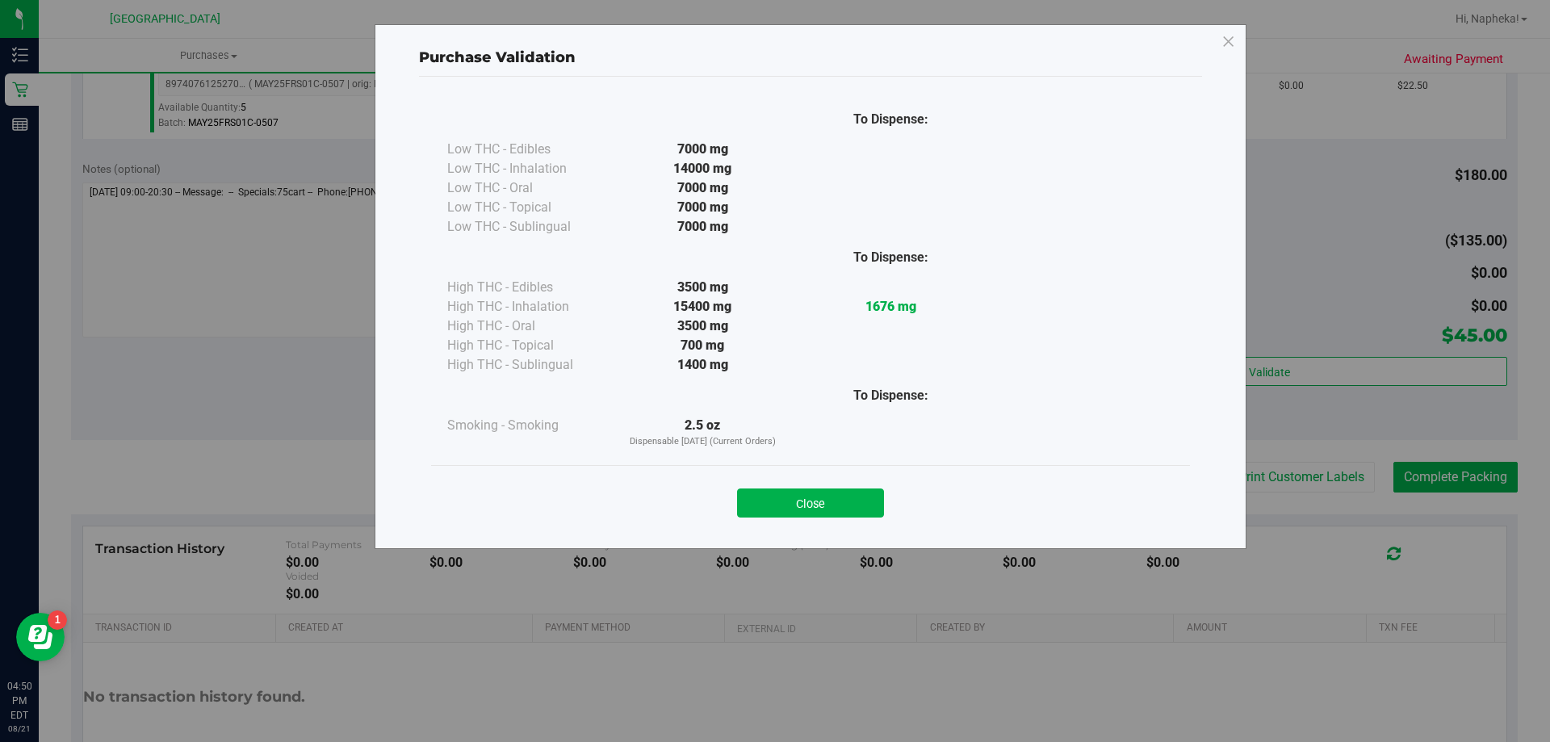
drag, startPoint x: 795, startPoint y: 497, endPoint x: 877, endPoint y: 504, distance: 81.9
click at [796, 500] on button "Close" at bounding box center [810, 503] width 147 height 29
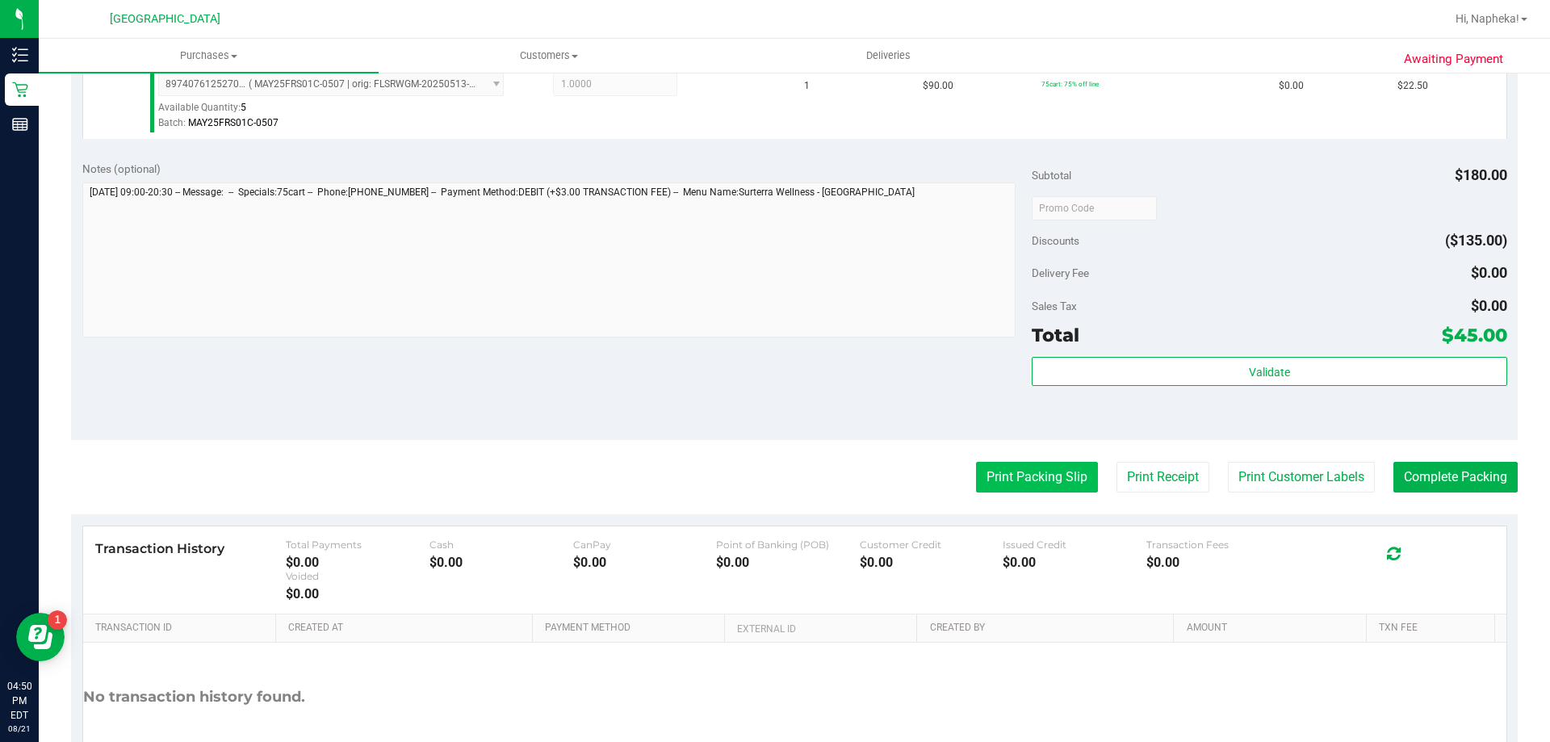
click at [982, 483] on button "Print Packing Slip" at bounding box center [1037, 477] width 122 height 31
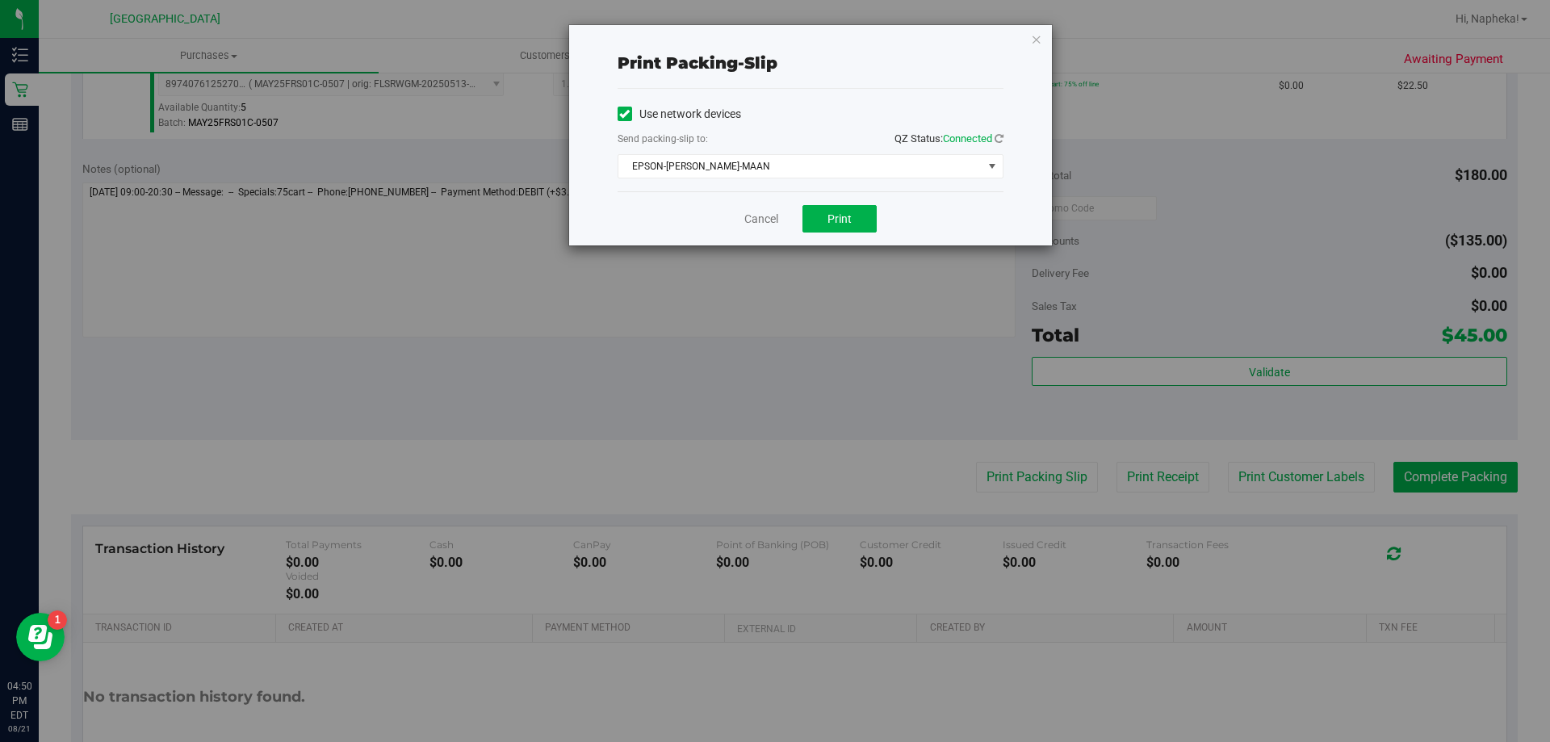
click at [843, 195] on div "Cancel Print" at bounding box center [811, 218] width 386 height 54
click at [836, 219] on span "Print" at bounding box center [840, 218] width 24 height 13
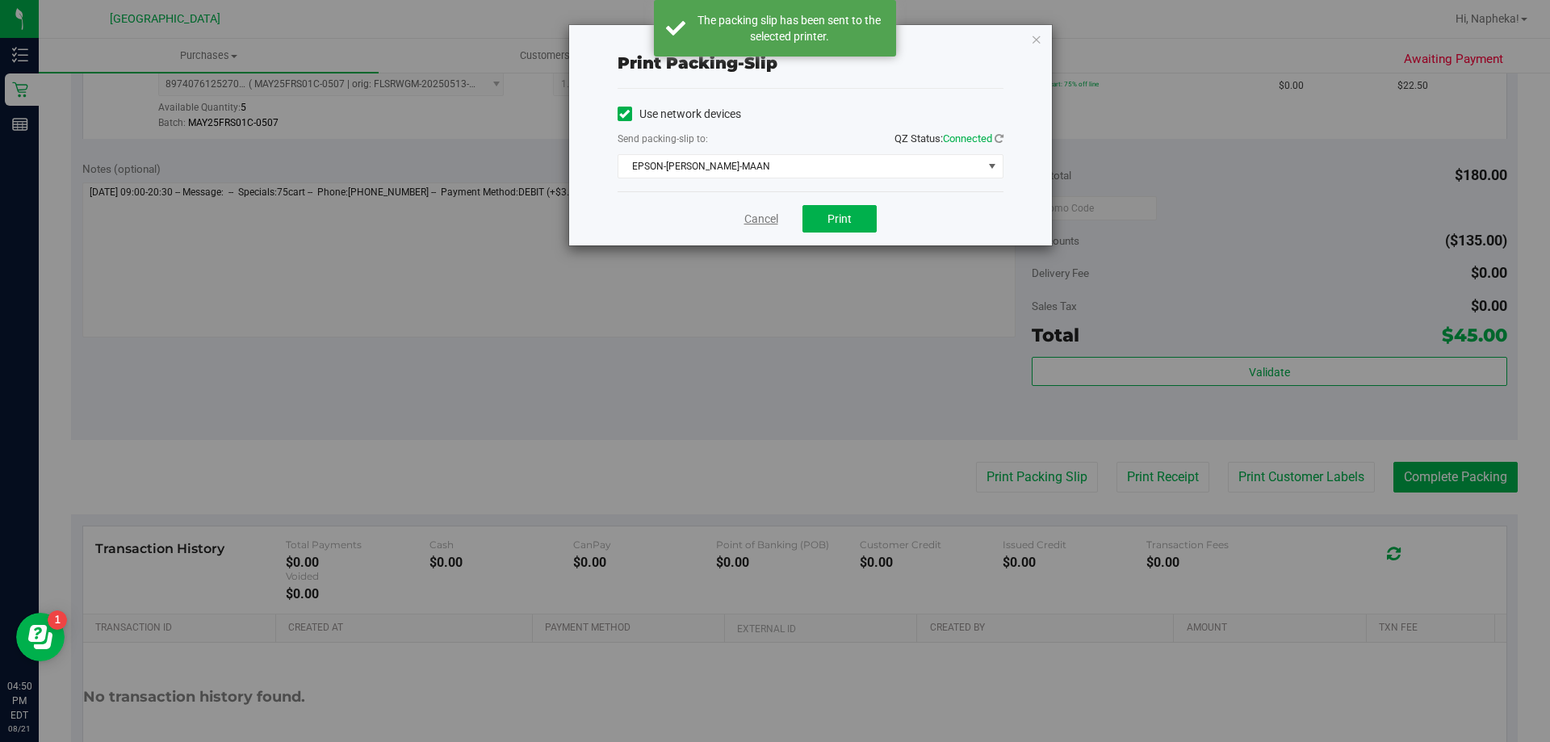
click at [746, 220] on link "Cancel" at bounding box center [762, 219] width 34 height 17
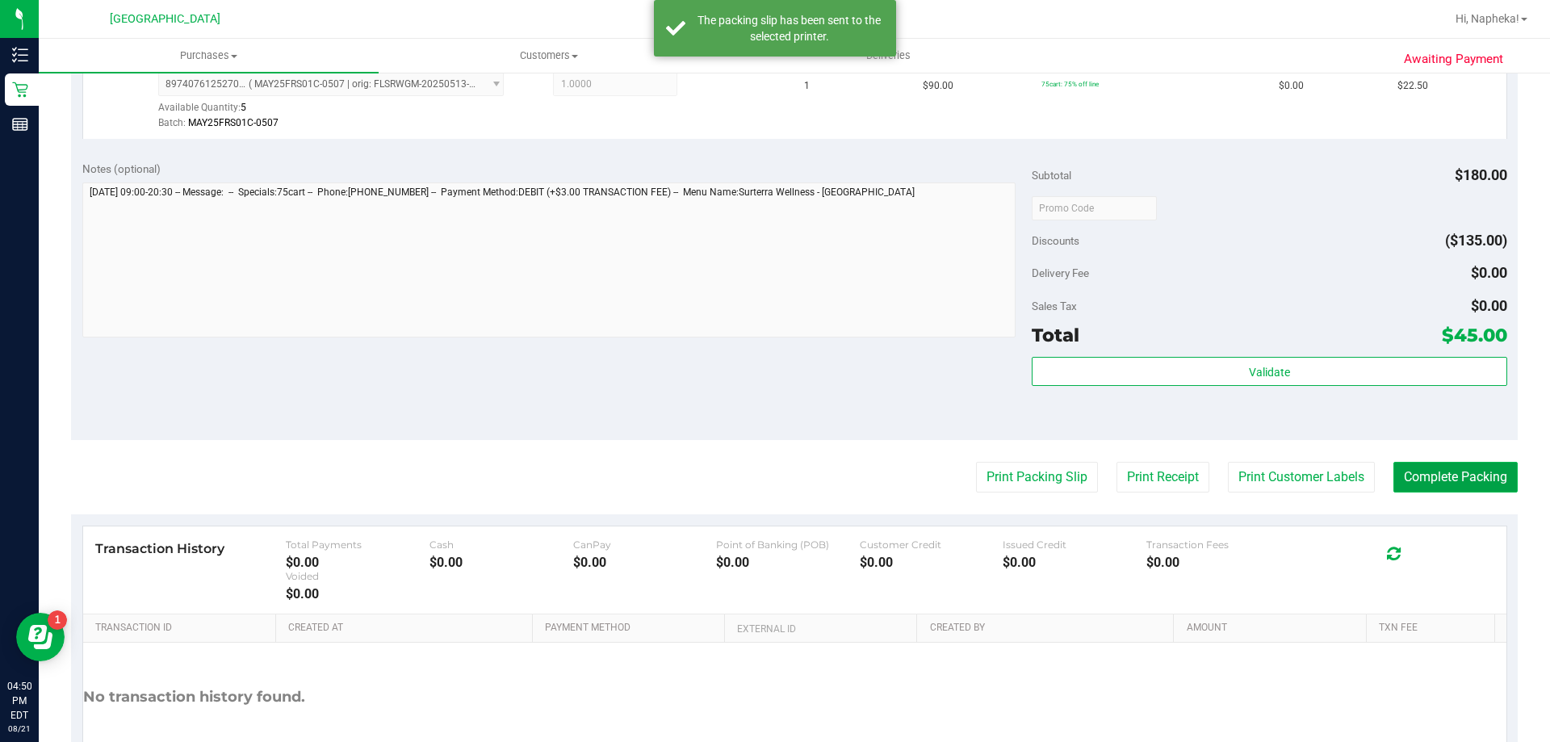
click at [1446, 476] on button "Complete Packing" at bounding box center [1456, 477] width 124 height 31
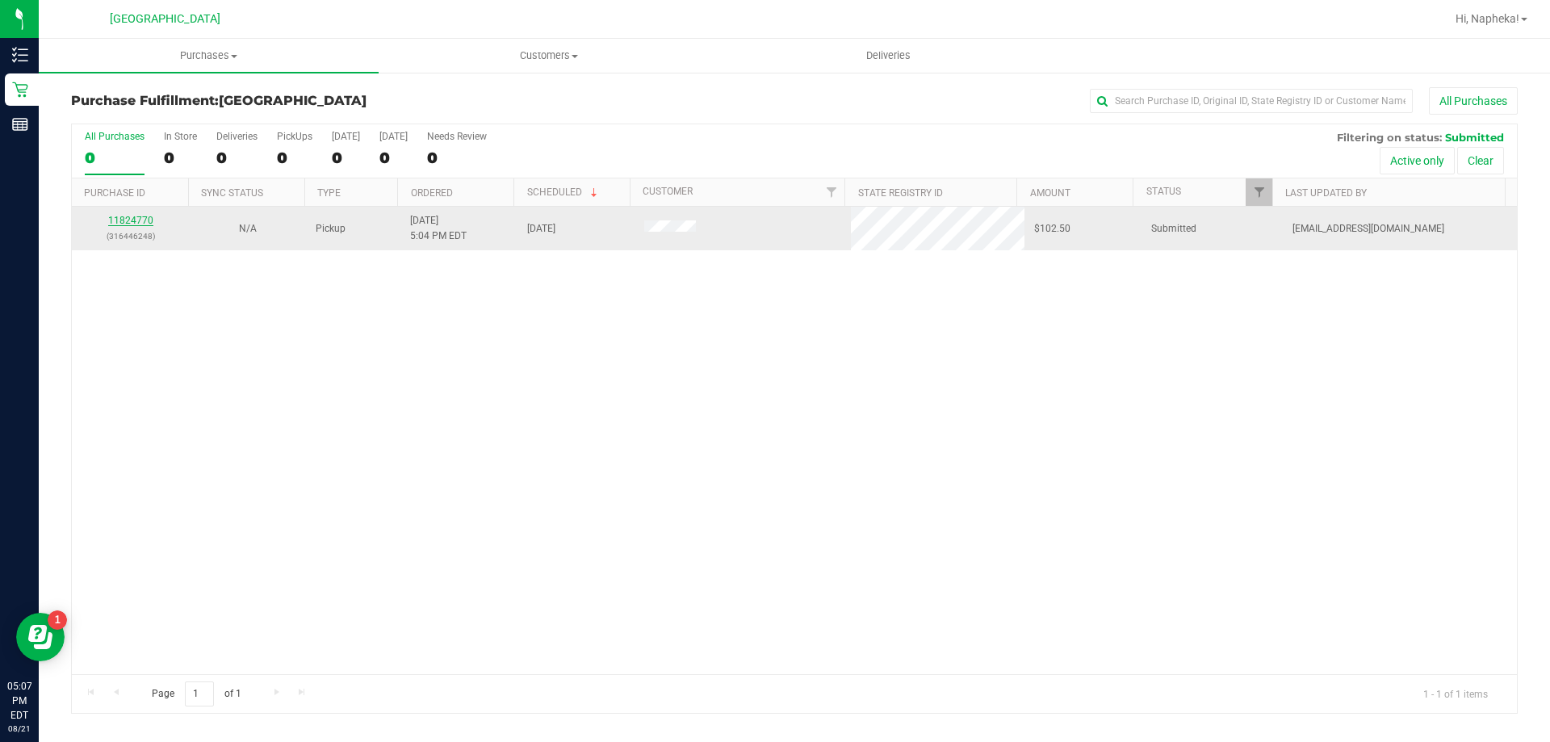
click at [132, 216] on link "11824770" at bounding box center [130, 220] width 45 height 11
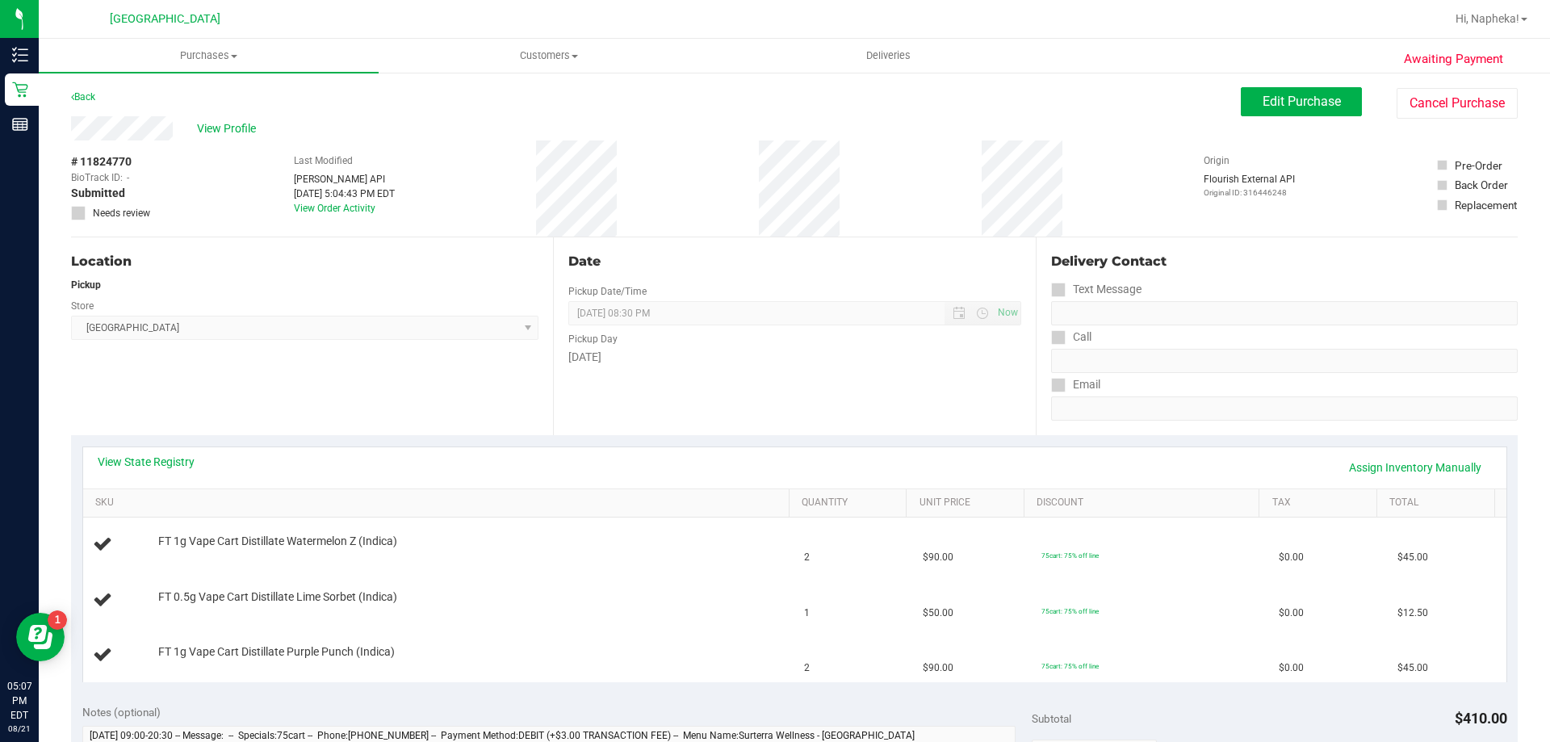
click at [164, 453] on div "View State Registry Assign Inventory Manually" at bounding box center [795, 467] width 1424 height 41
click at [178, 465] on link "View State Registry" at bounding box center [146, 462] width 97 height 16
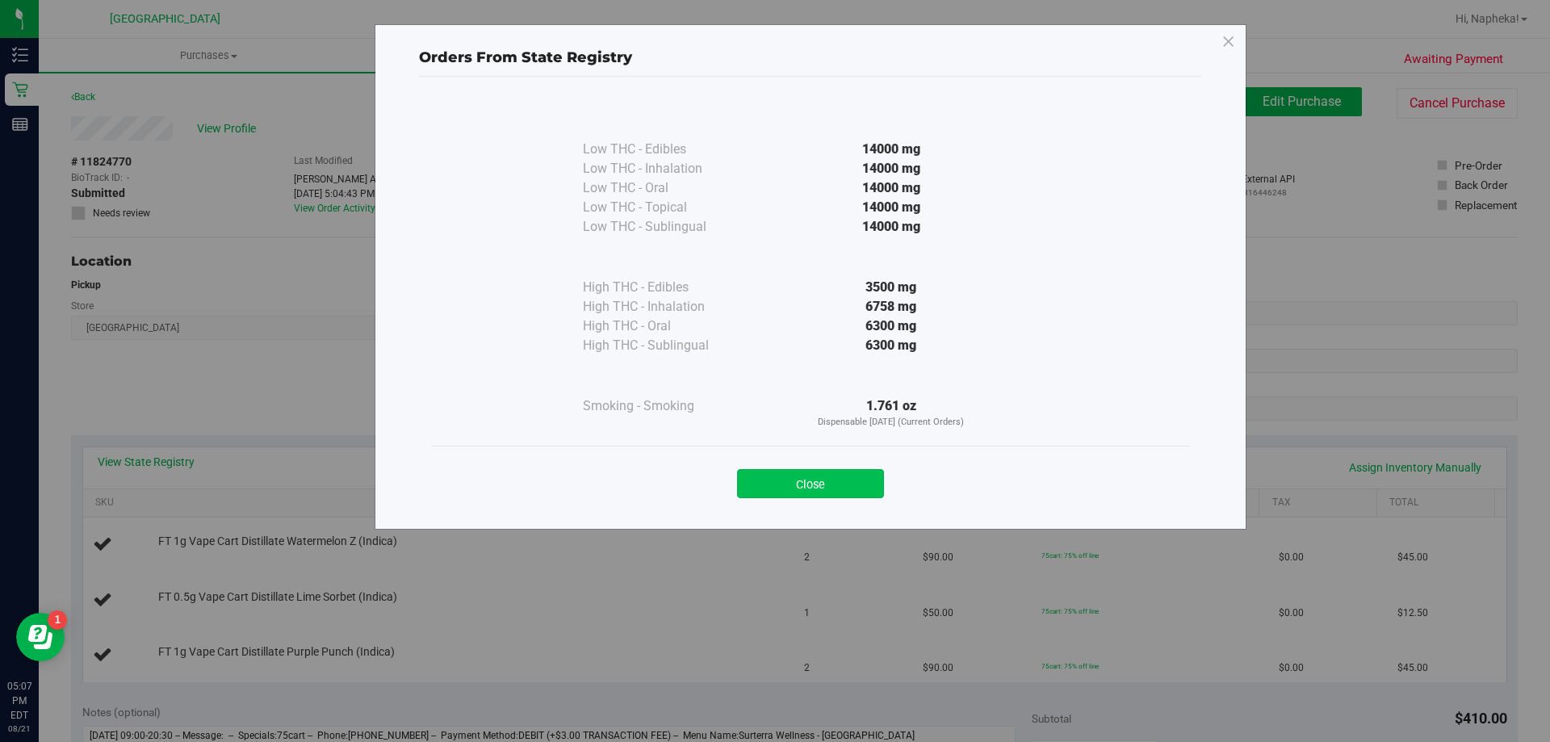
click at [873, 484] on button "Close" at bounding box center [810, 483] width 147 height 29
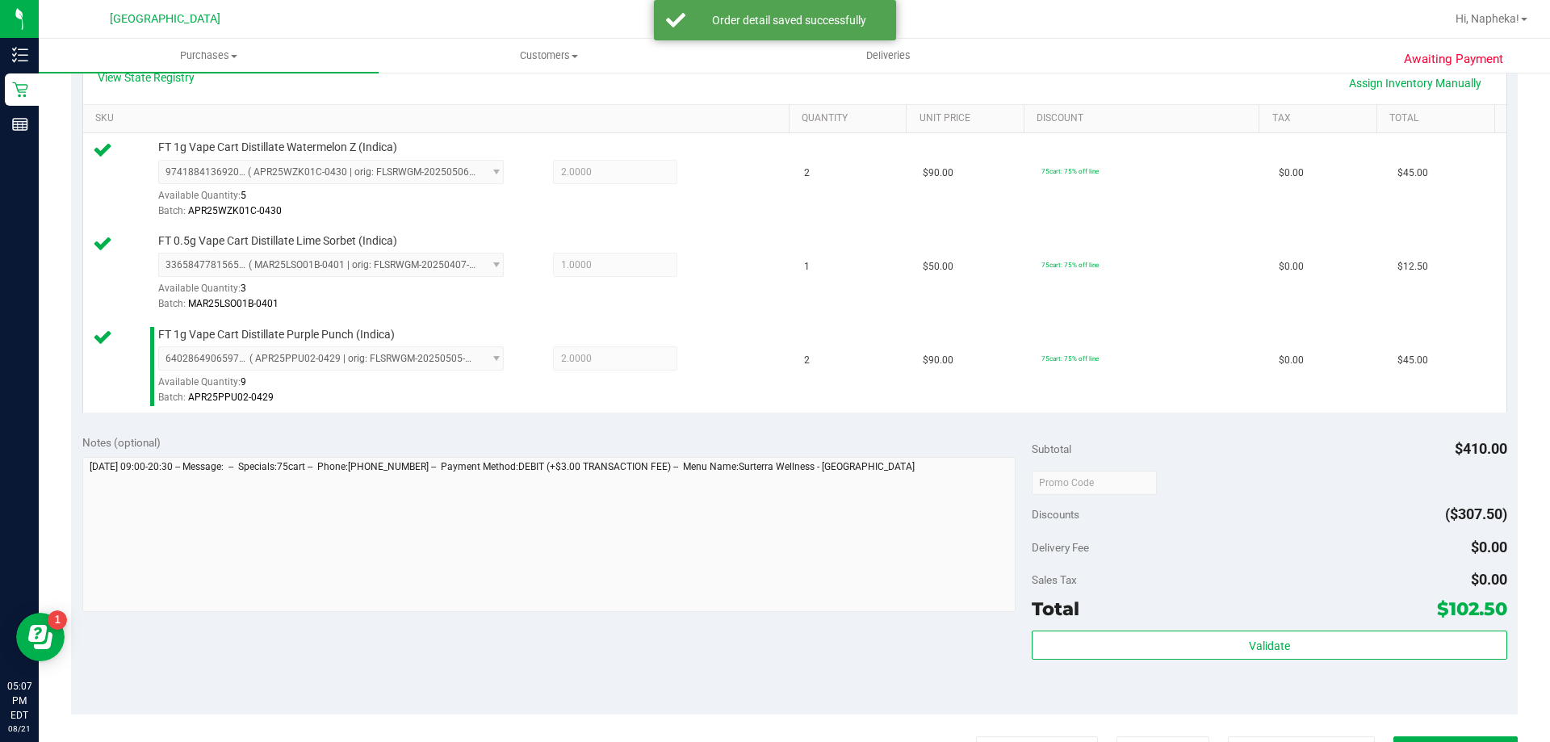
scroll to position [404, 0]
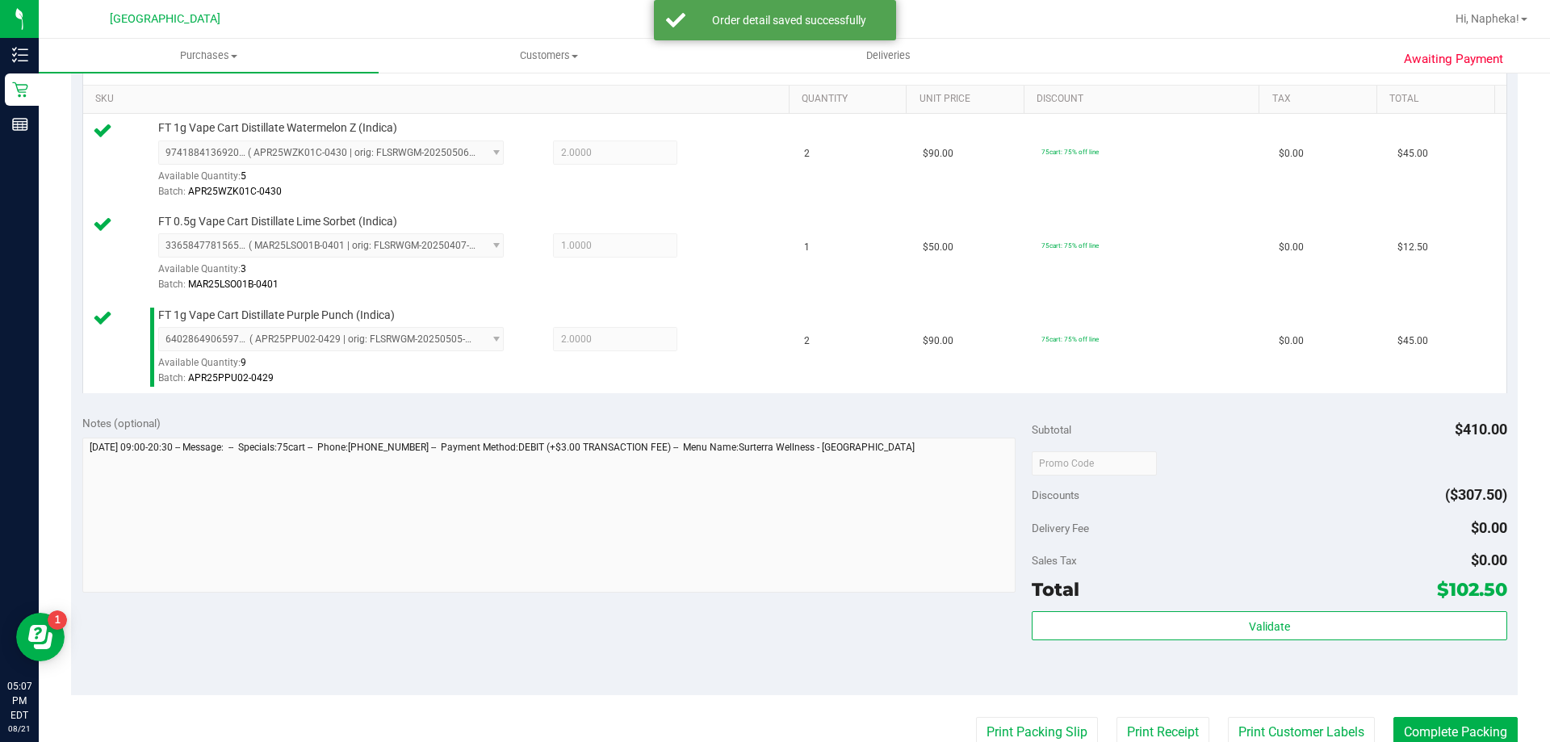
click at [1183, 611] on div "Subtotal $410.00 Discounts ($307.50) Delivery Fee $0.00 Sales Tax $0.00 Total $…" at bounding box center [1269, 549] width 475 height 269
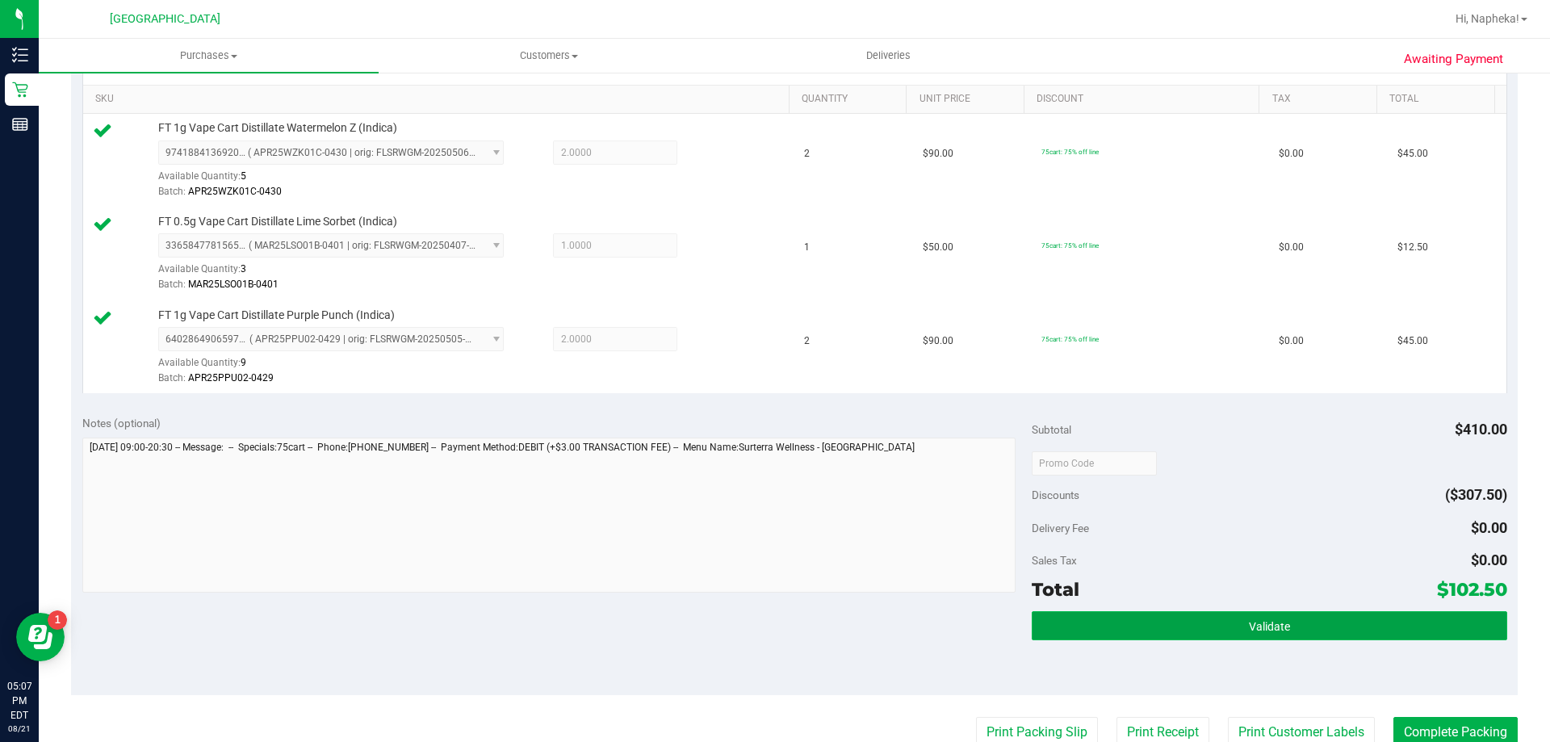
click at [1173, 623] on button "Validate" at bounding box center [1269, 625] width 475 height 29
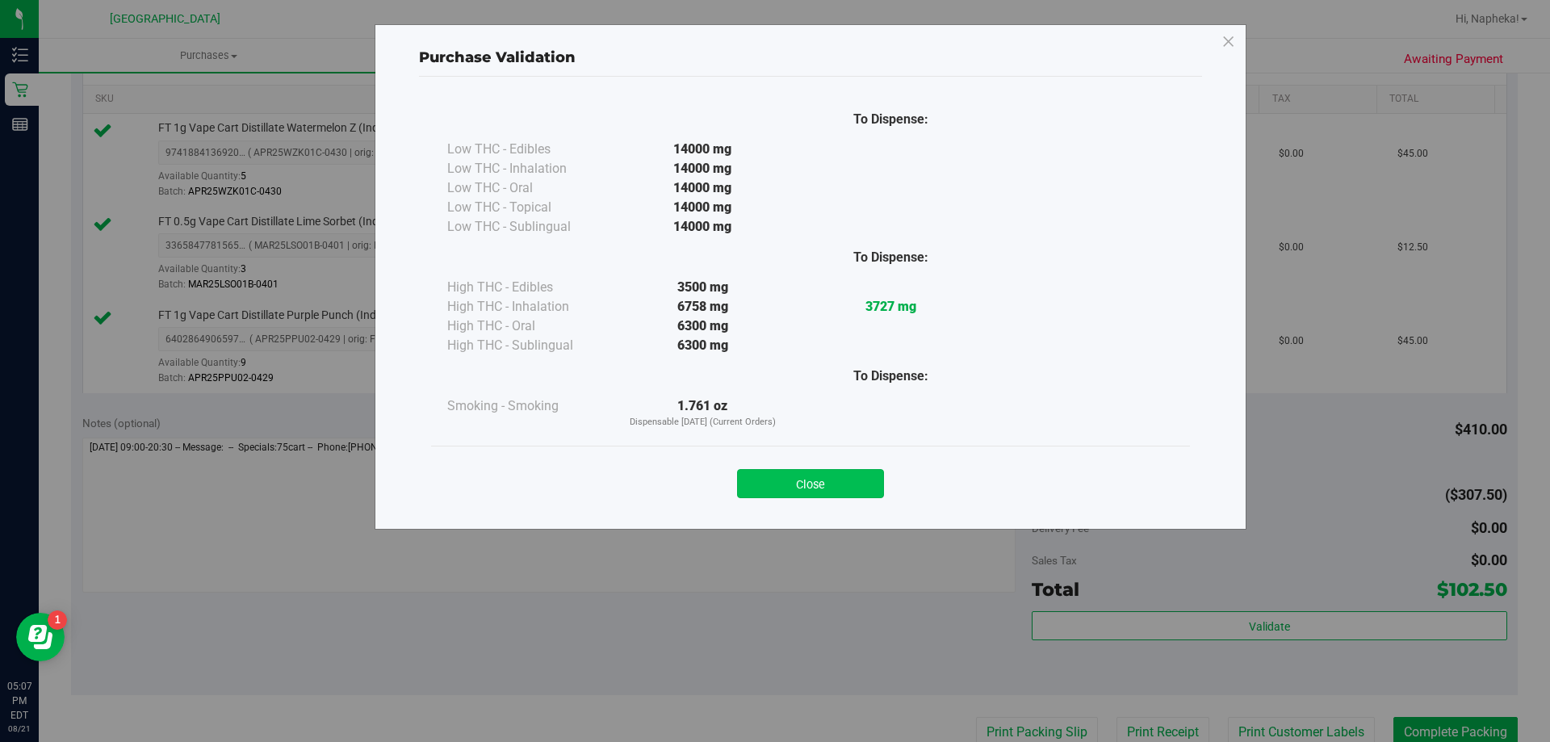
click at [813, 488] on button "Close" at bounding box center [810, 483] width 147 height 29
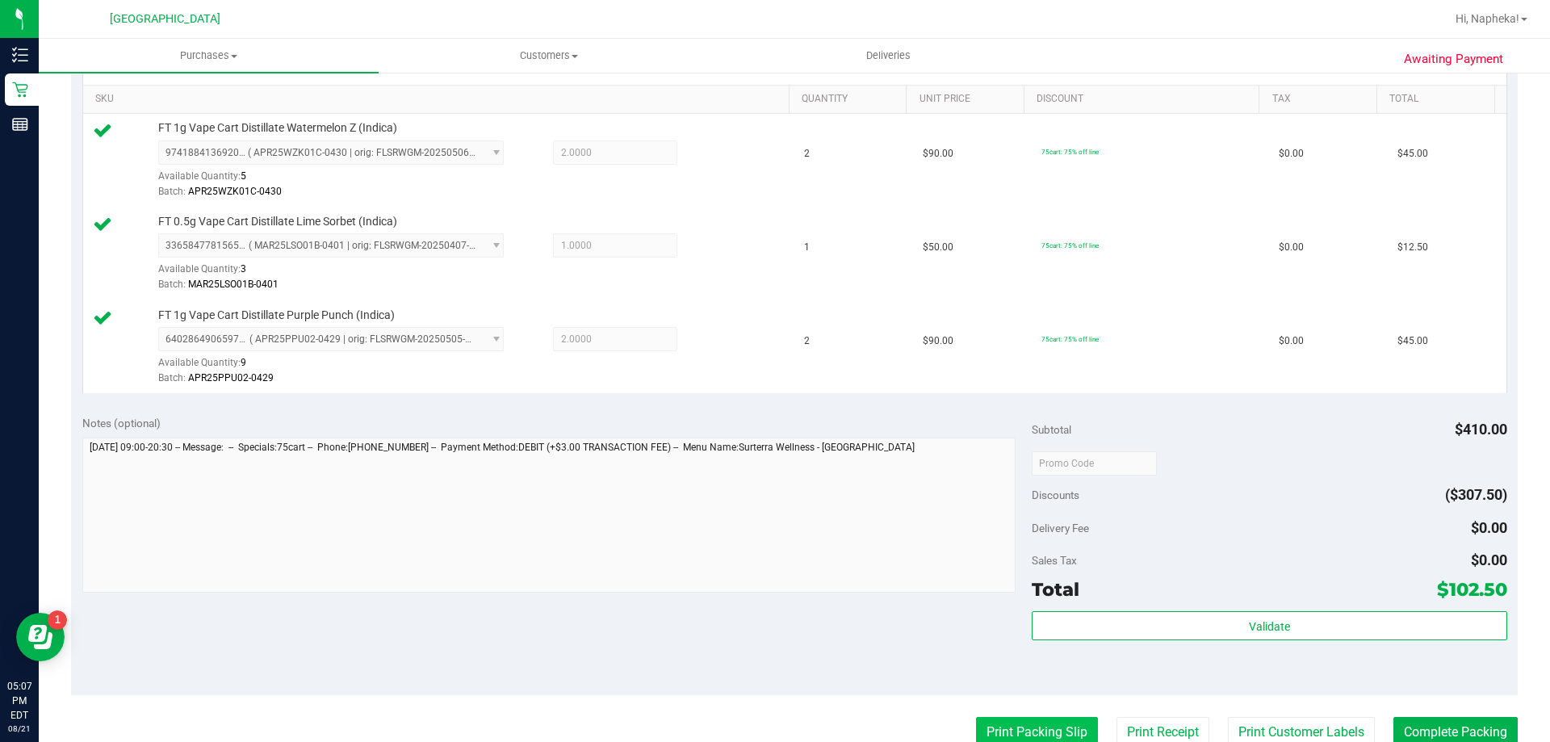
click at [985, 732] on button "Print Packing Slip" at bounding box center [1037, 732] width 122 height 31
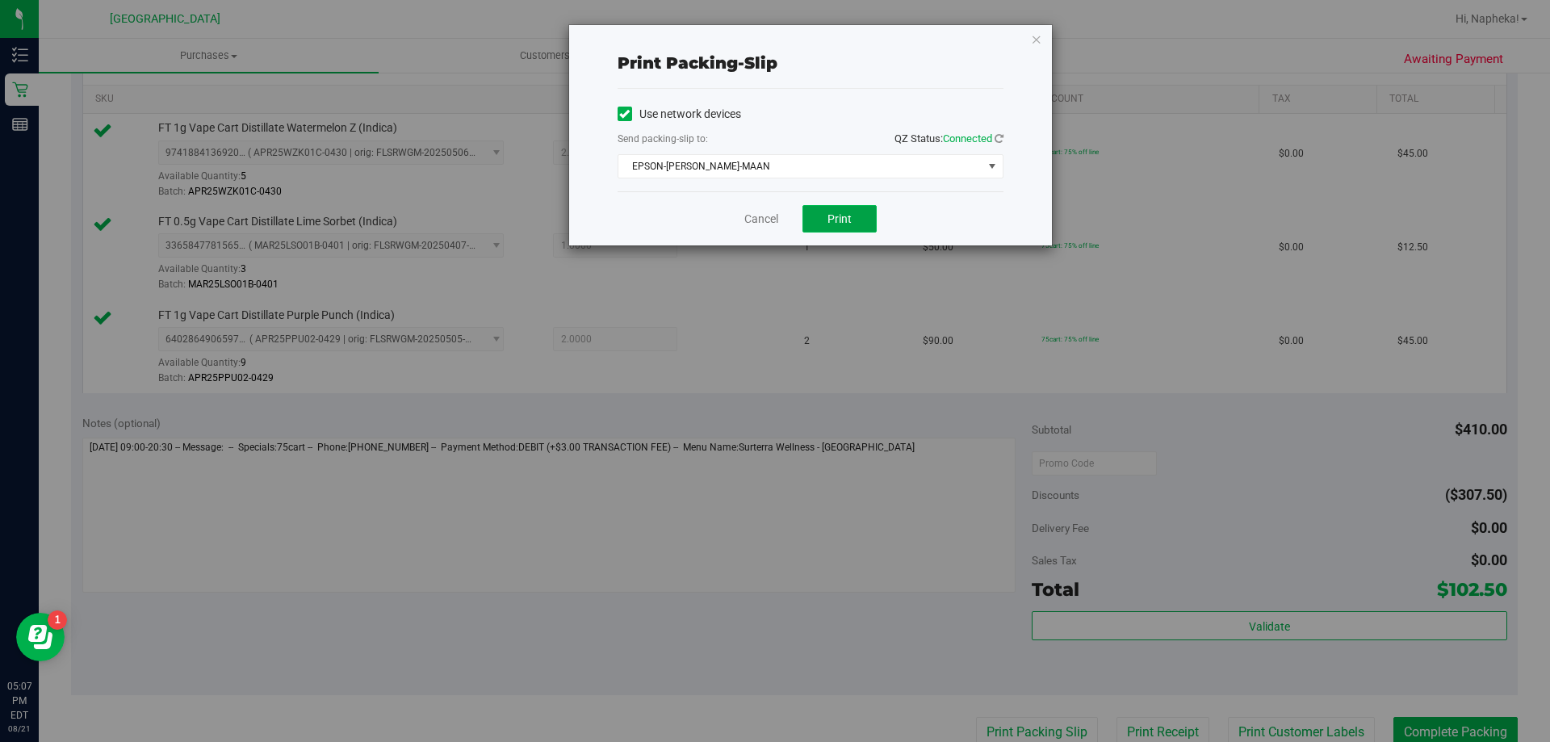
click at [828, 220] on span "Print" at bounding box center [840, 218] width 24 height 13
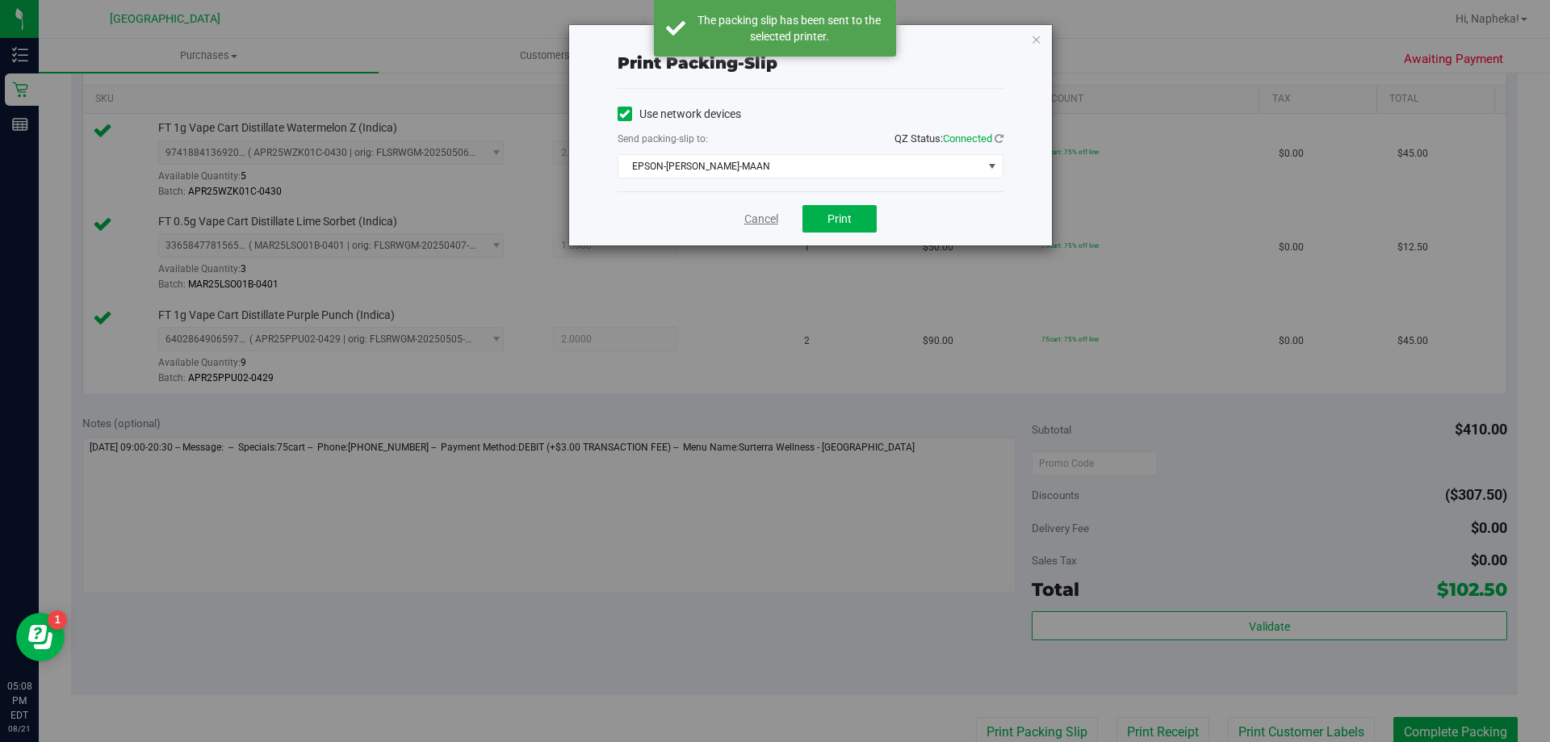
click at [757, 215] on link "Cancel" at bounding box center [762, 219] width 34 height 17
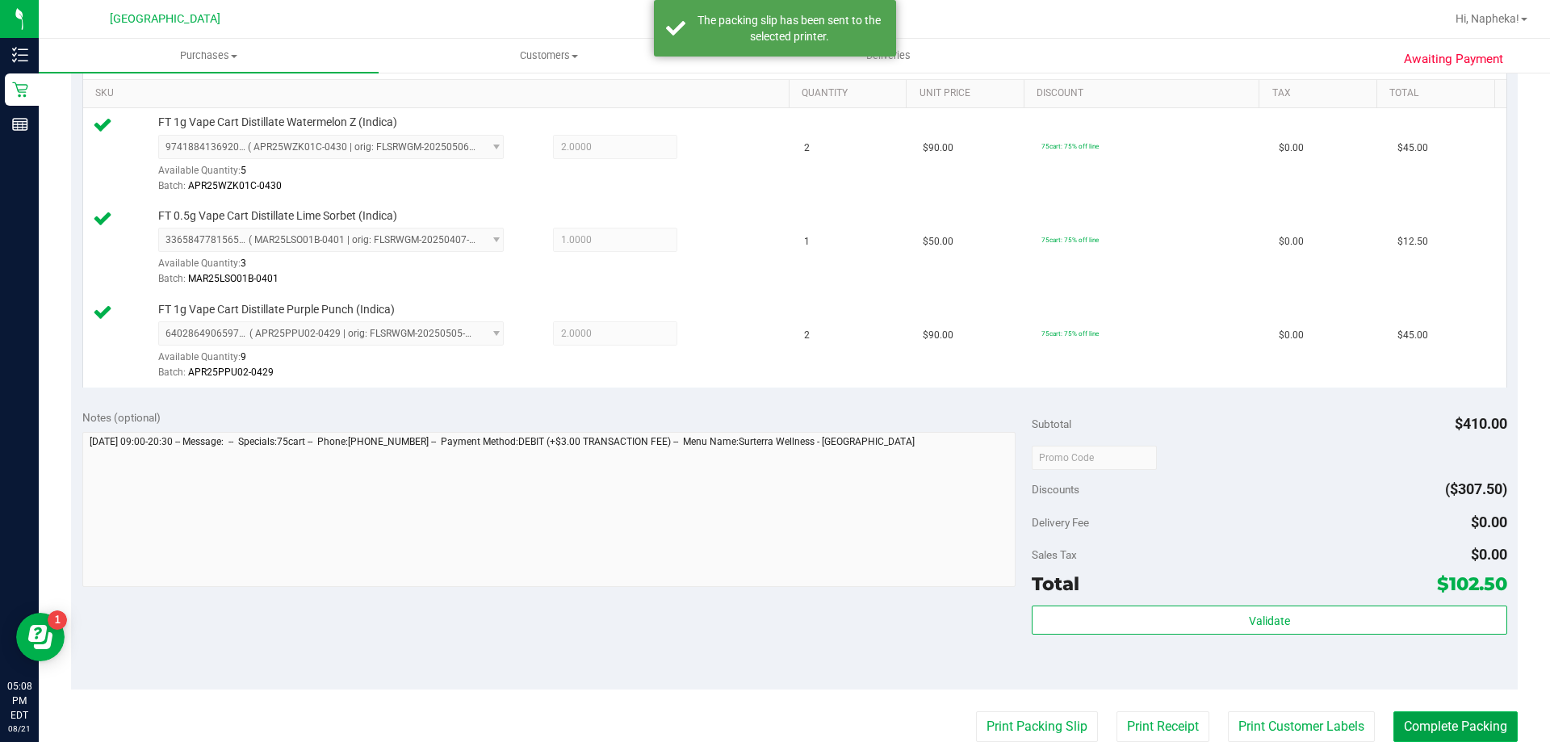
click at [1423, 727] on button "Complete Packing" at bounding box center [1456, 726] width 124 height 31
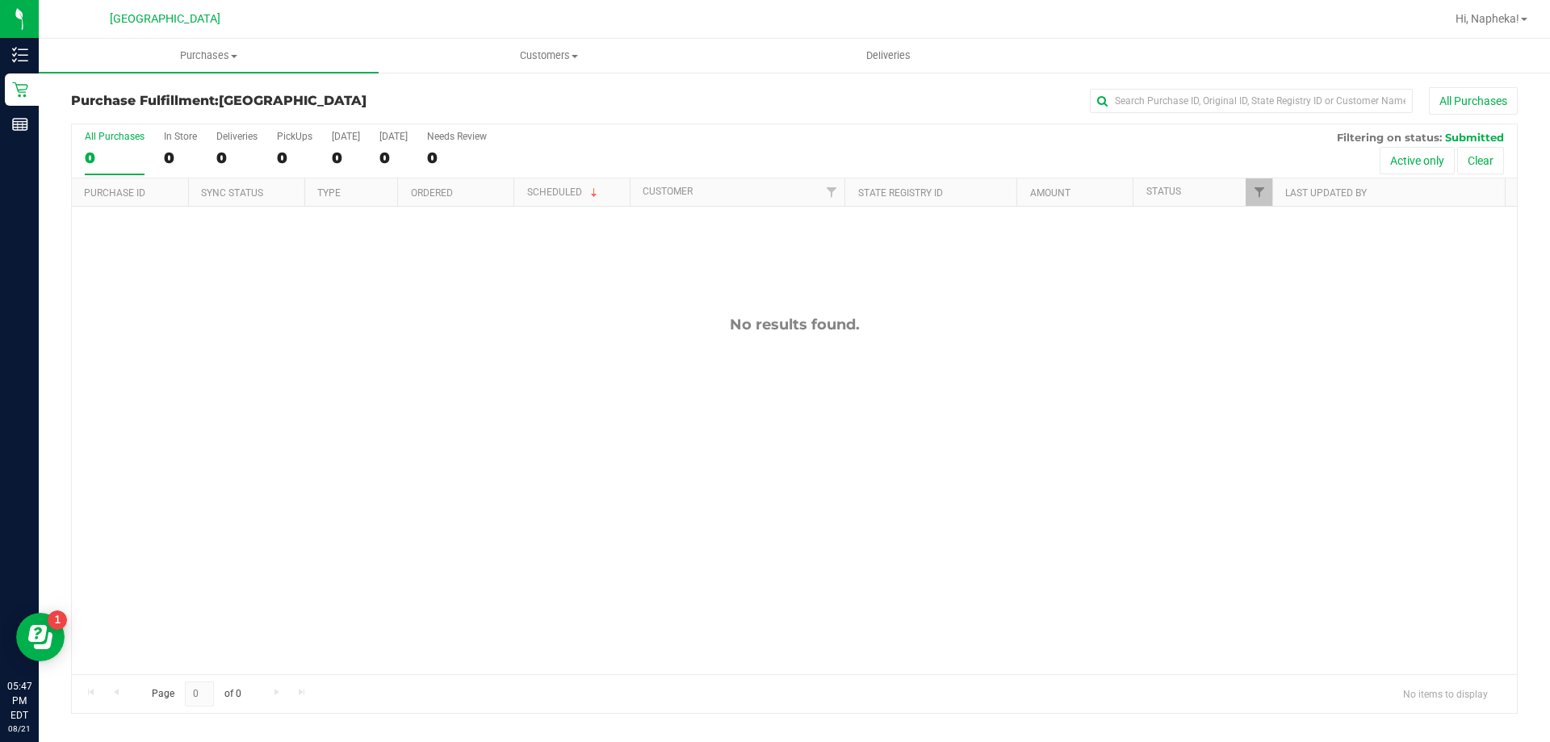
click at [93, 371] on div "No results found." at bounding box center [795, 495] width 1446 height 577
click at [241, 353] on div "No results found." at bounding box center [795, 495] width 1446 height 577
click at [1349, 397] on div "No results found." at bounding box center [795, 495] width 1446 height 577
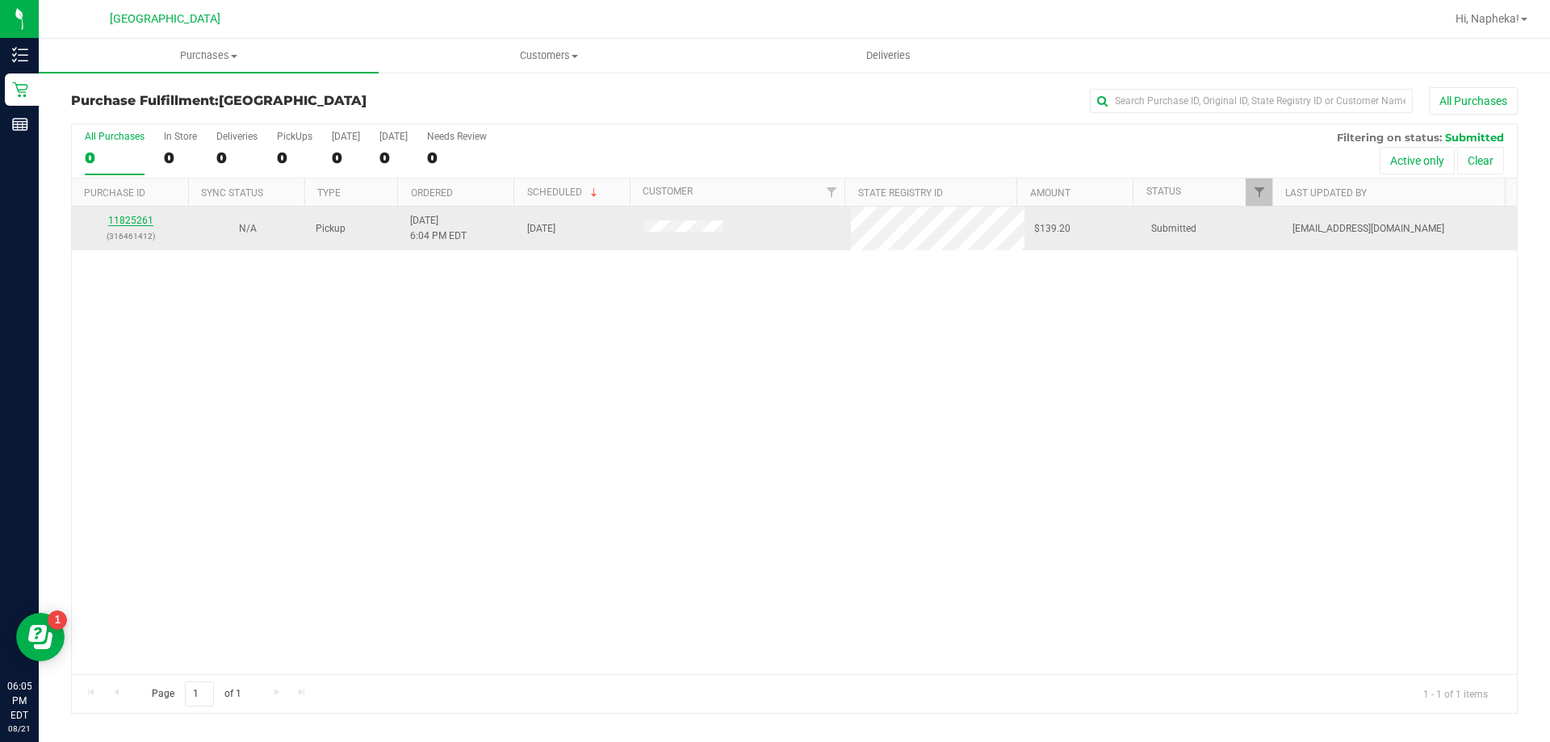
click at [135, 220] on link "11825261" at bounding box center [130, 220] width 45 height 11
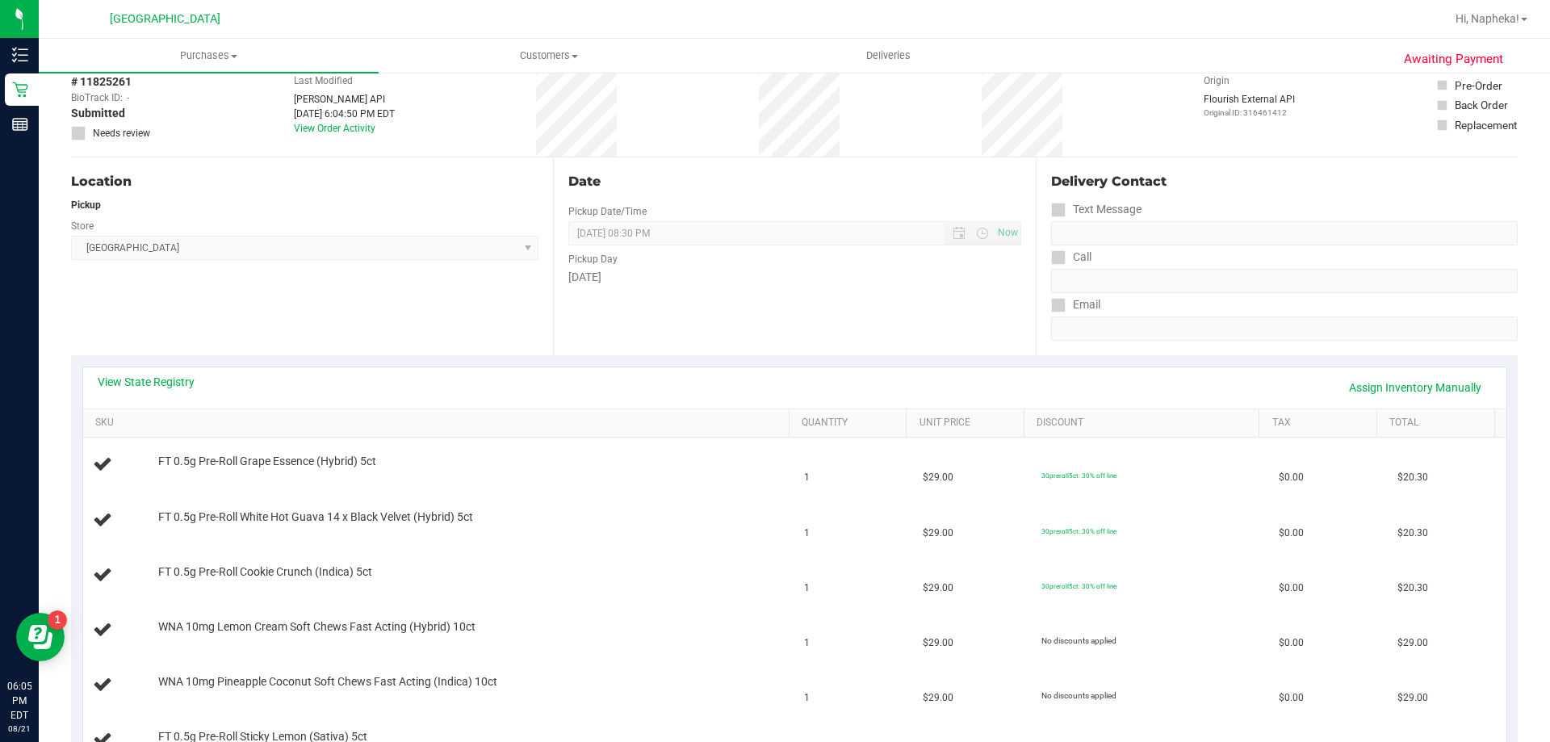
scroll to position [242, 0]
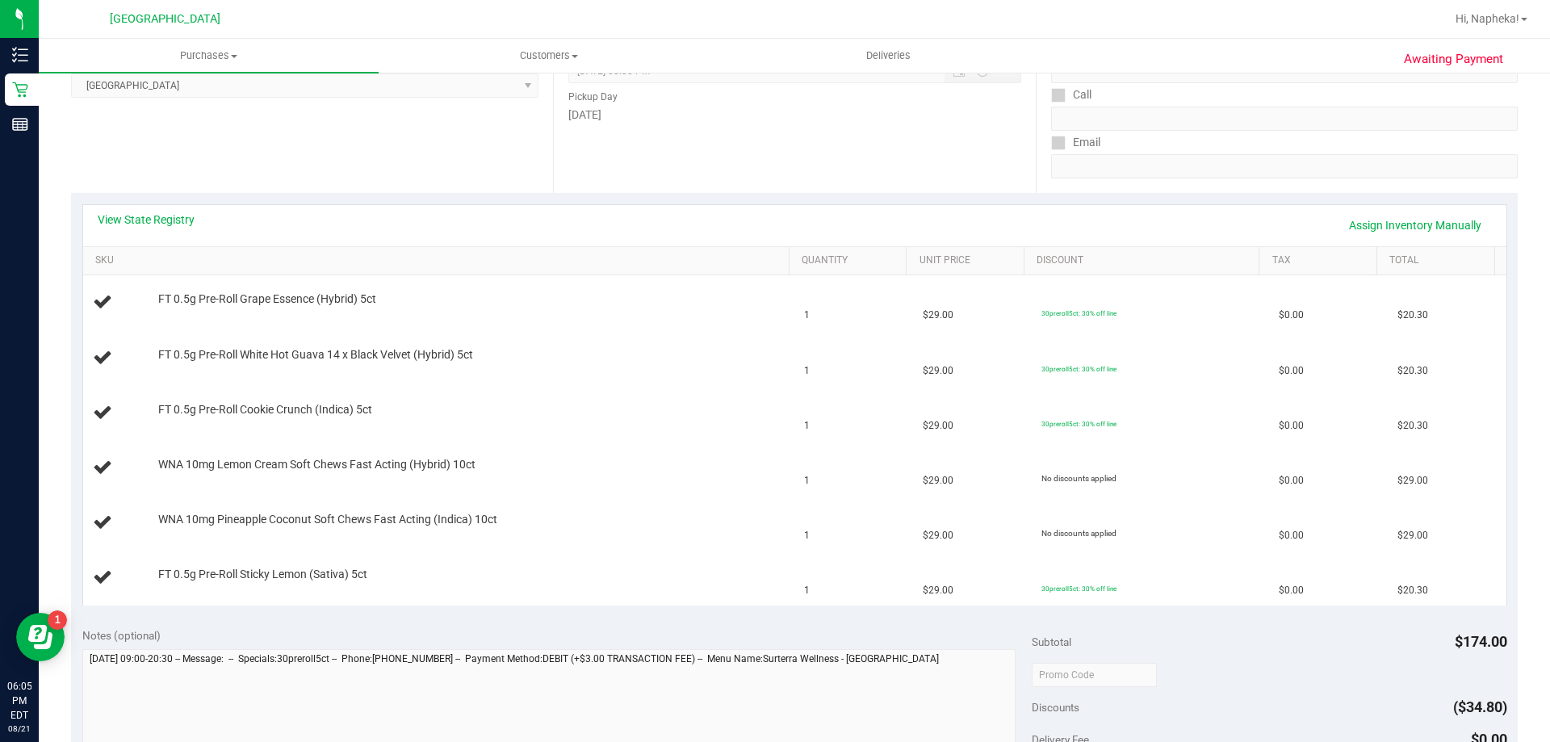
click at [153, 229] on div "View State Registry Assign Inventory Manually" at bounding box center [795, 225] width 1395 height 27
click at [153, 223] on link "View State Registry" at bounding box center [146, 220] width 97 height 16
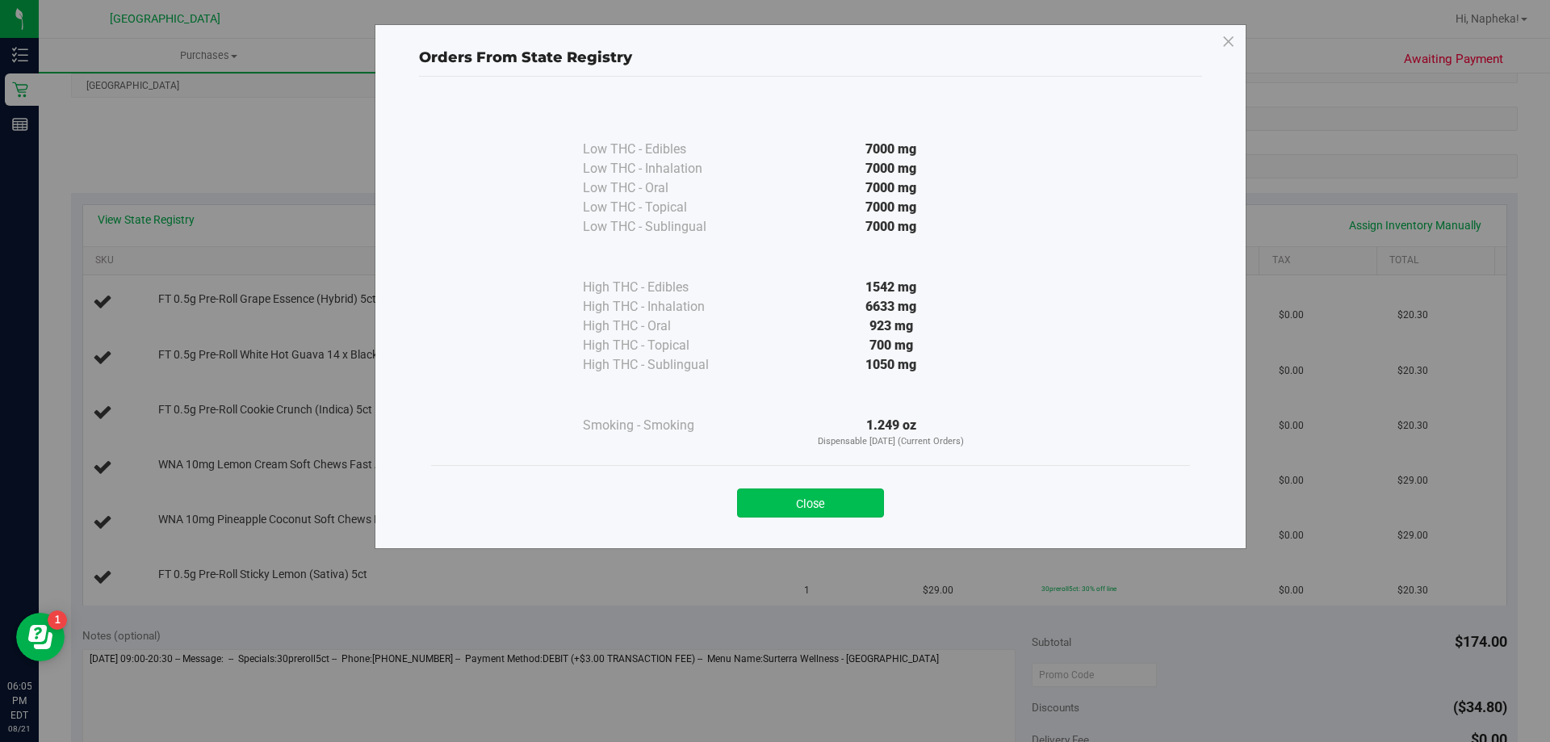
click at [861, 495] on button "Close" at bounding box center [810, 503] width 147 height 29
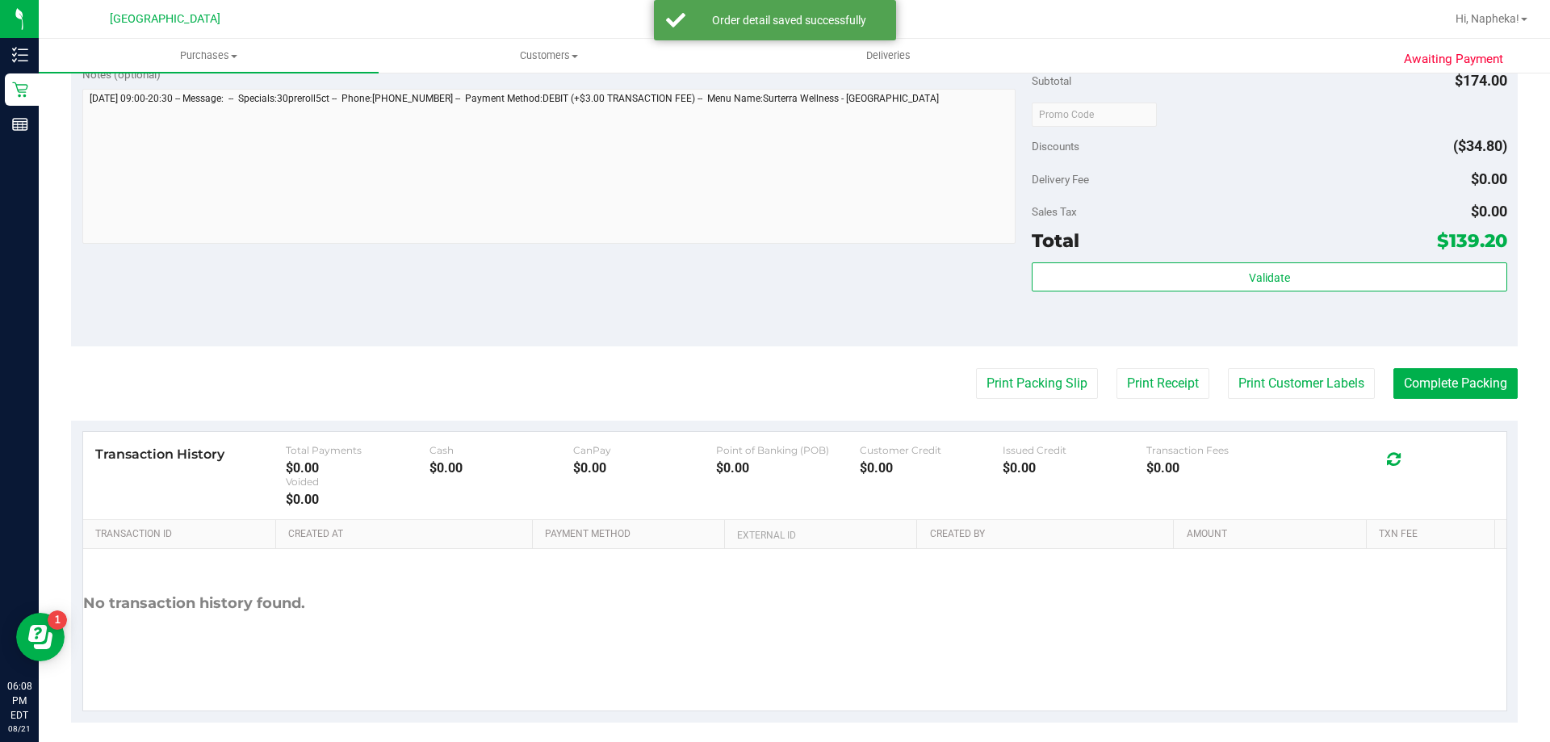
scroll to position [1050, 0]
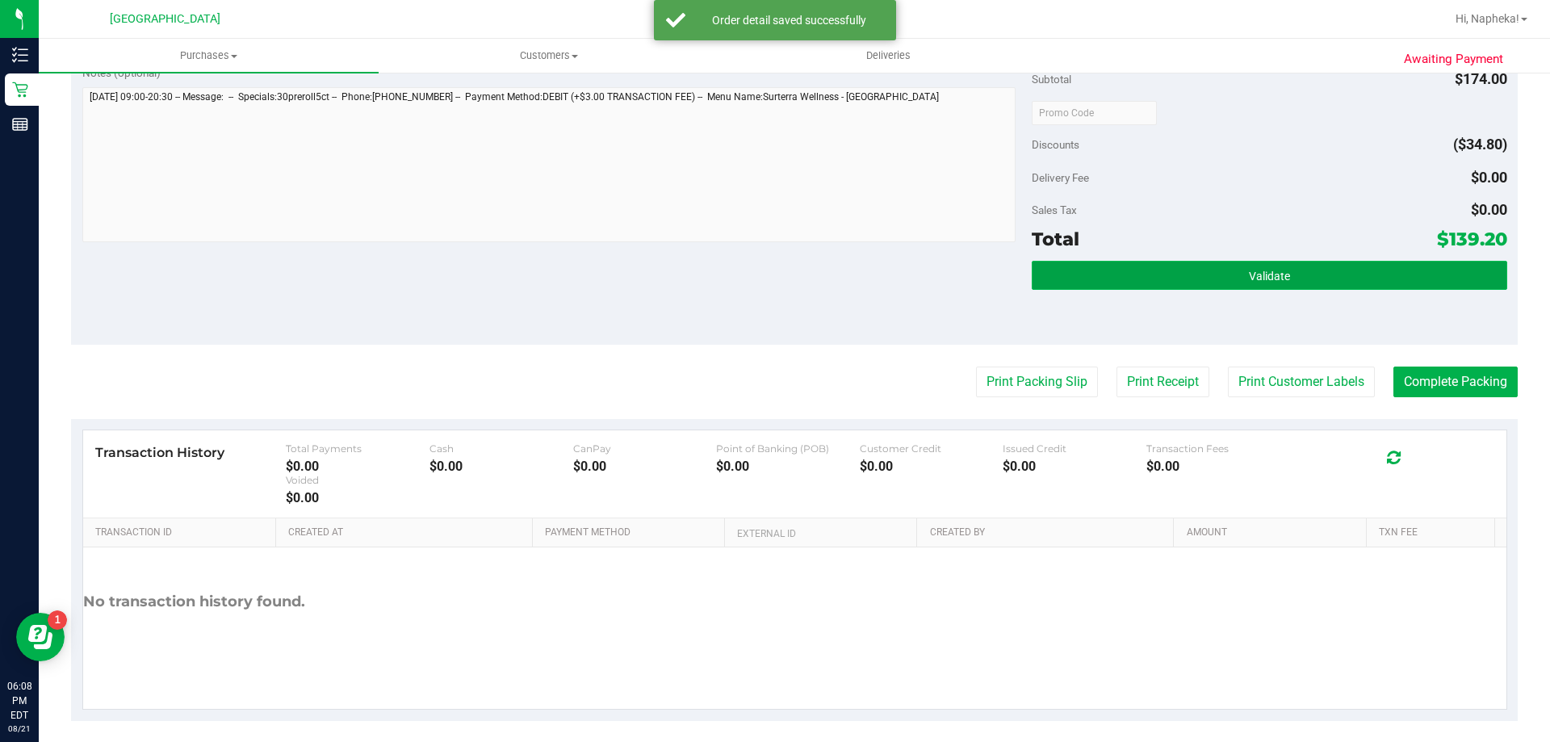
click at [1181, 282] on button "Validate" at bounding box center [1269, 275] width 475 height 29
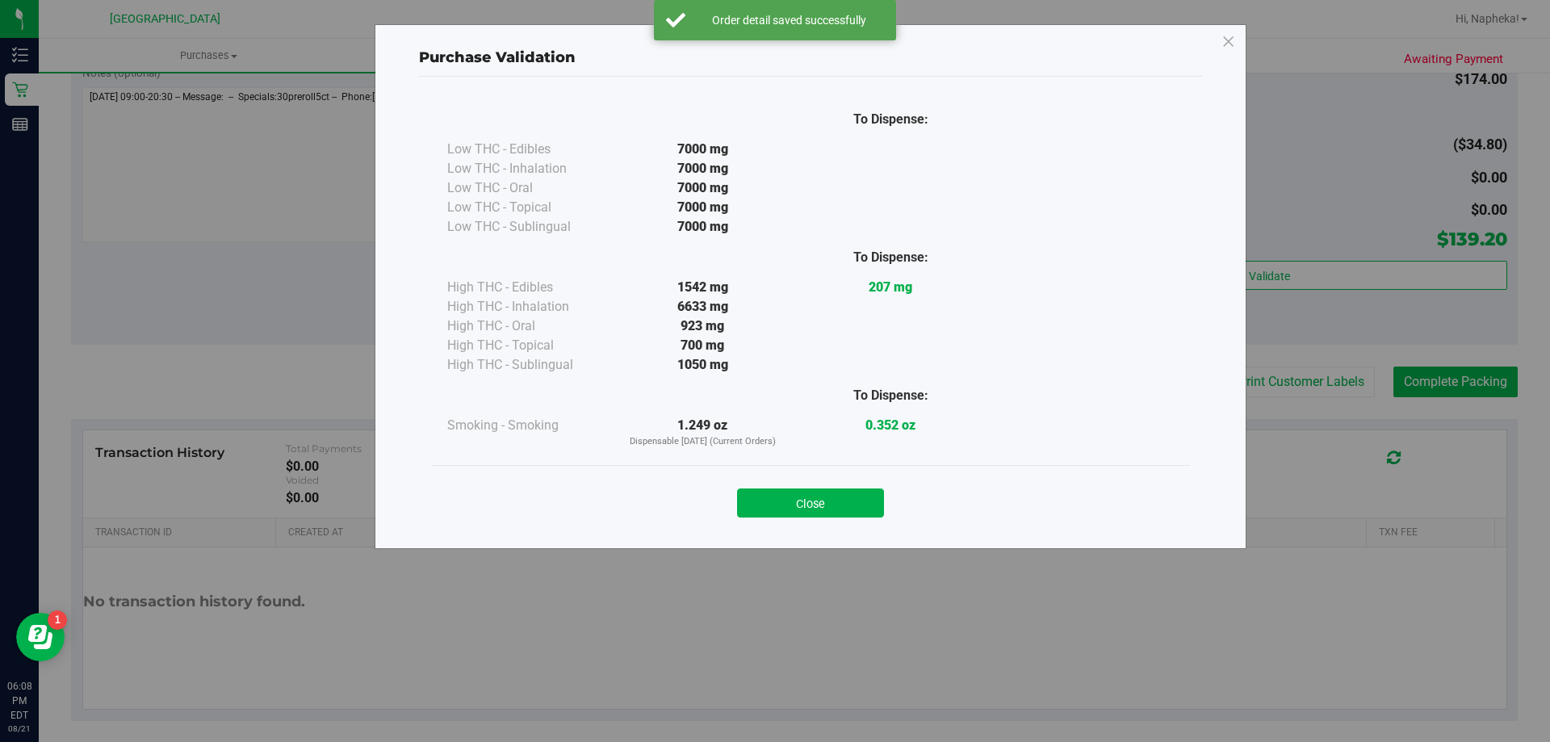
drag, startPoint x: 785, startPoint y: 507, endPoint x: 896, endPoint y: 472, distance: 116.7
click at [789, 507] on button "Close" at bounding box center [810, 503] width 147 height 29
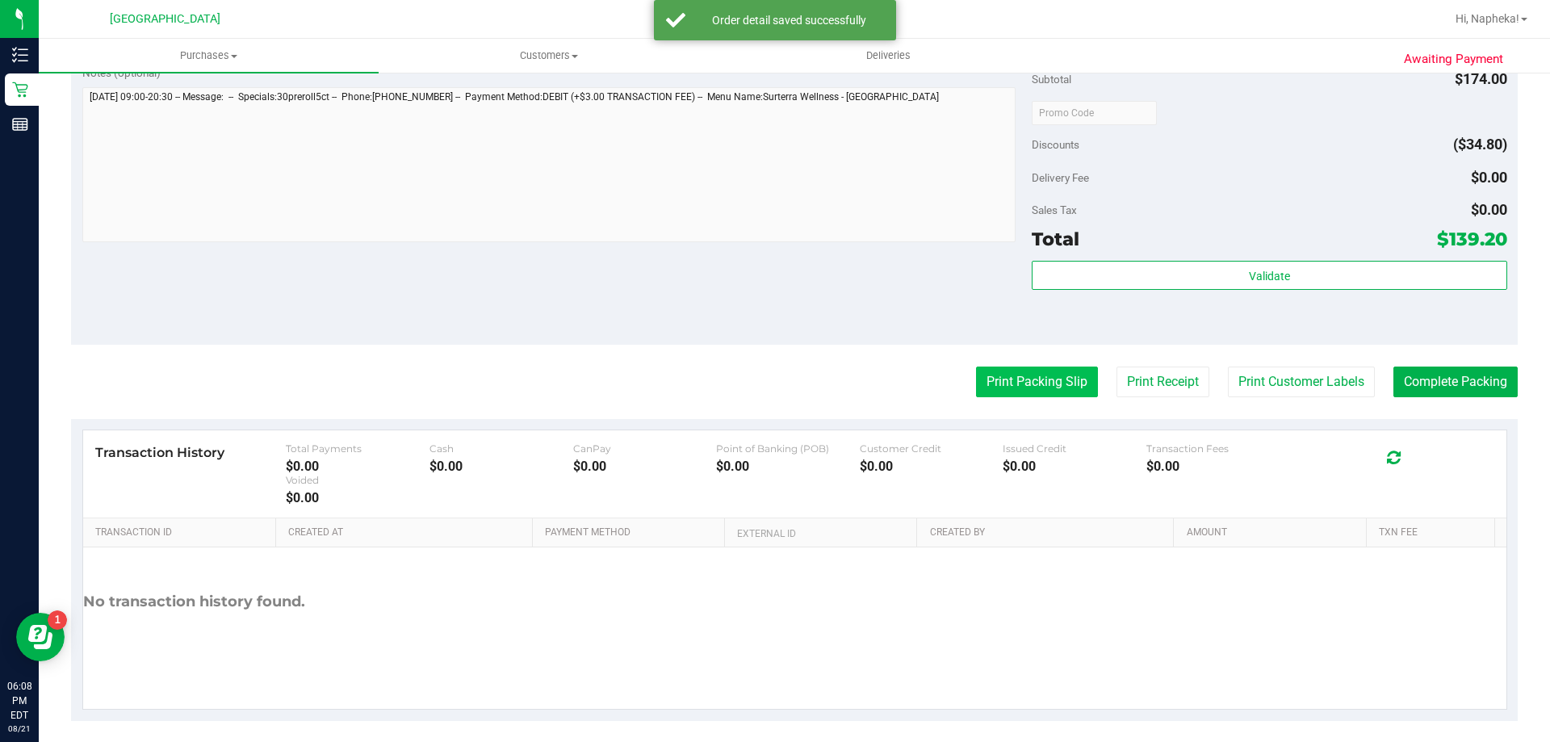
click at [1055, 382] on button "Print Packing Slip" at bounding box center [1037, 382] width 122 height 31
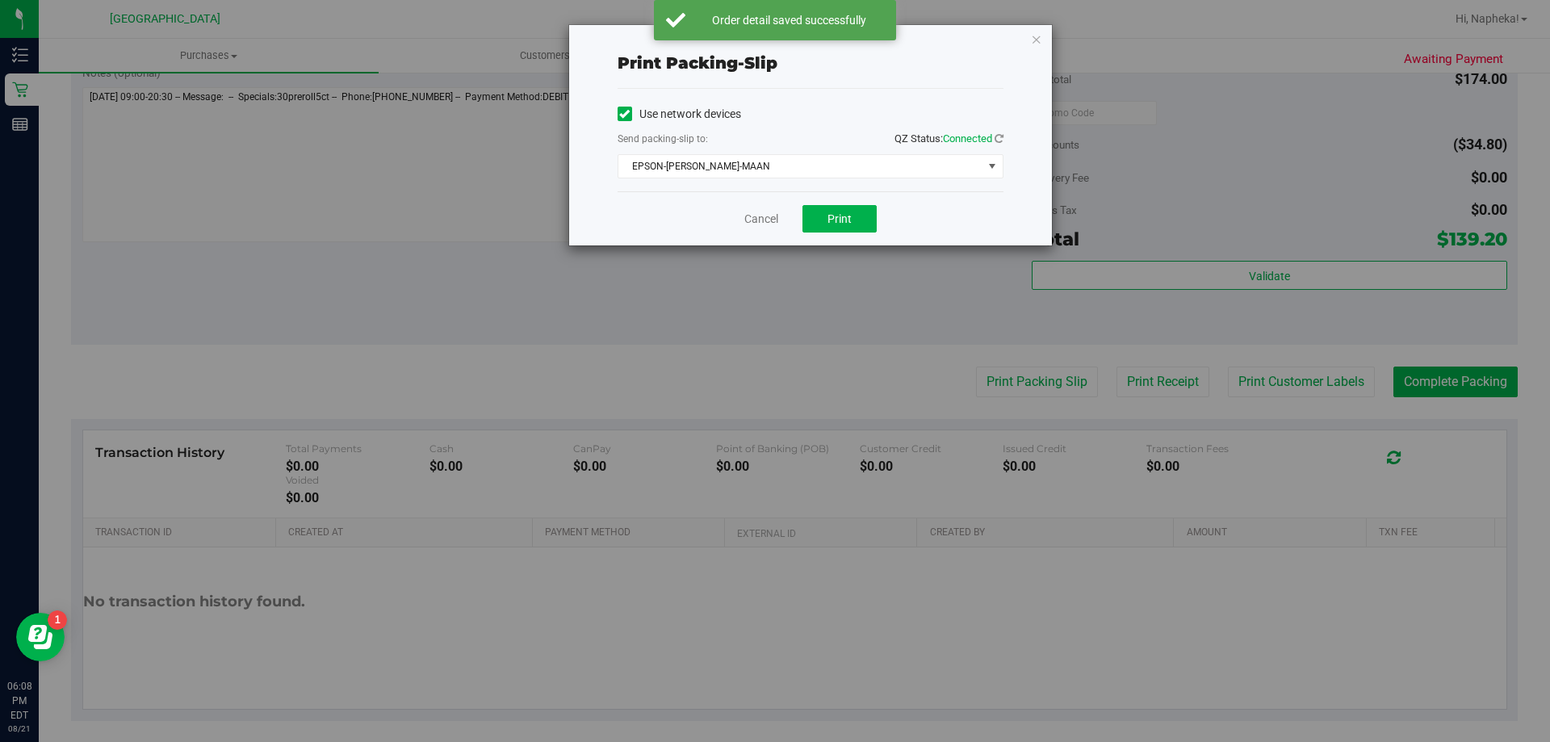
click at [884, 226] on div "Cancel Print" at bounding box center [811, 218] width 386 height 54
click at [866, 220] on button "Print" at bounding box center [840, 218] width 74 height 27
click at [753, 222] on link "Cancel" at bounding box center [762, 219] width 34 height 17
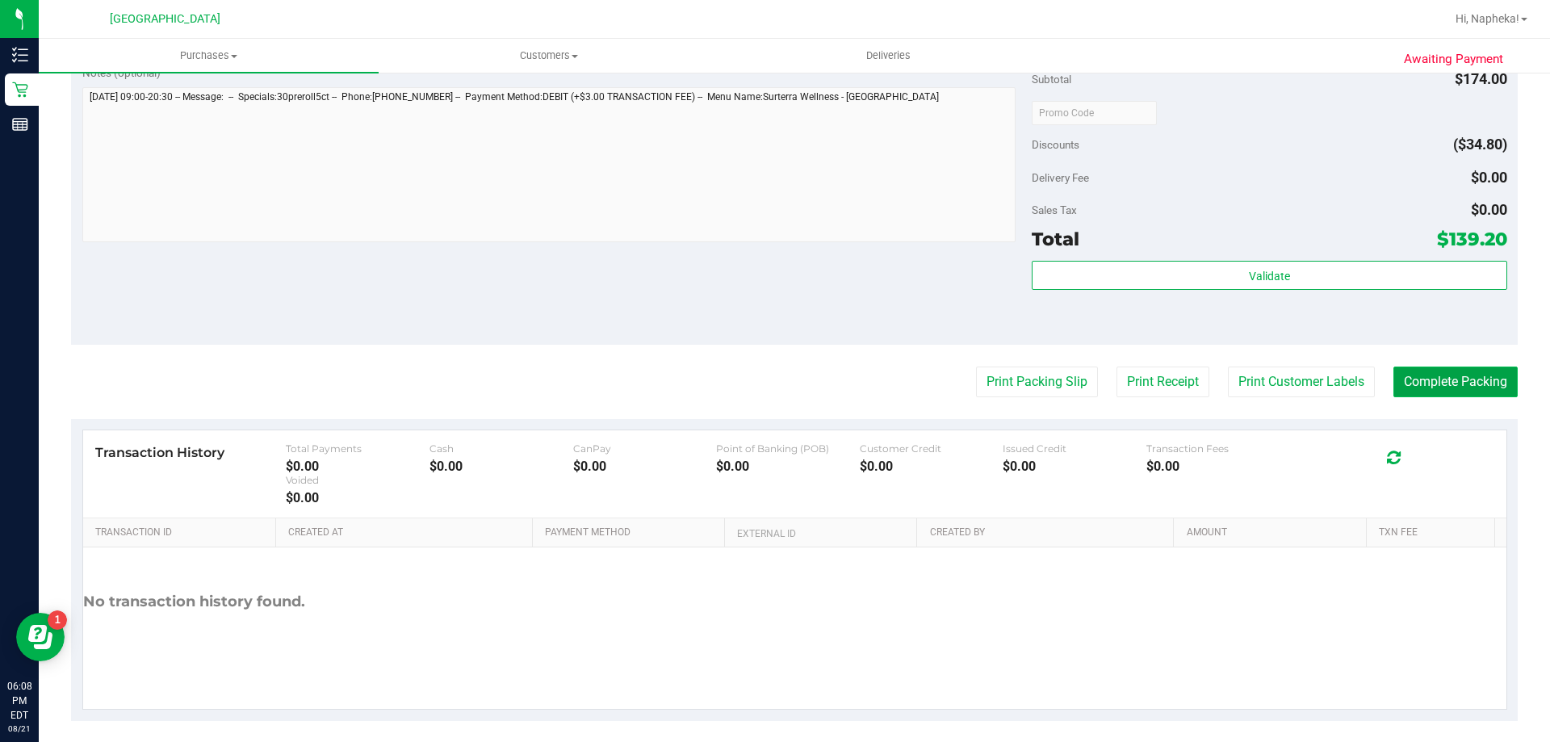
click at [1492, 384] on button "Complete Packing" at bounding box center [1456, 382] width 124 height 31
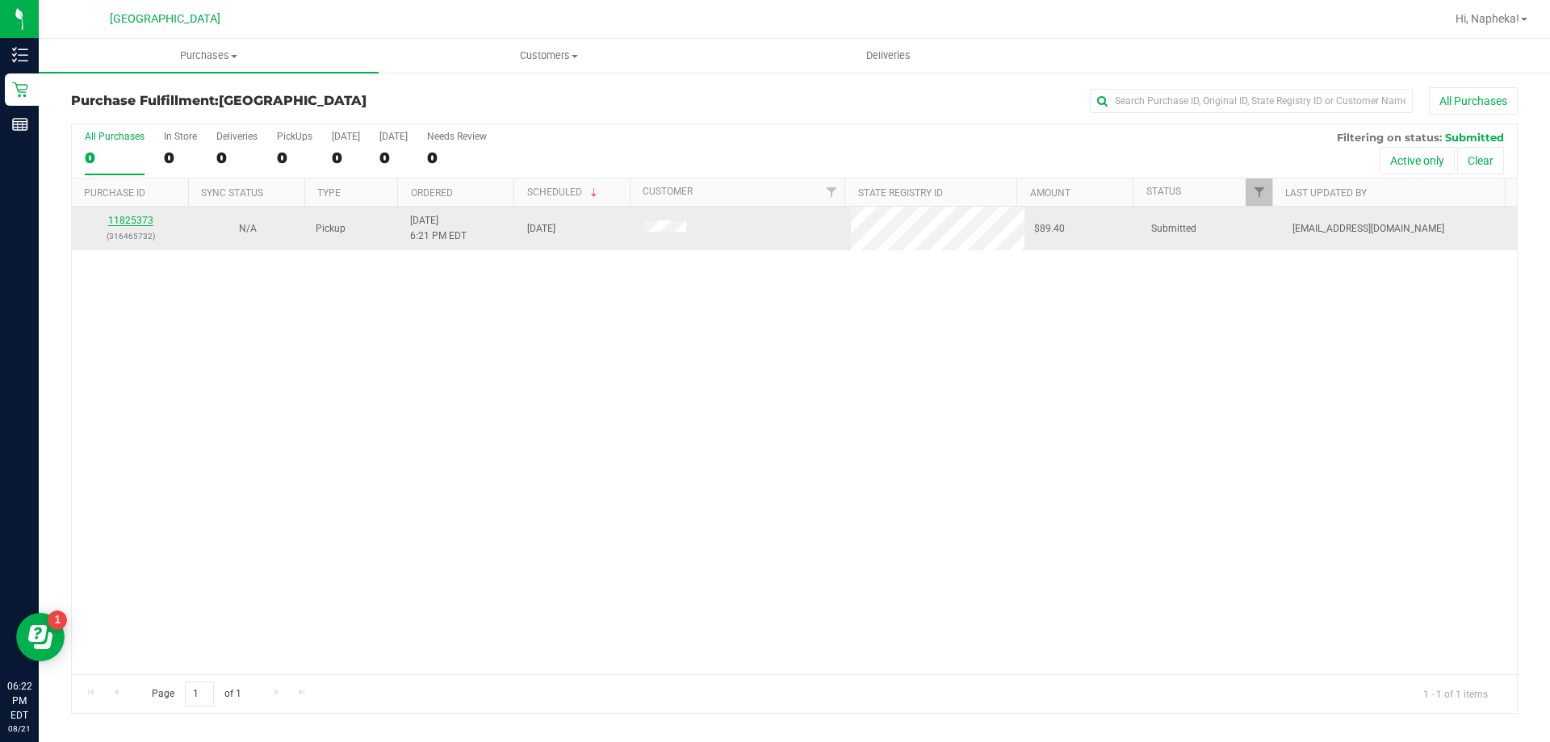
click at [140, 218] on link "11825373" at bounding box center [130, 220] width 45 height 11
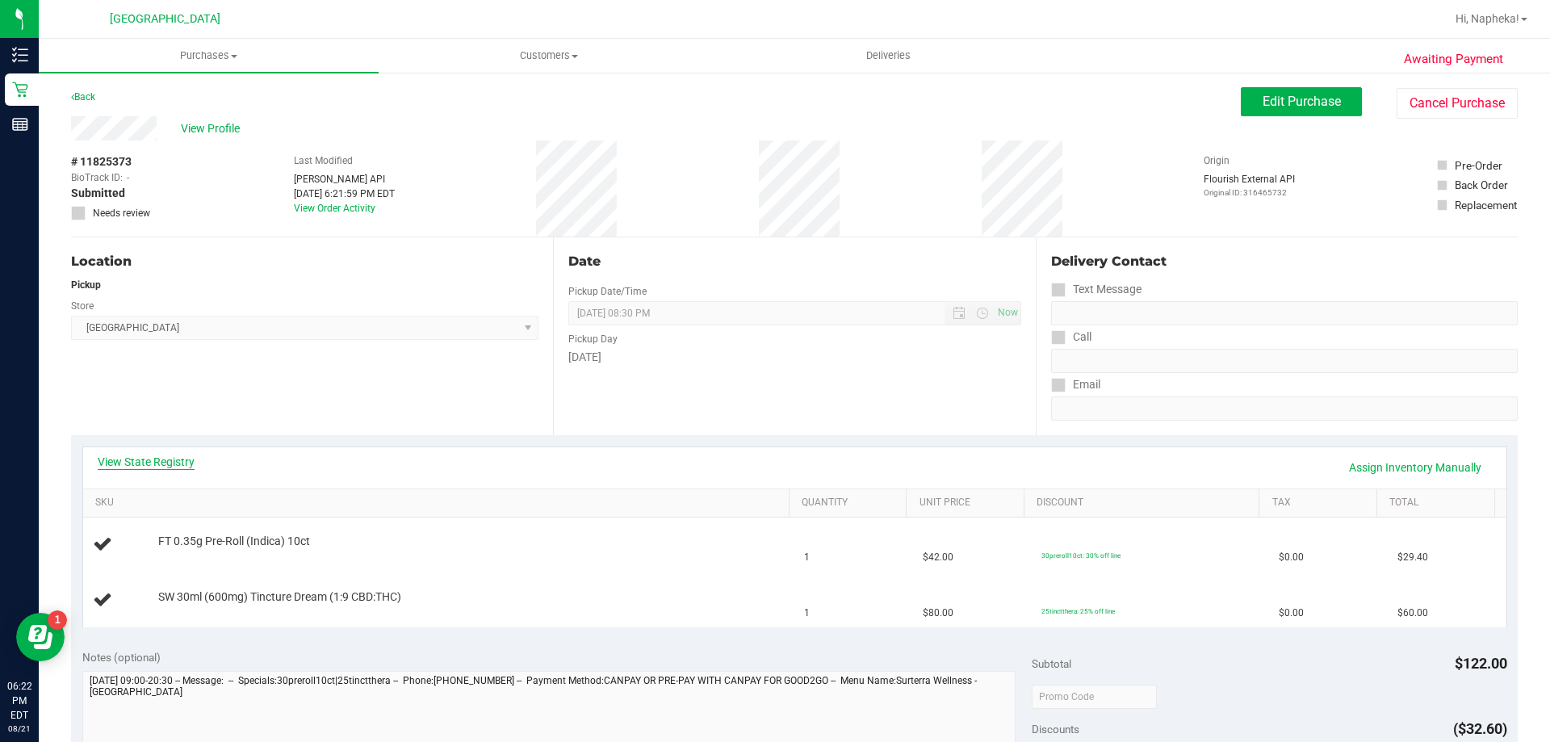
click at [179, 459] on link "View State Registry" at bounding box center [146, 462] width 97 height 16
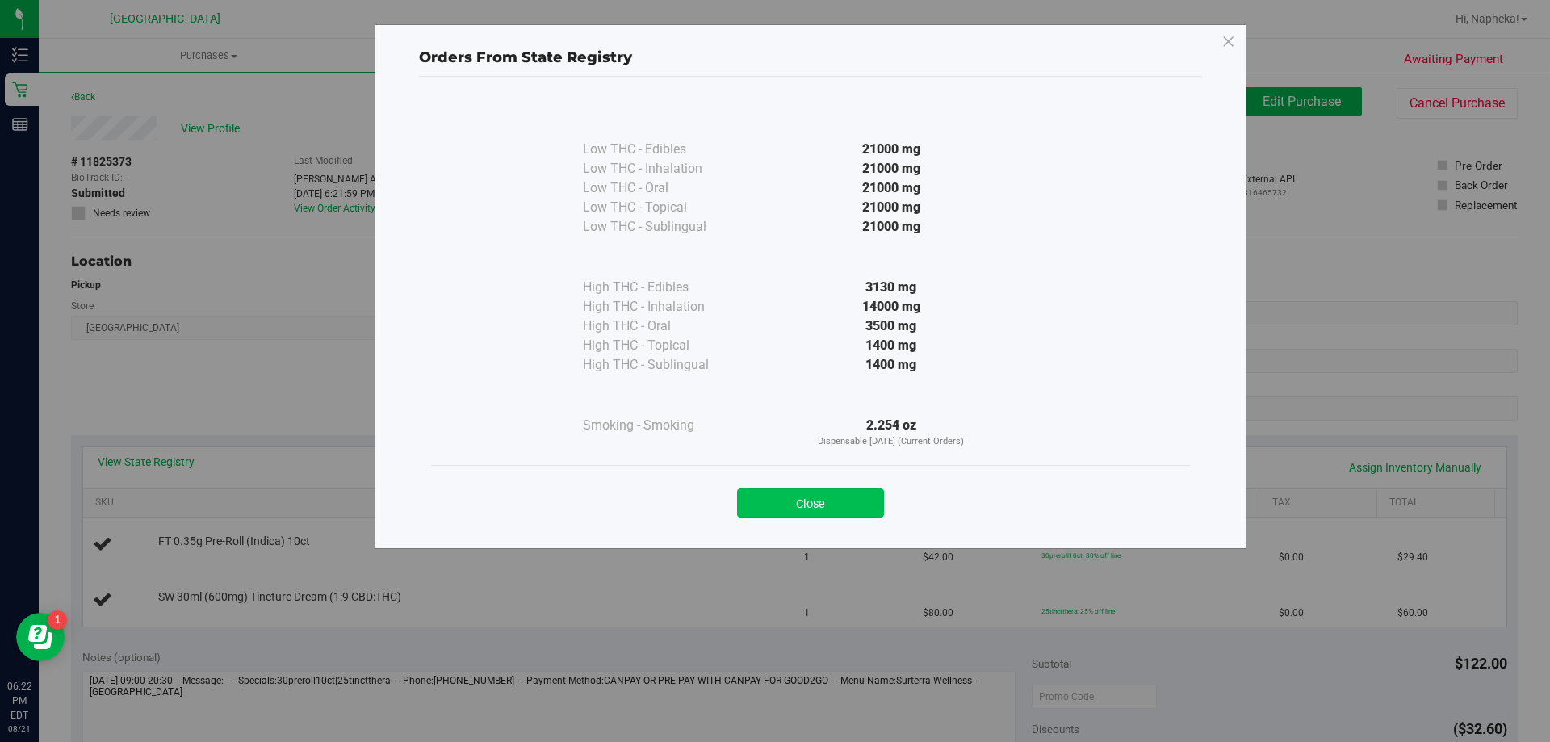
click at [855, 497] on button "Close" at bounding box center [810, 503] width 147 height 29
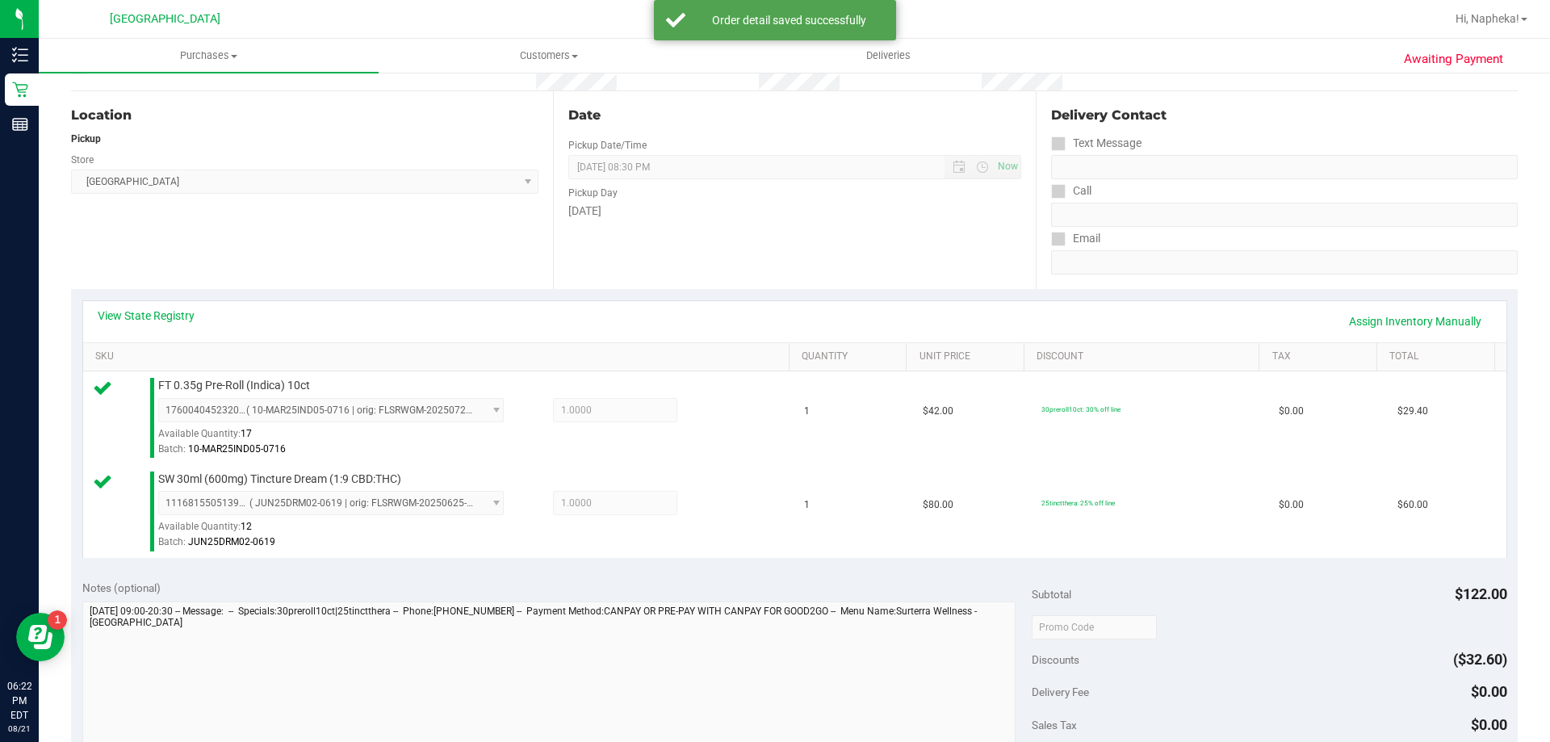
scroll to position [565, 0]
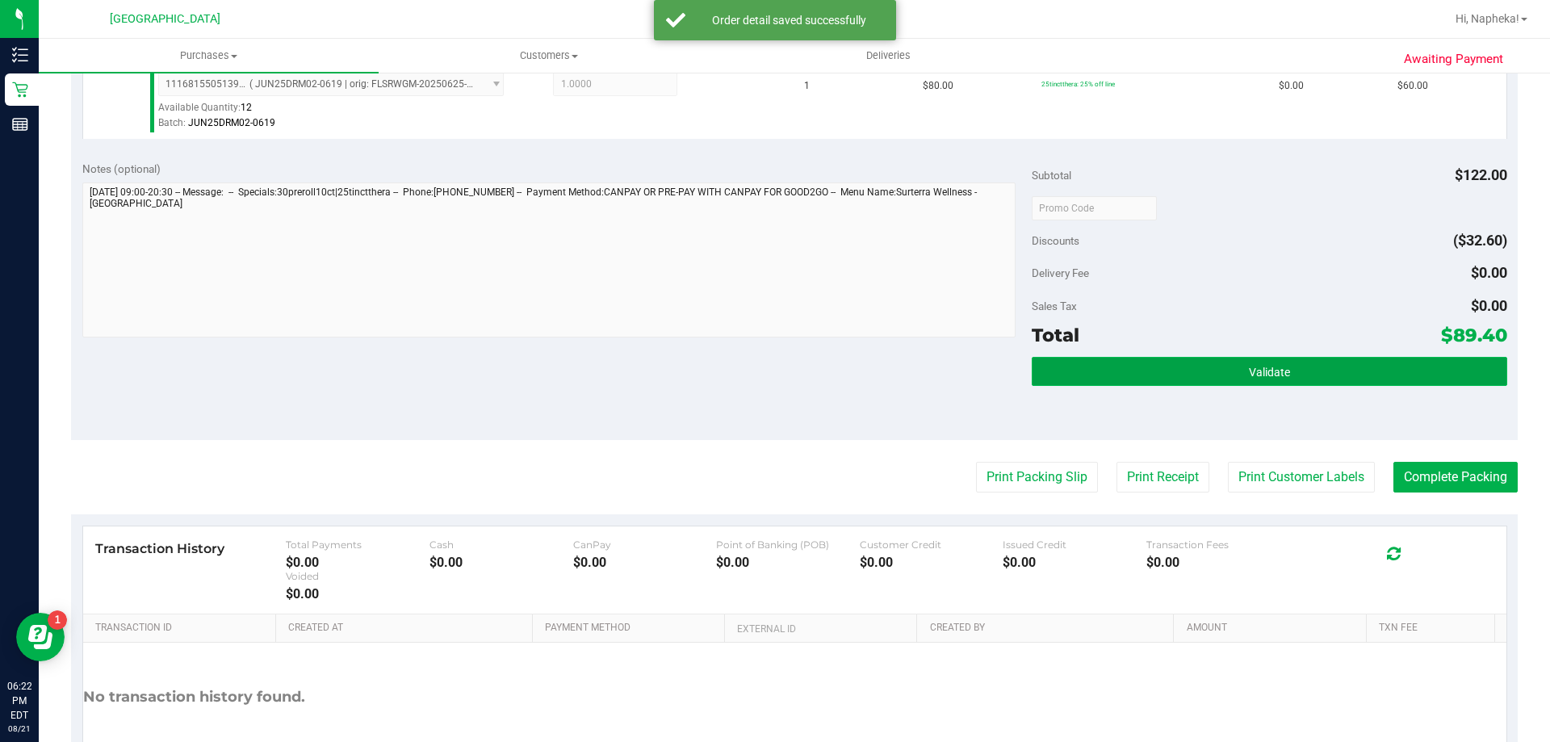
click at [1206, 374] on button "Validate" at bounding box center [1269, 371] width 475 height 29
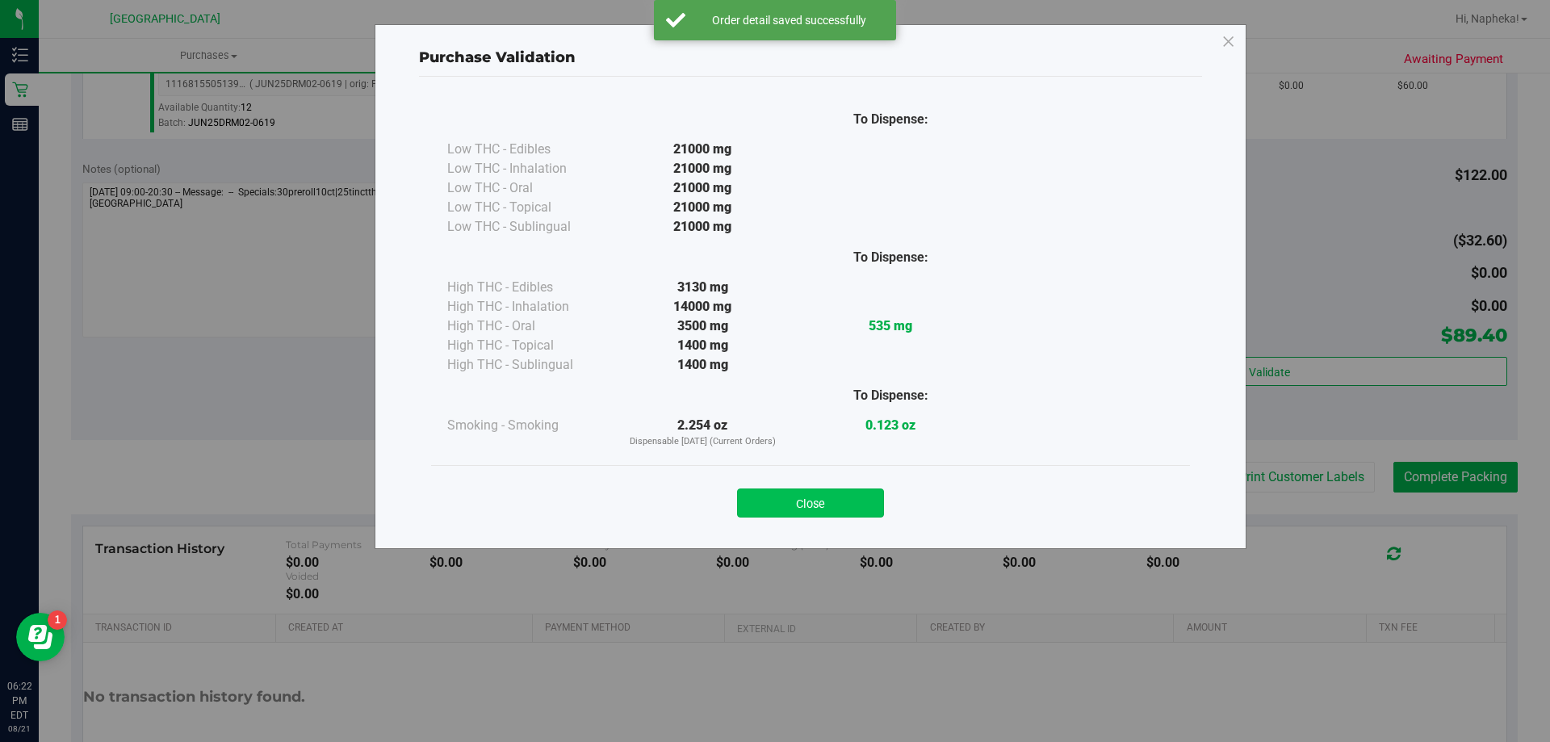
click at [818, 491] on button "Close" at bounding box center [810, 503] width 147 height 29
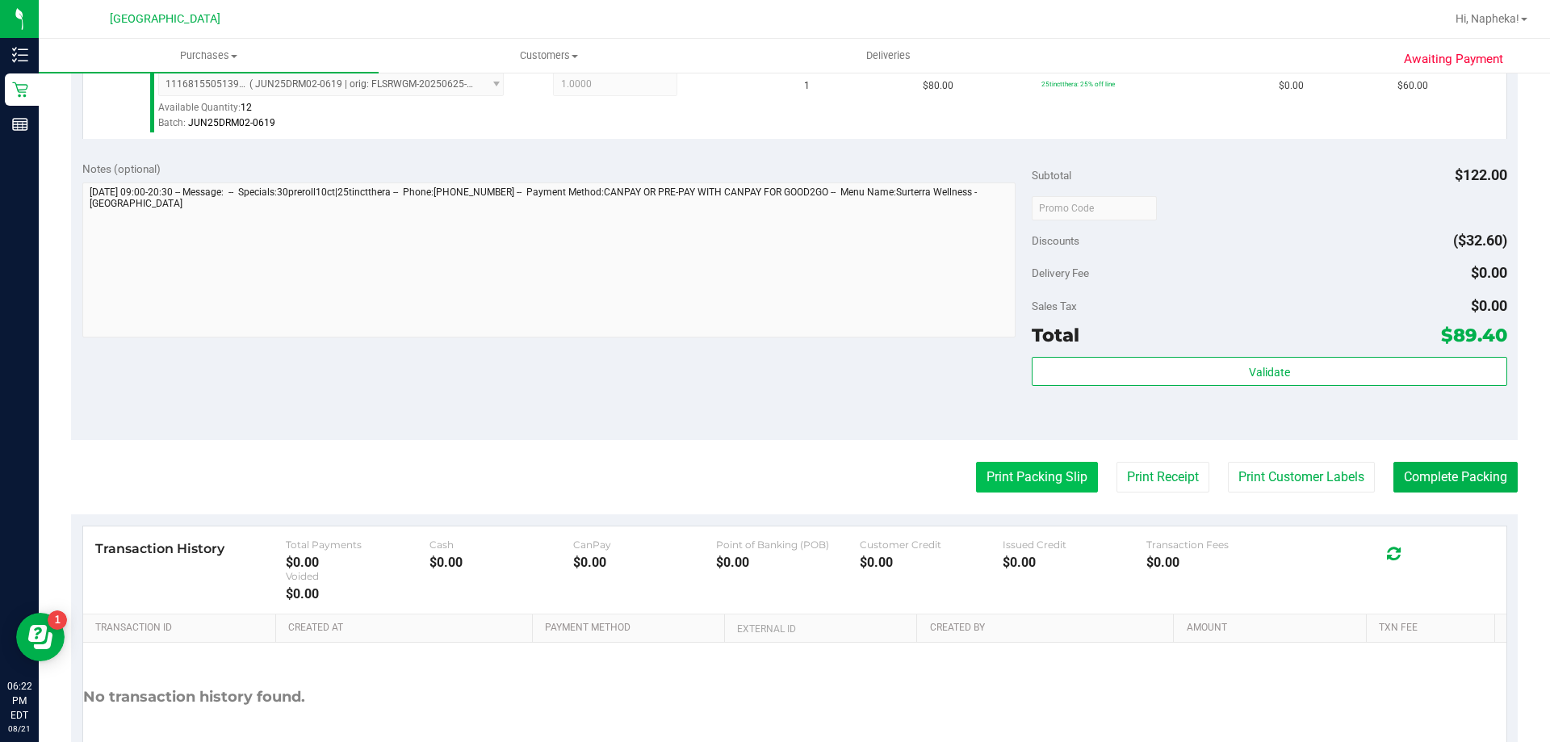
click at [1031, 483] on button "Print Packing Slip" at bounding box center [1037, 477] width 122 height 31
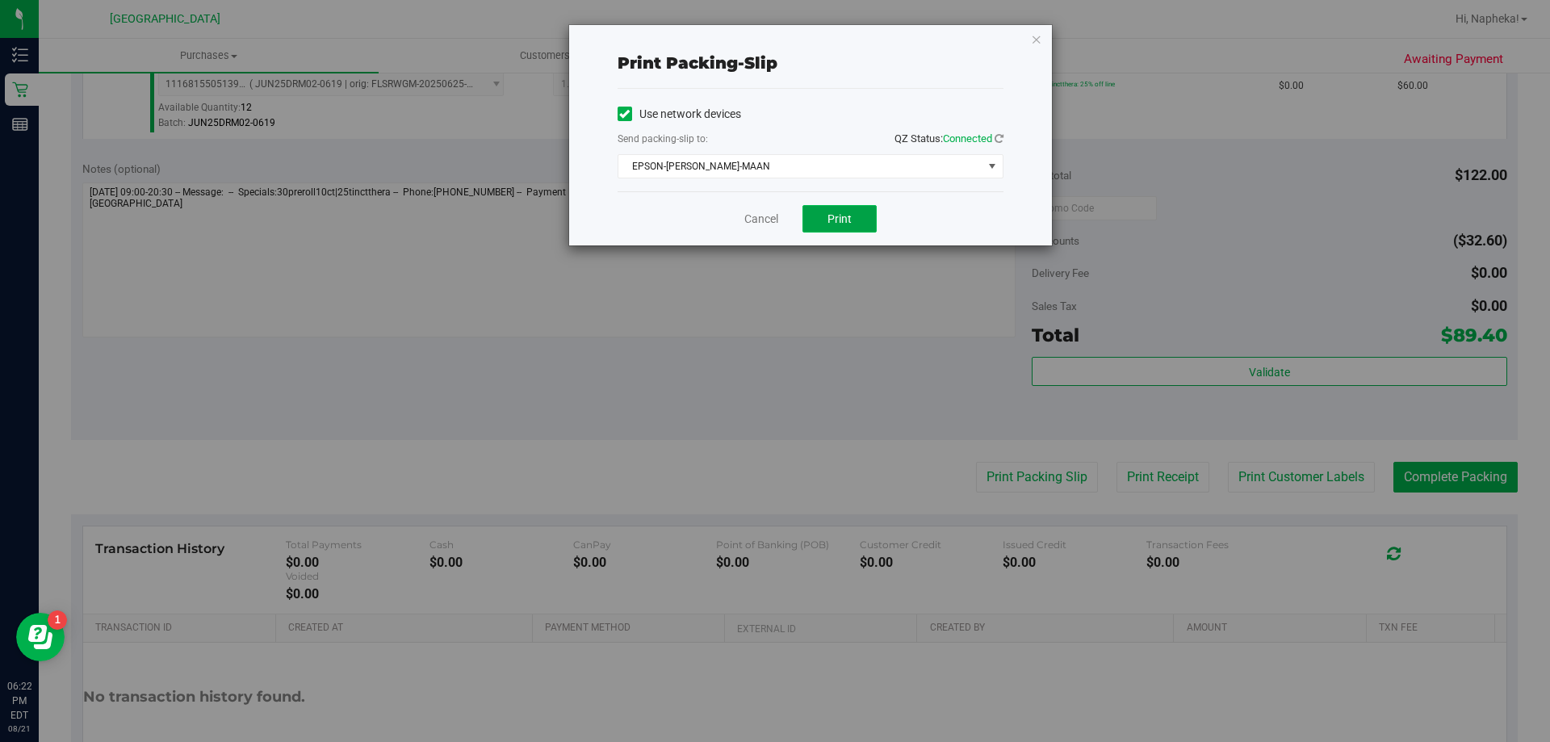
click at [847, 213] on span "Print" at bounding box center [840, 218] width 24 height 13
click at [763, 215] on link "Cancel" at bounding box center [762, 219] width 34 height 17
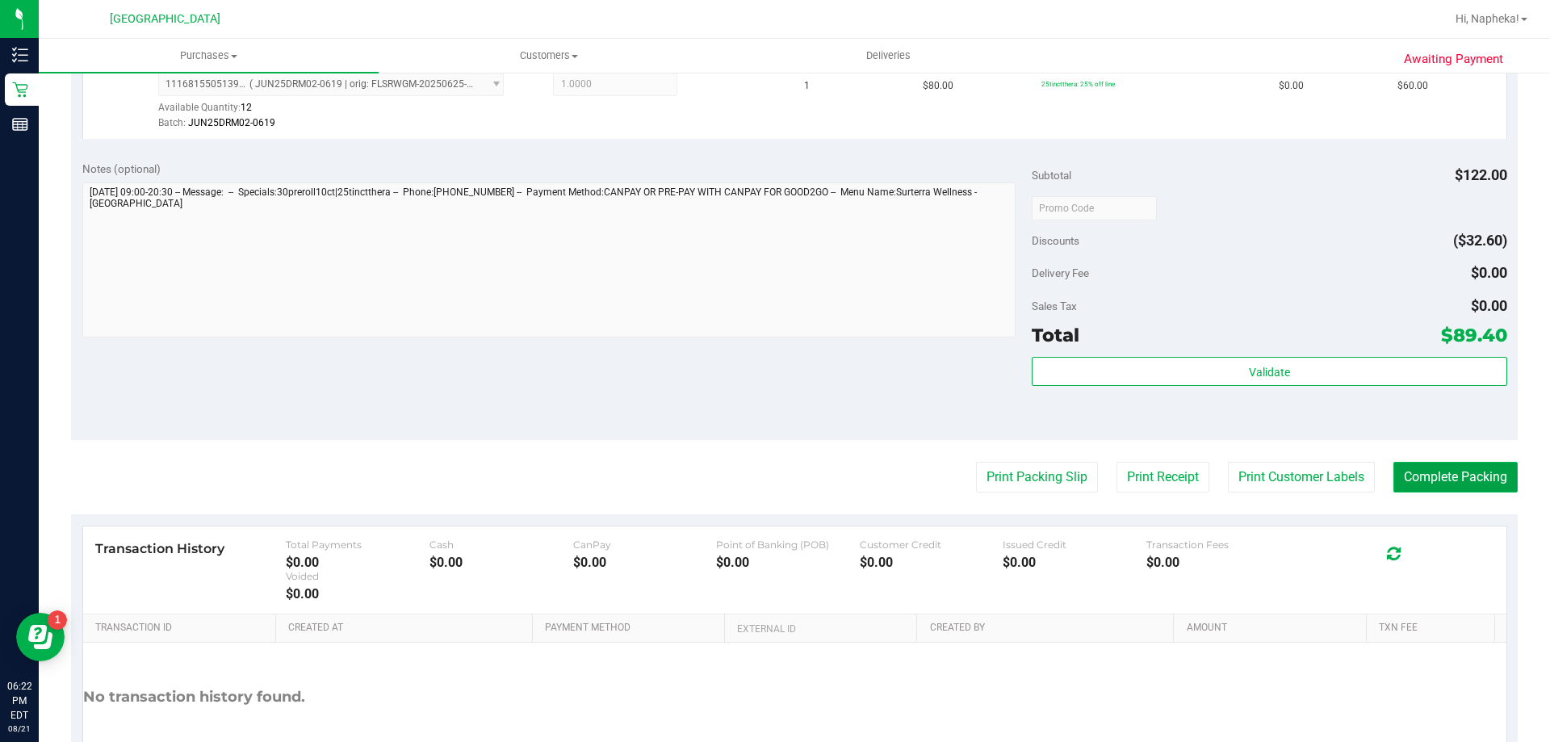
click at [1486, 484] on button "Complete Packing" at bounding box center [1456, 477] width 124 height 31
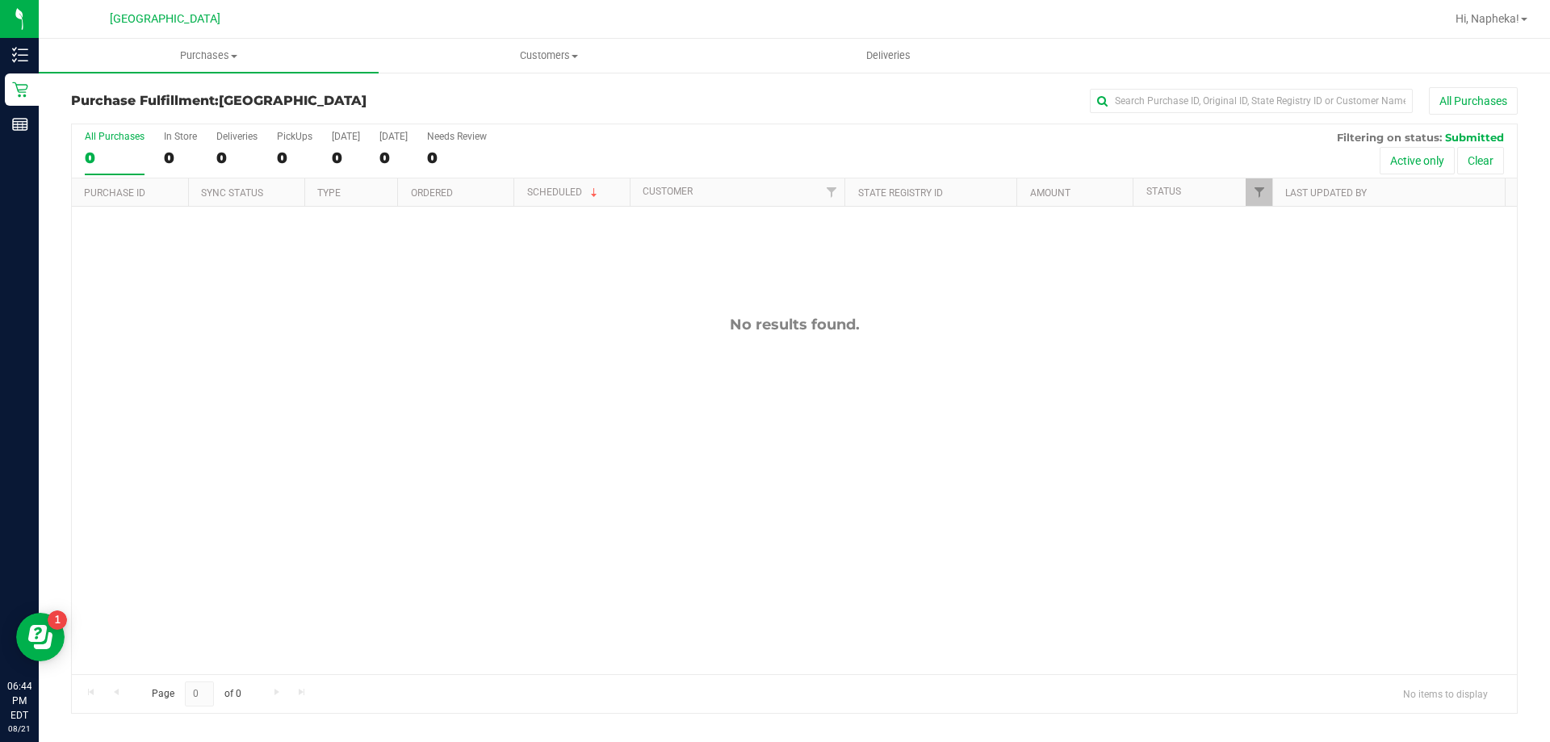
click at [120, 441] on div "No results found." at bounding box center [795, 495] width 1446 height 577
drag, startPoint x: 184, startPoint y: 516, endPoint x: 183, endPoint y: 482, distance: 34.0
click at [183, 516] on div "No results found." at bounding box center [795, 495] width 1446 height 577
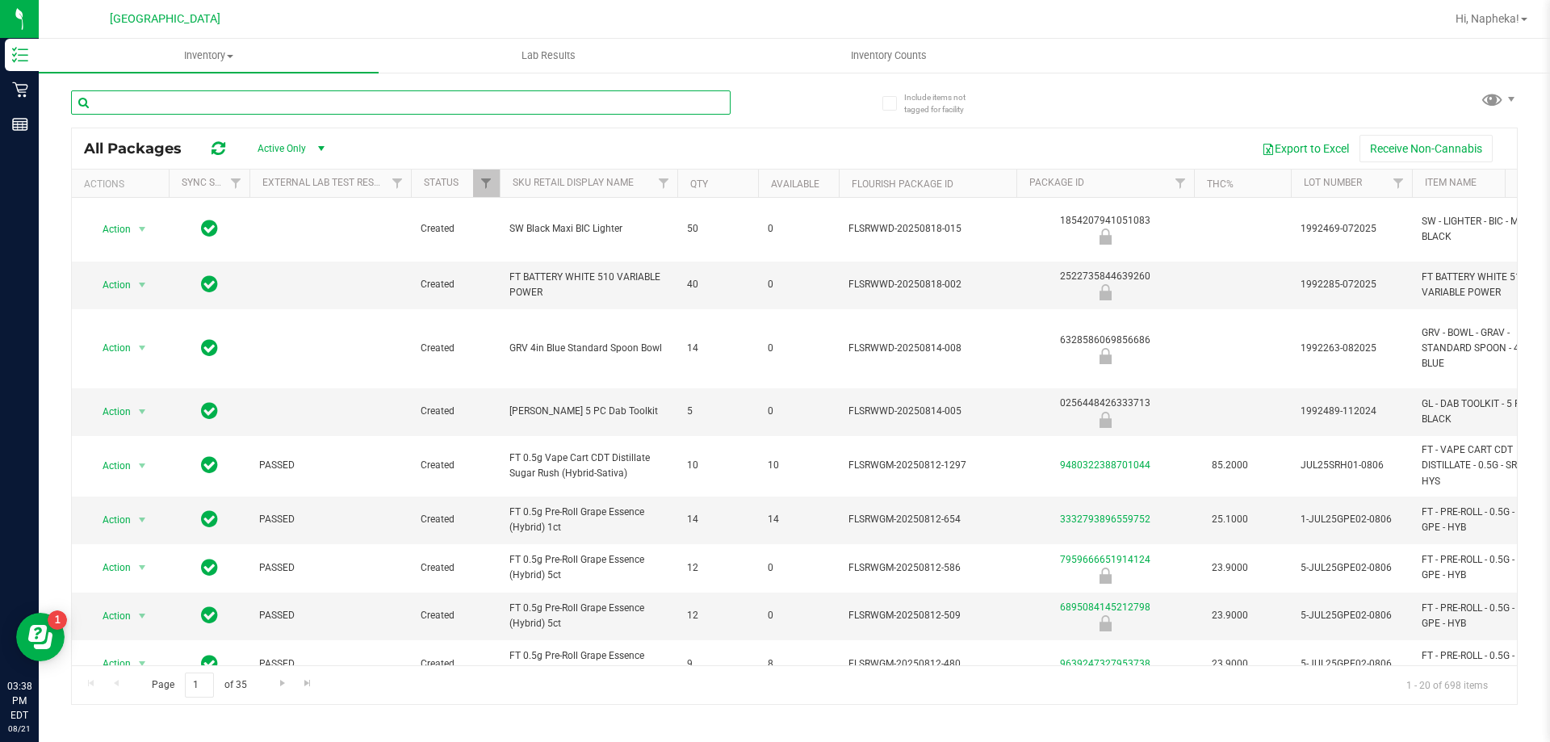
click at [226, 104] on input "text" at bounding box center [401, 102] width 660 height 24
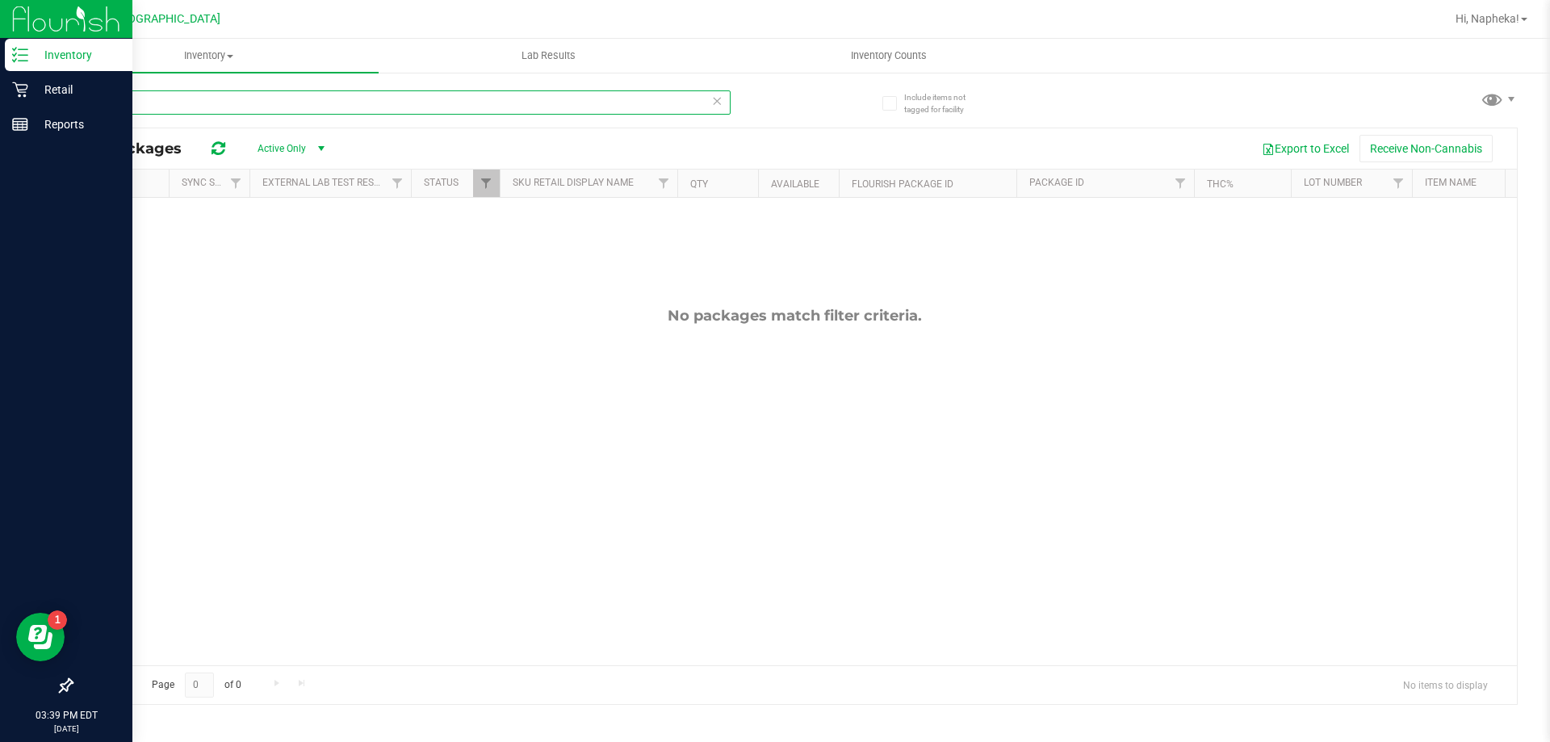
type input "hgh"
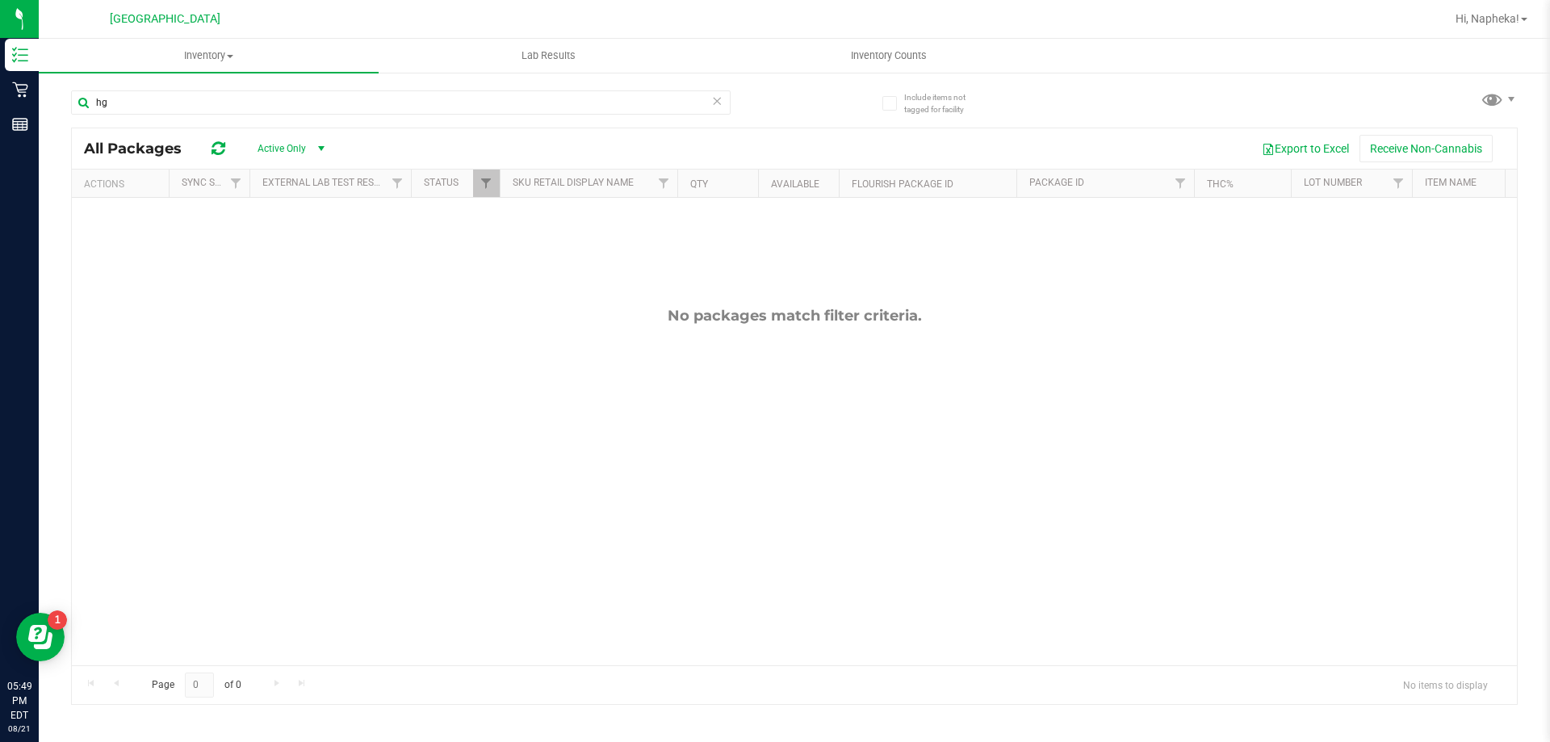
type input "h"
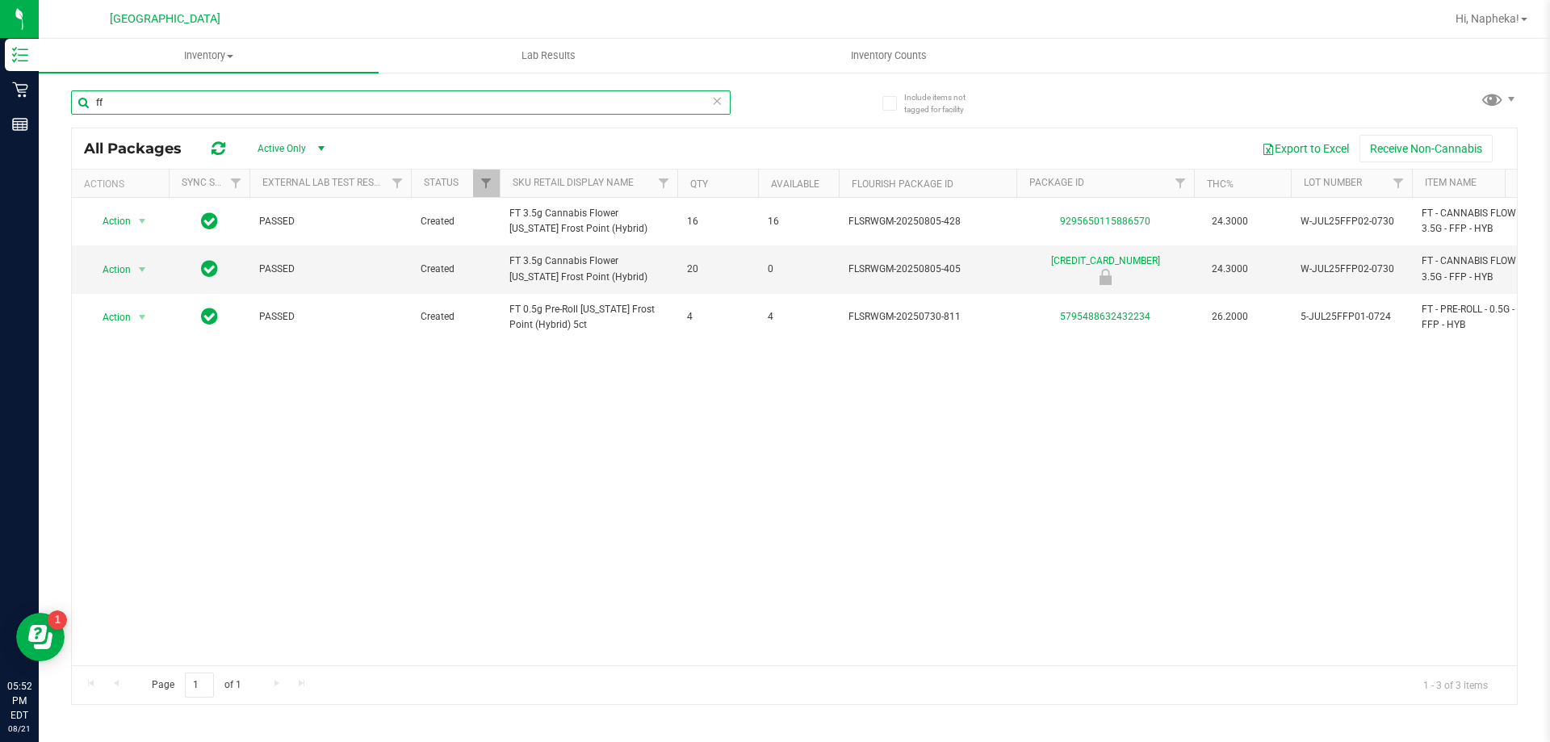
type input "f"
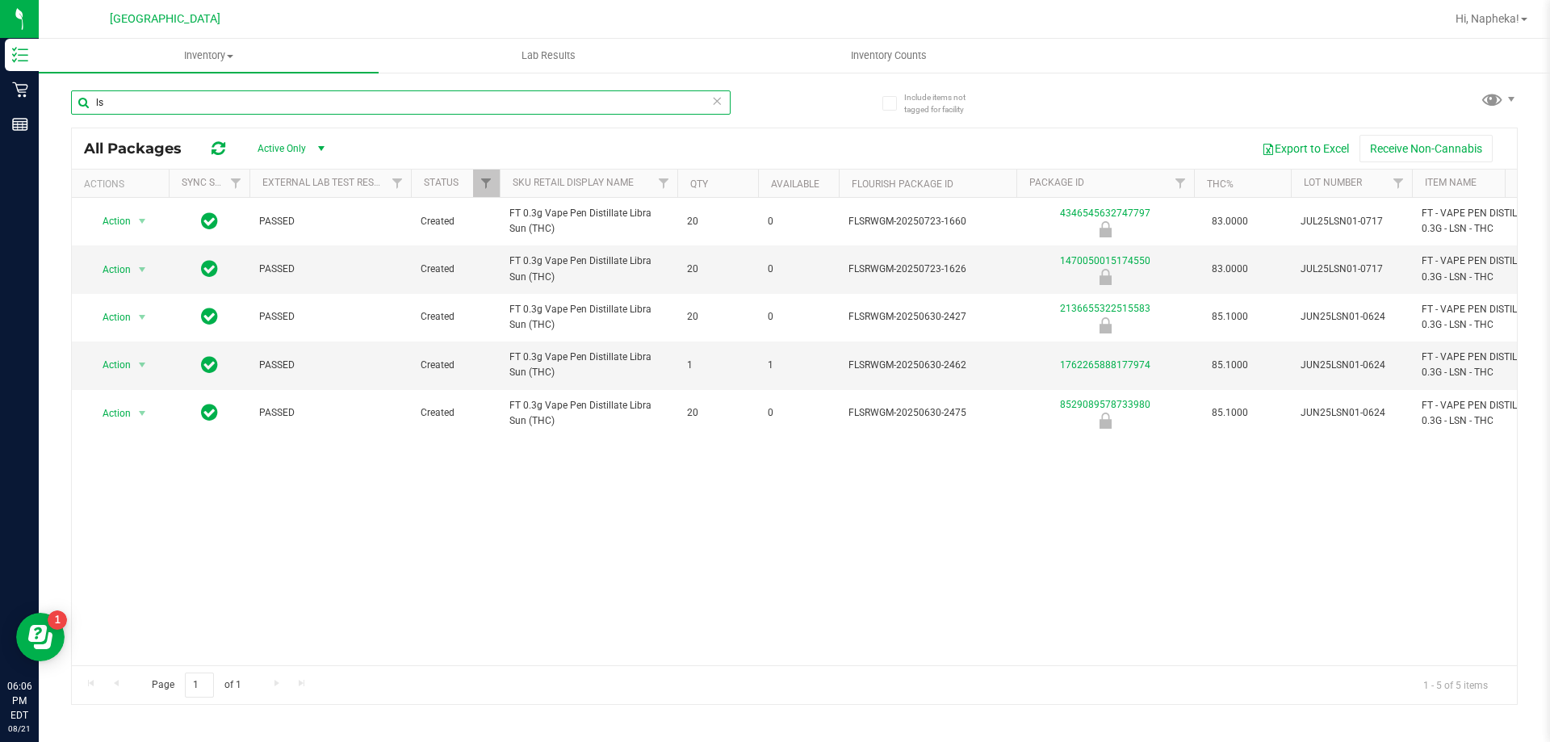
type input "l"
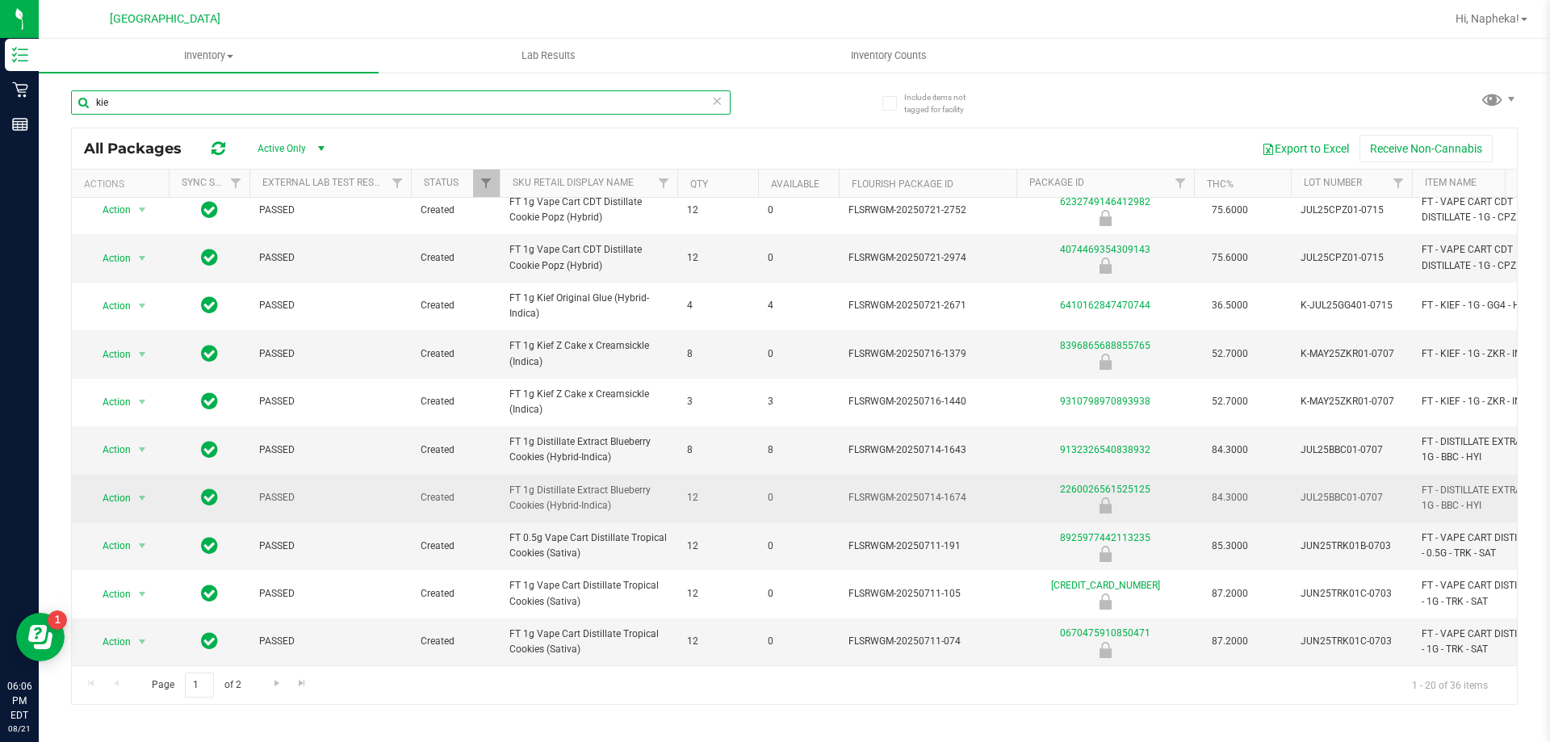
scroll to position [503, 0]
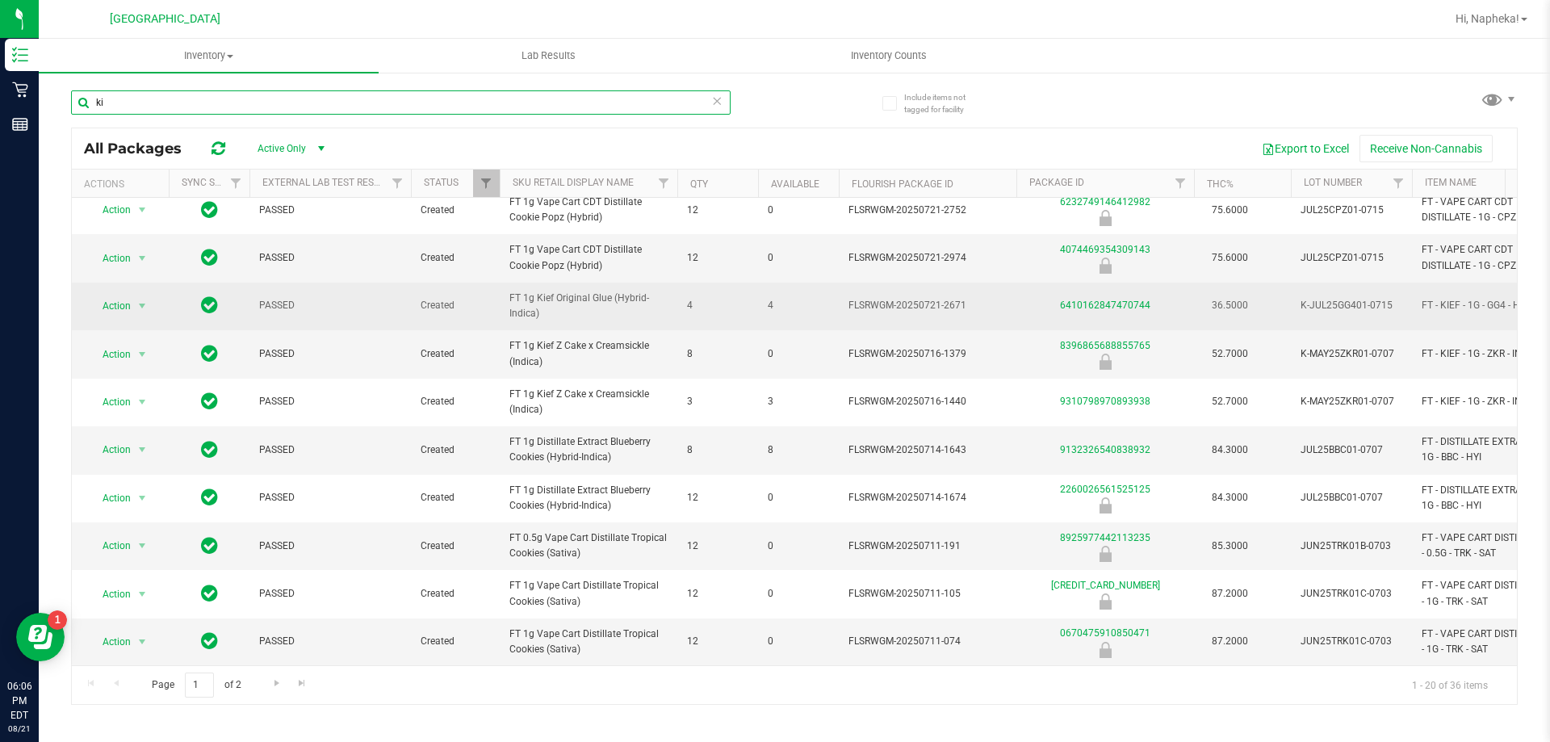
type input "k"
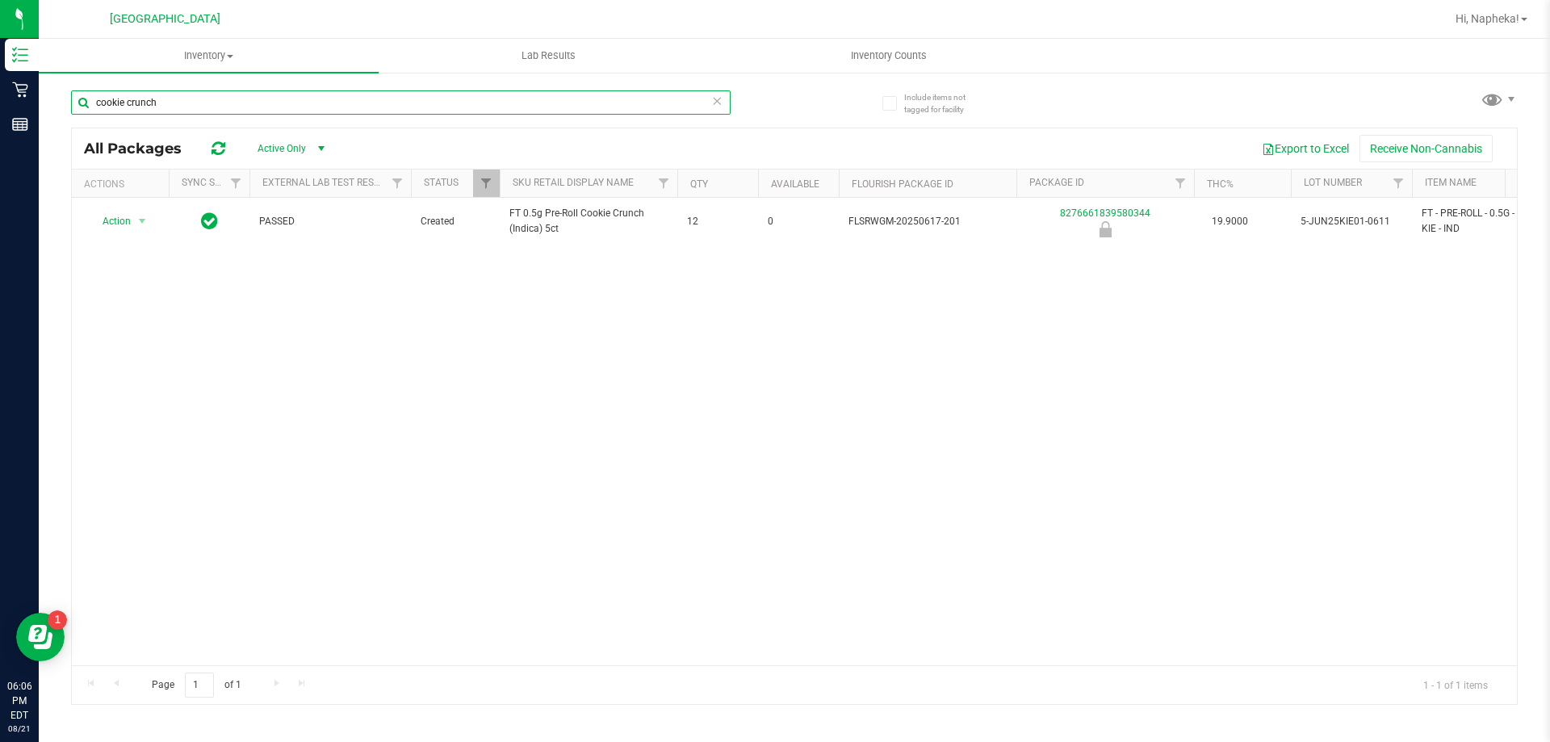
type input "cookie crunch"
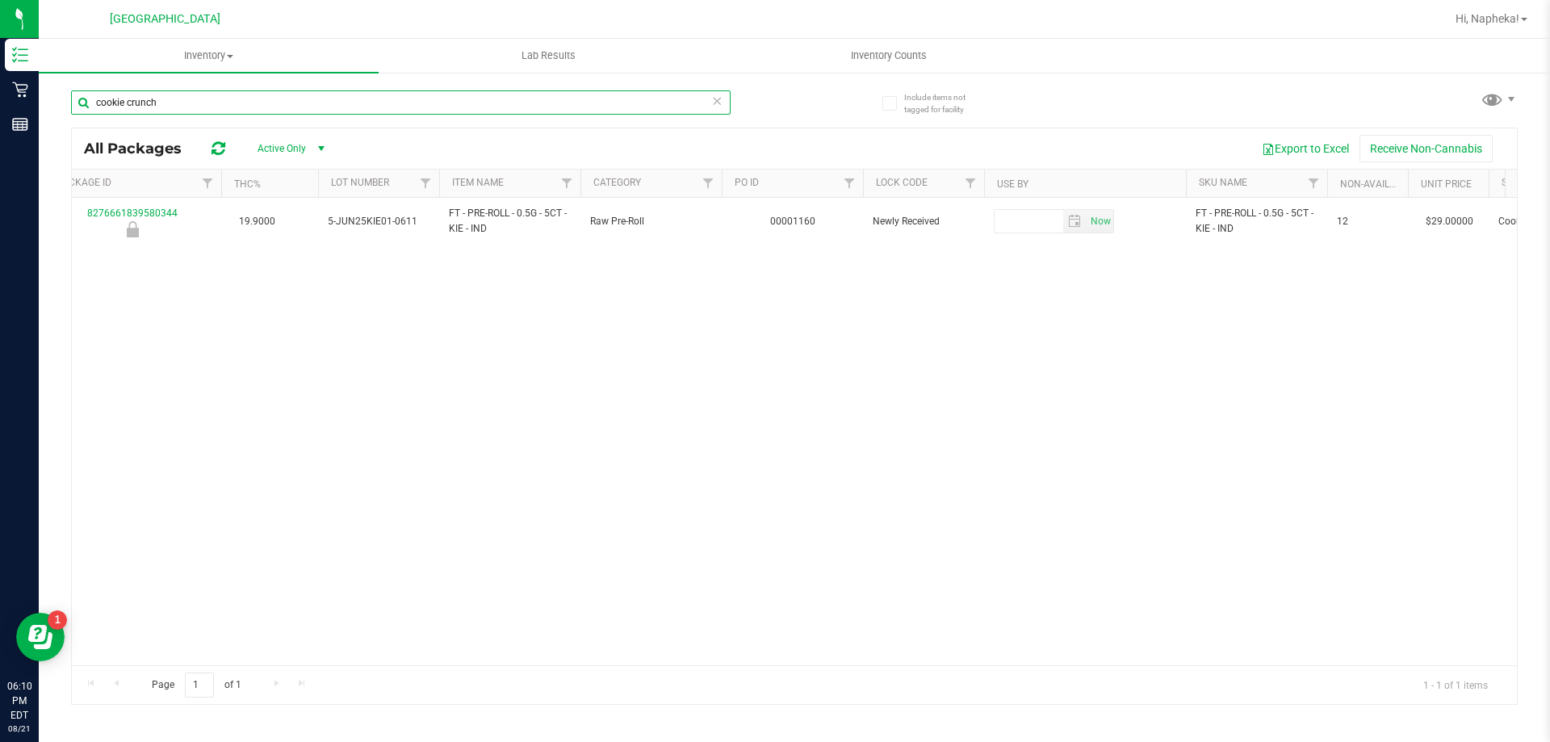
scroll to position [0, 899]
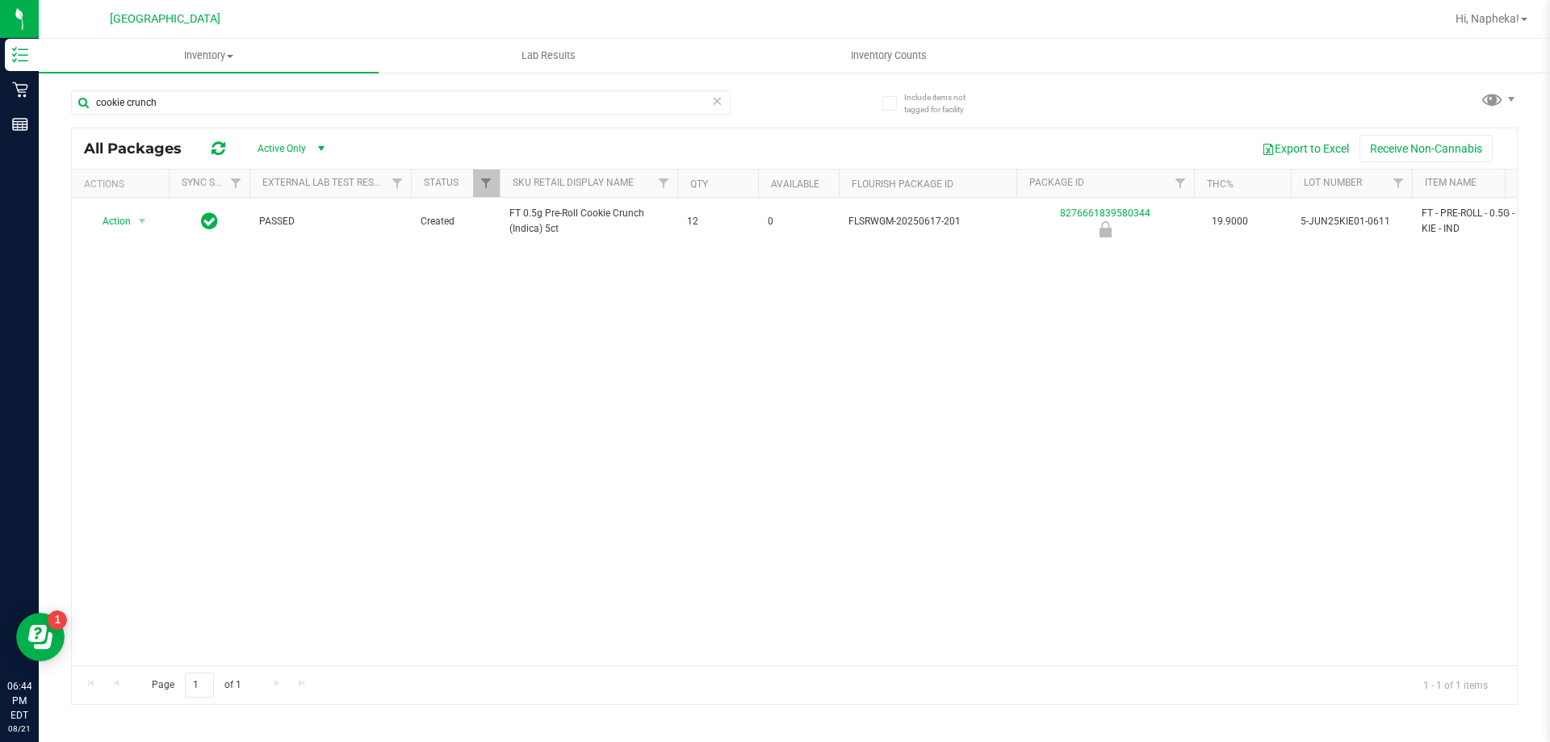
scroll to position [0, 844]
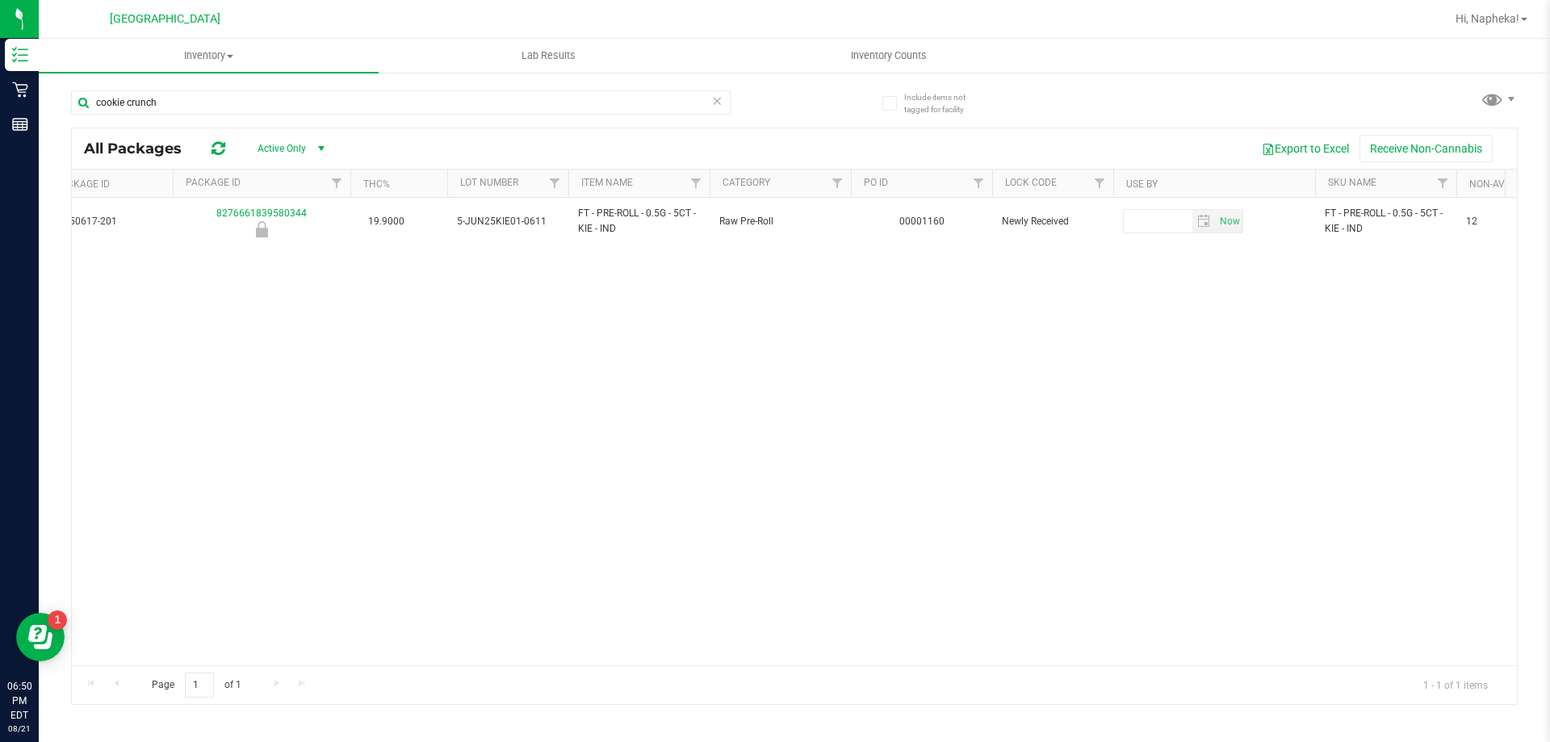
click at [193, 519] on div "Action Action Global inventory Package audit log Print package label Print prod…" at bounding box center [795, 432] width 1446 height 468
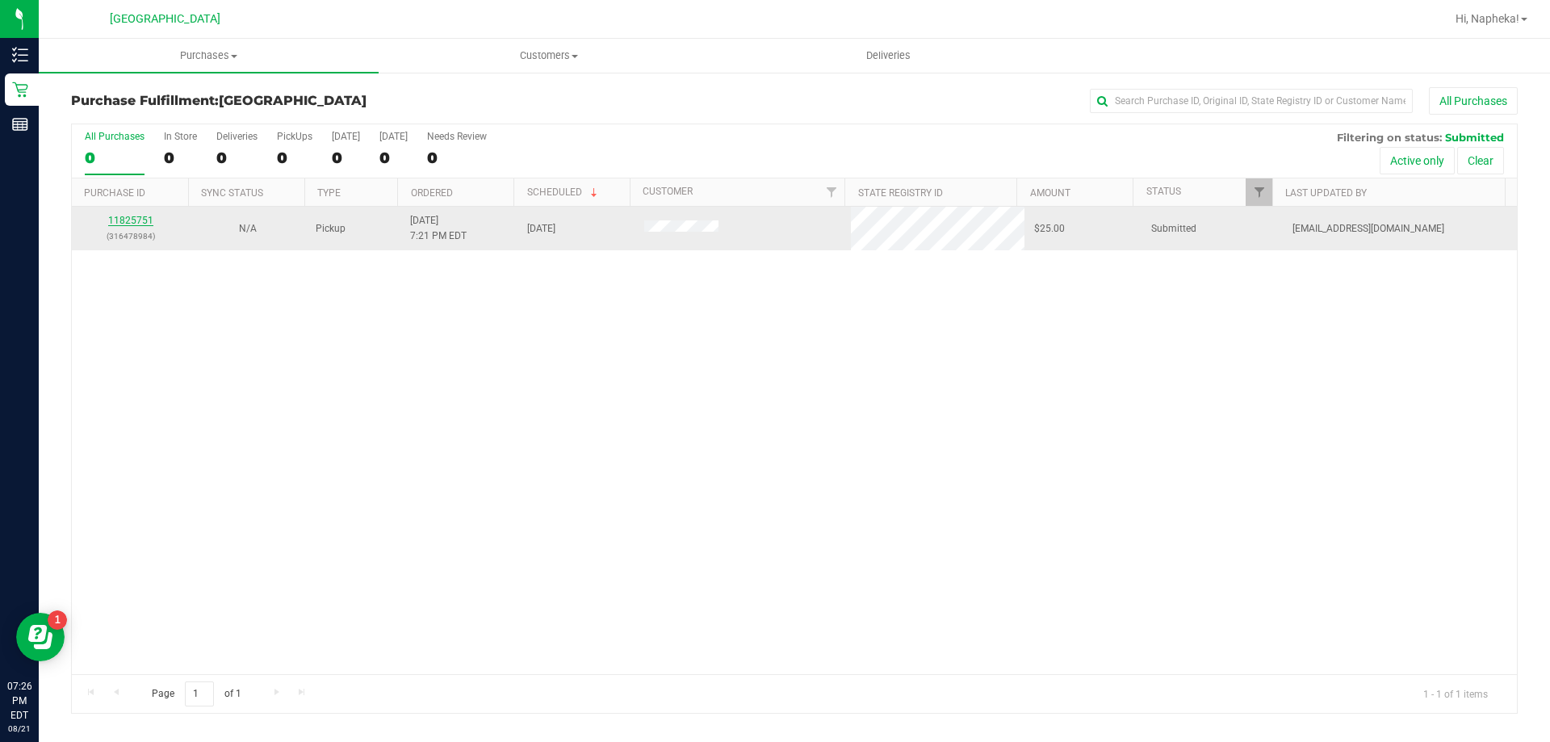
click at [136, 223] on link "11825751" at bounding box center [130, 220] width 45 height 11
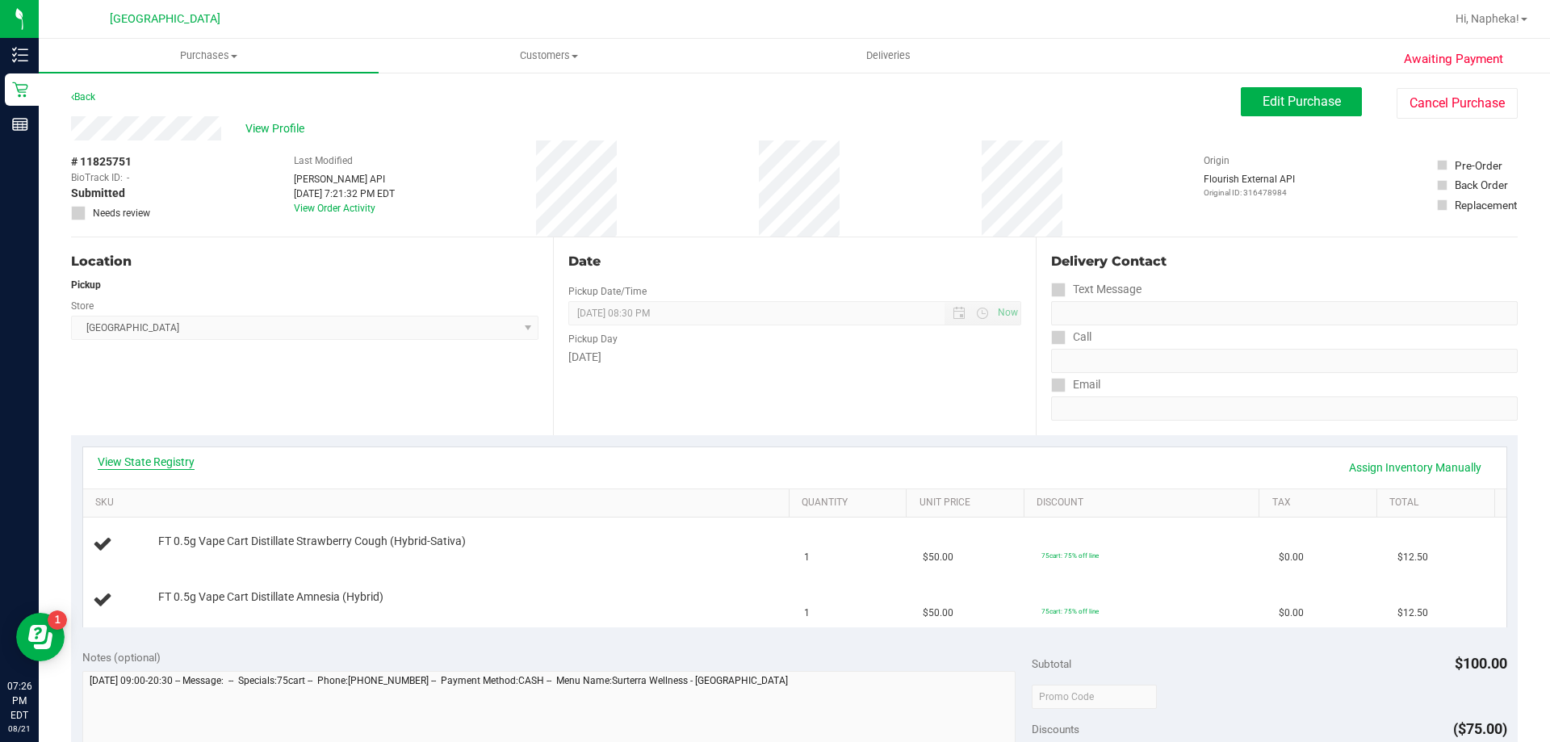
click at [185, 456] on link "View State Registry" at bounding box center [146, 462] width 97 height 16
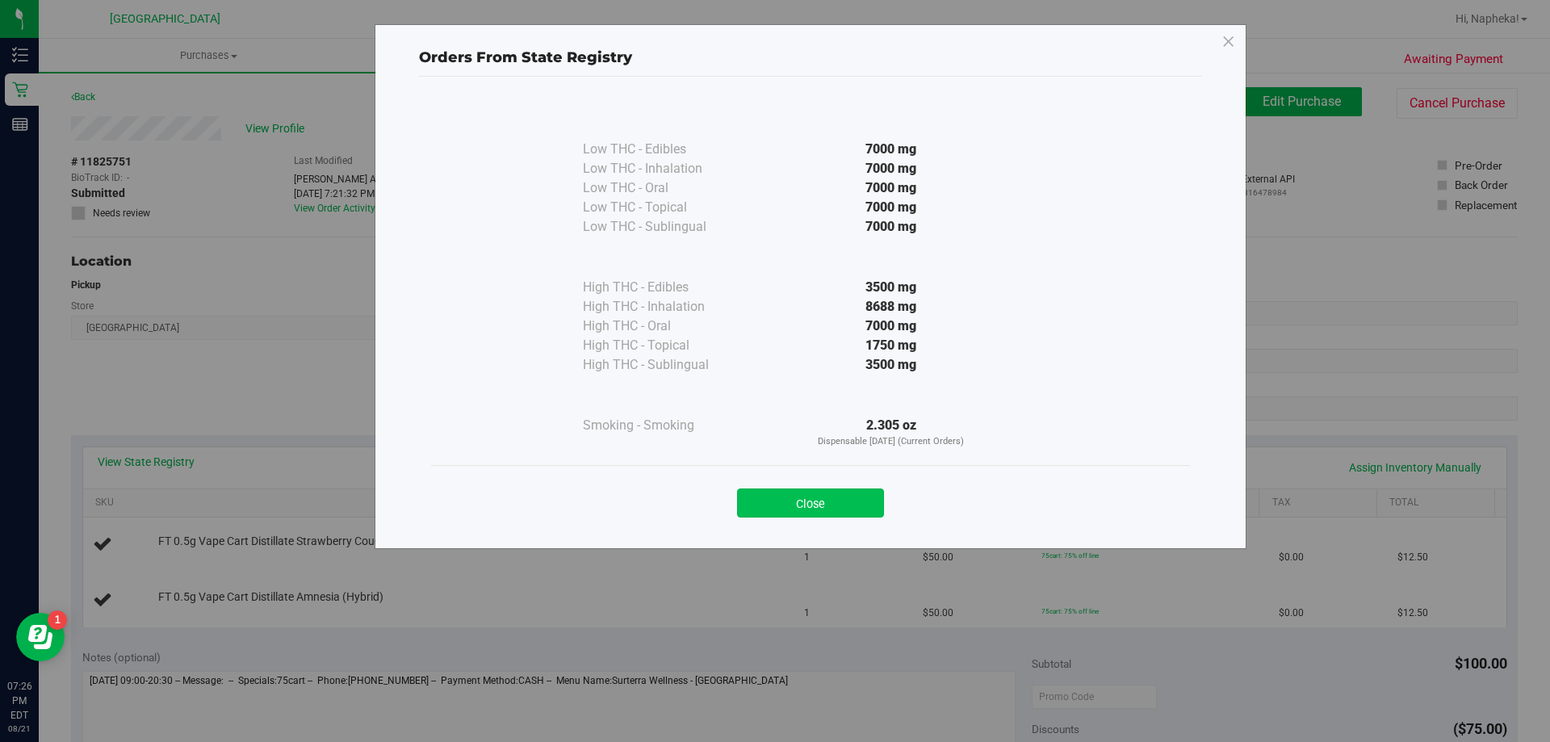
click at [831, 489] on button "Close" at bounding box center [810, 503] width 147 height 29
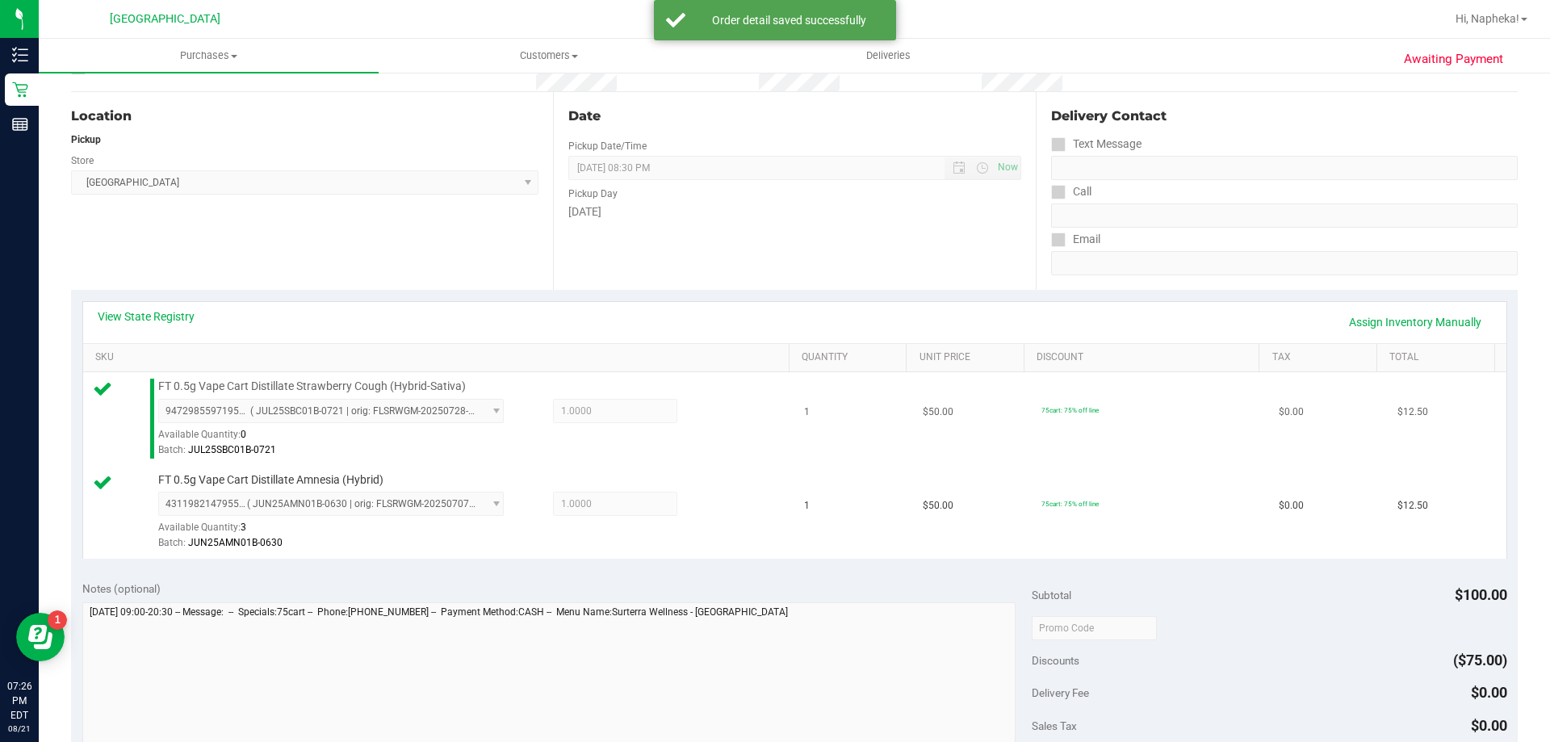
scroll to position [323, 0]
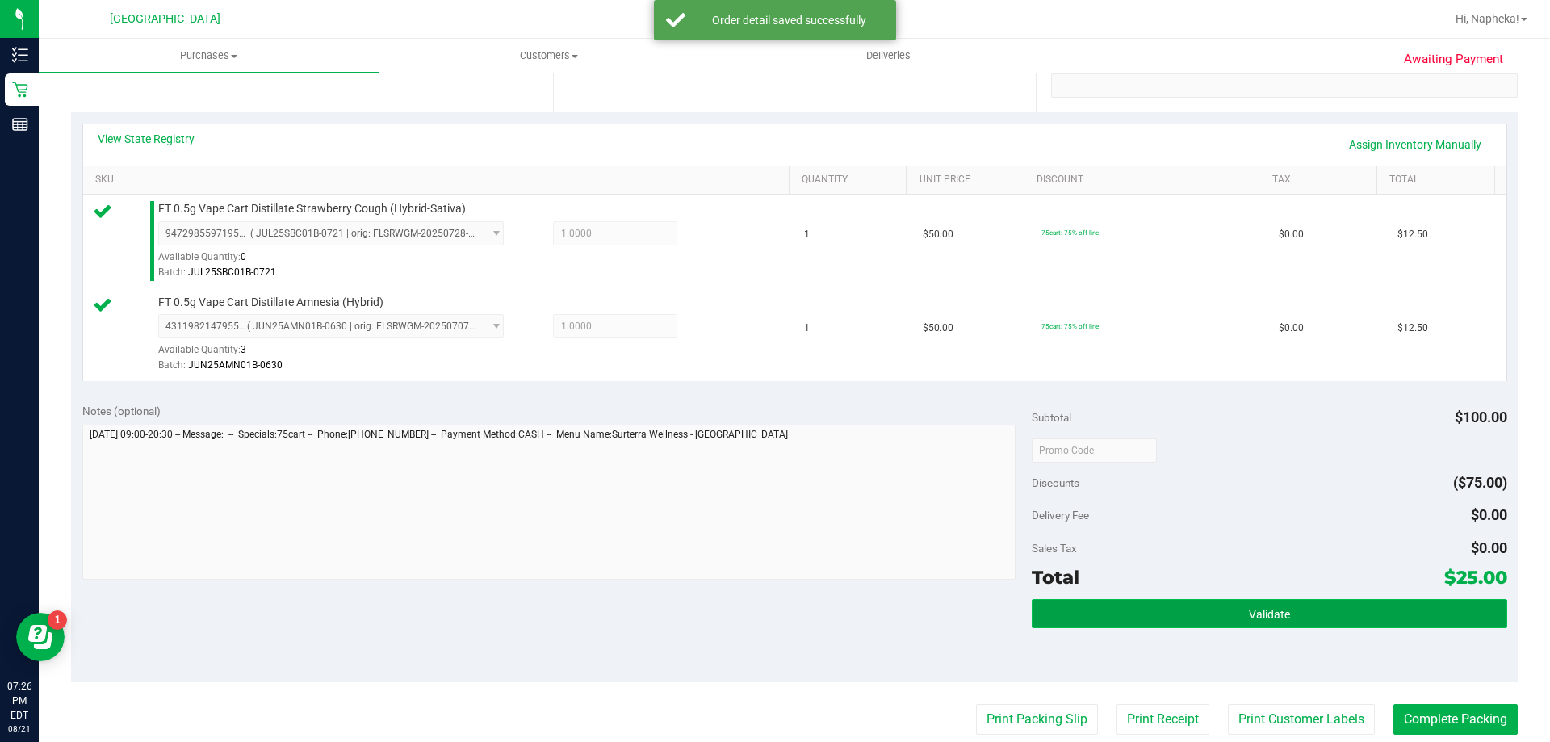
click at [1286, 601] on button "Validate" at bounding box center [1269, 613] width 475 height 29
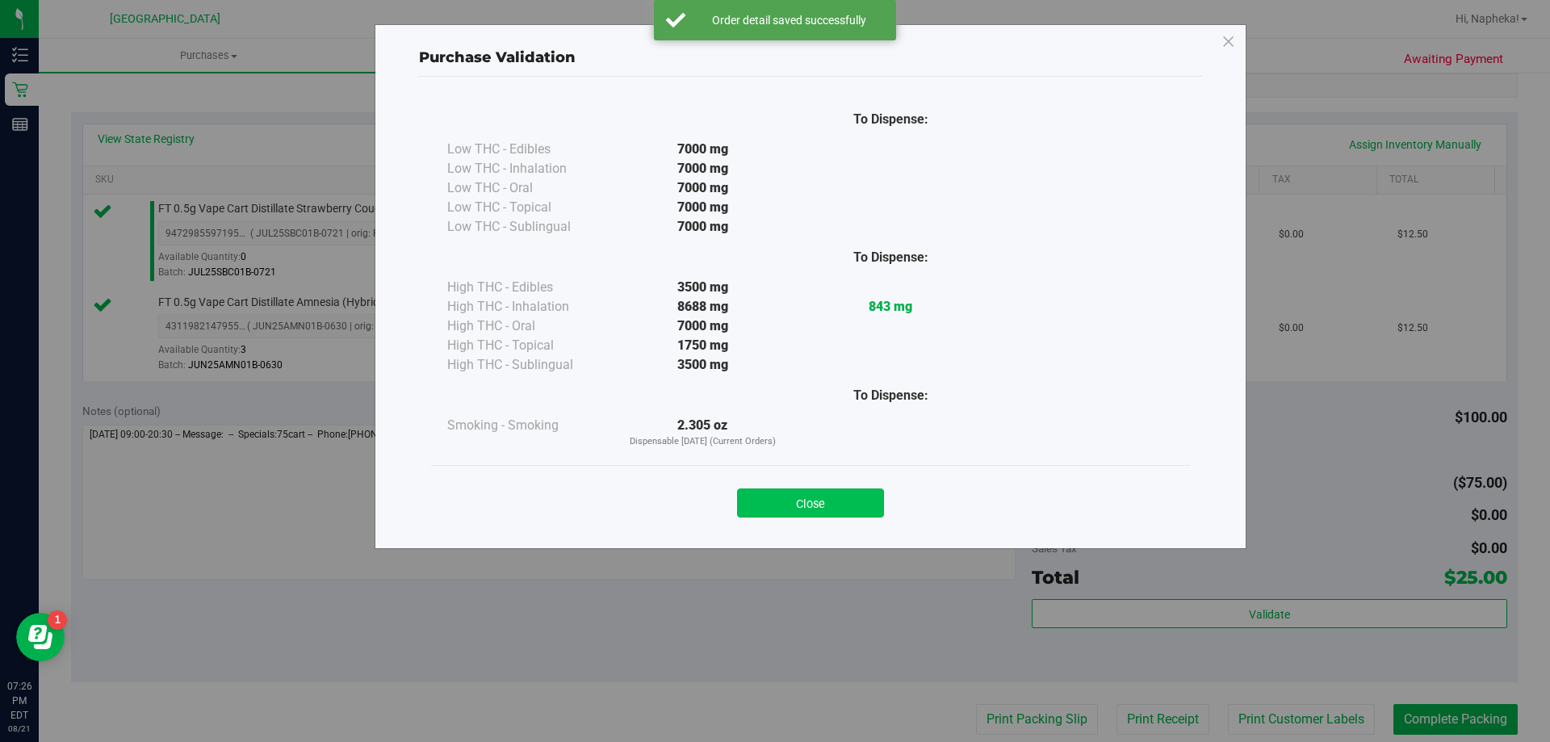
click at [837, 501] on button "Close" at bounding box center [810, 503] width 147 height 29
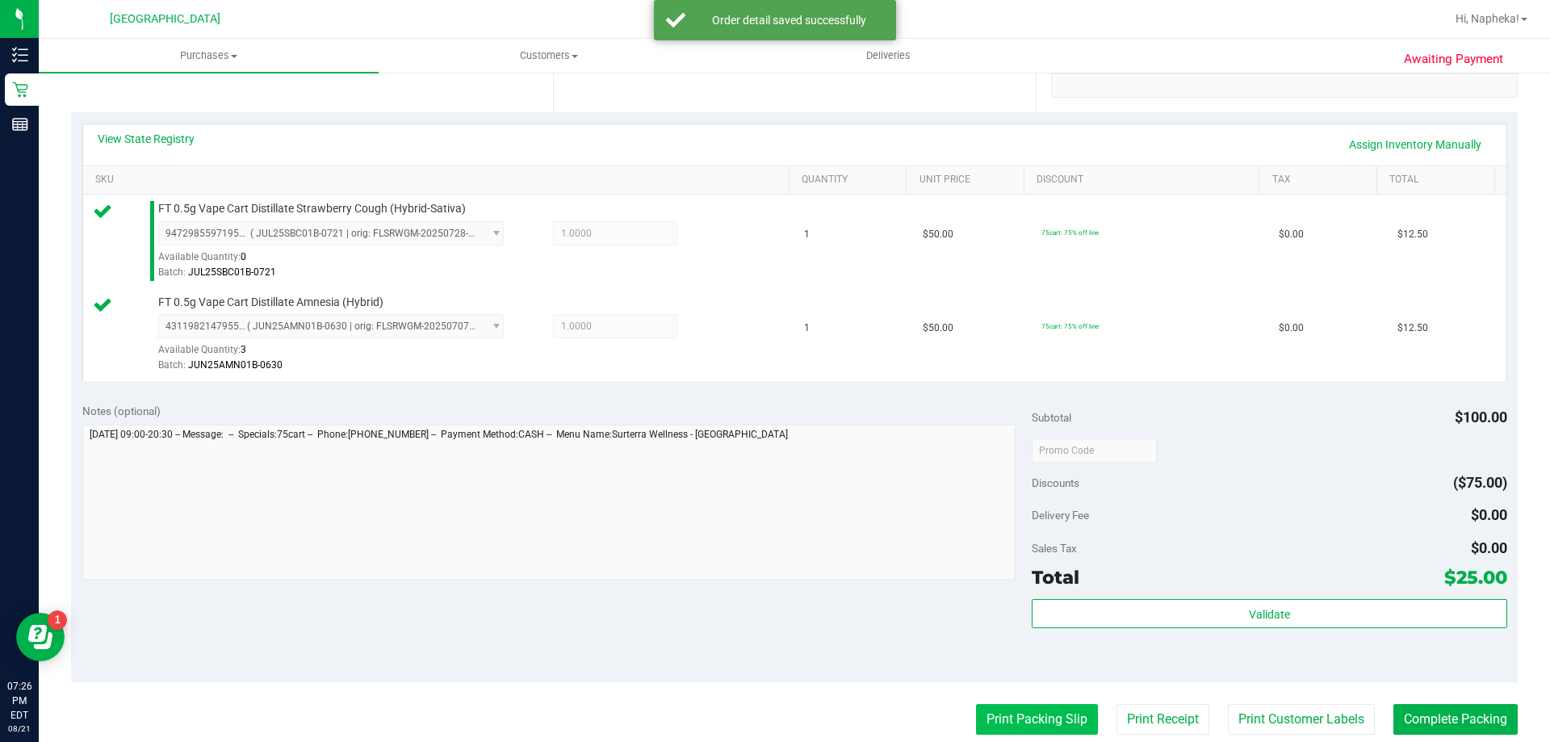
click at [1042, 723] on button "Print Packing Slip" at bounding box center [1037, 719] width 122 height 31
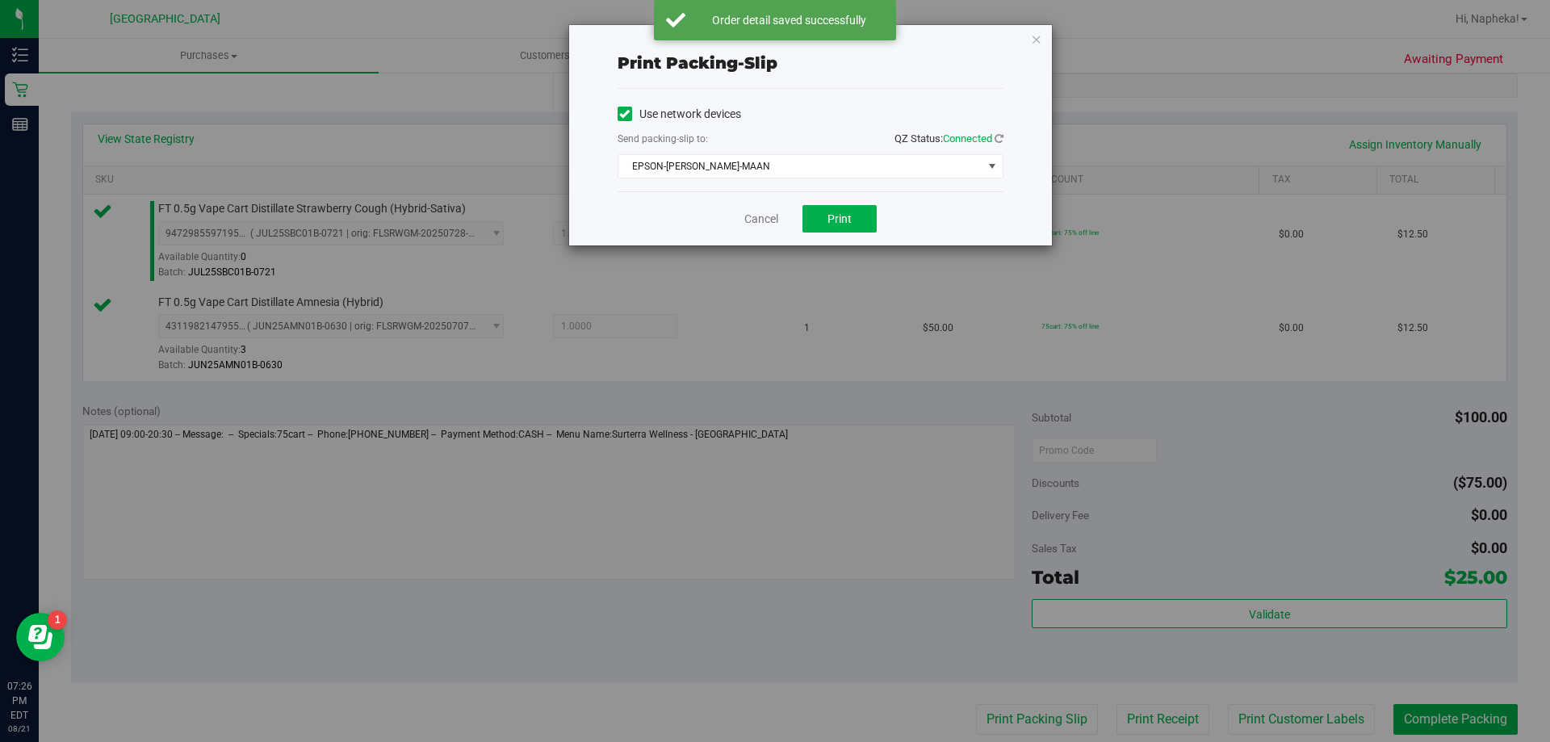
click at [848, 201] on div "Cancel Print" at bounding box center [811, 218] width 386 height 54
click at [843, 216] on span "Print" at bounding box center [840, 218] width 24 height 13
click at [760, 215] on link "Cancel" at bounding box center [762, 219] width 34 height 17
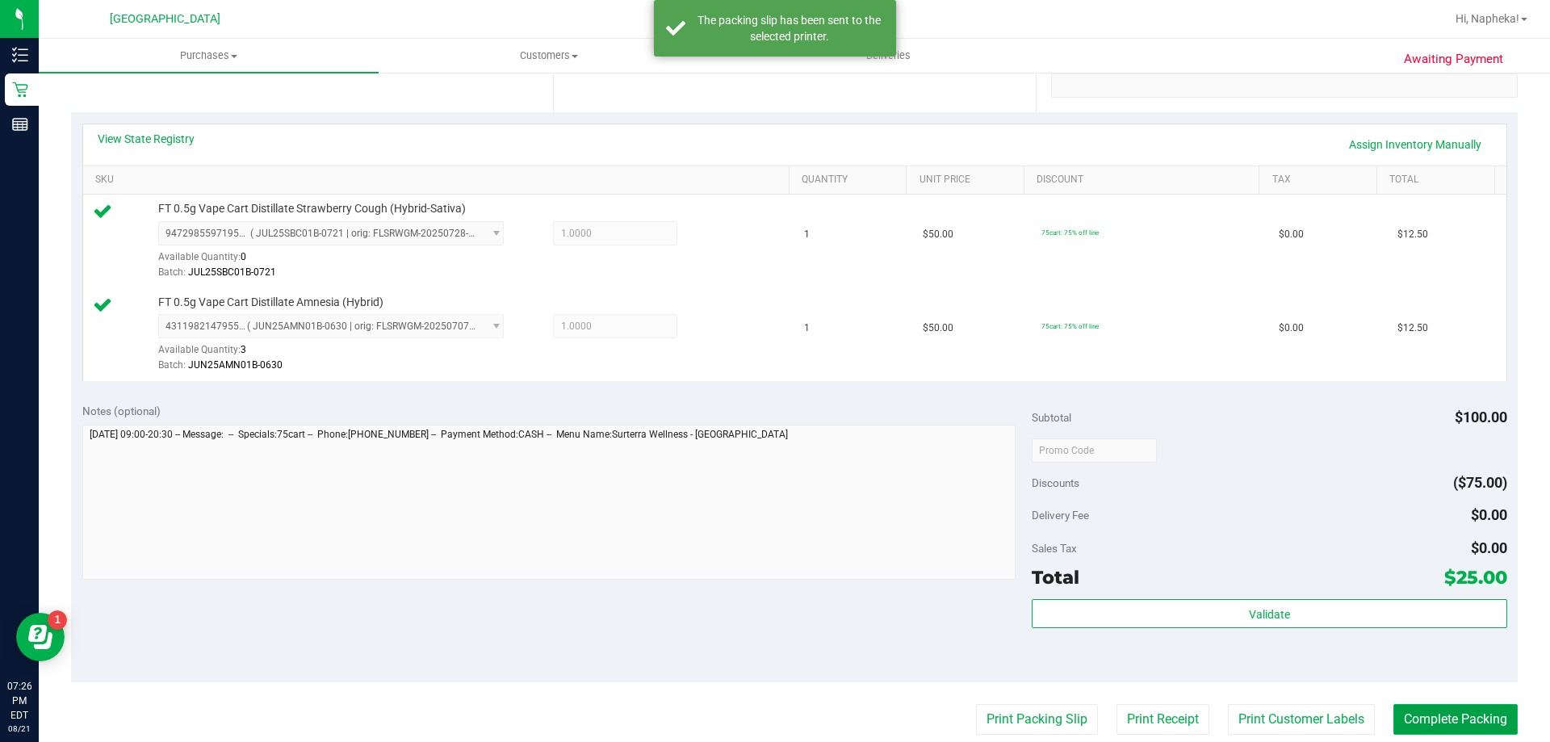
click at [1431, 711] on button "Complete Packing" at bounding box center [1456, 719] width 124 height 31
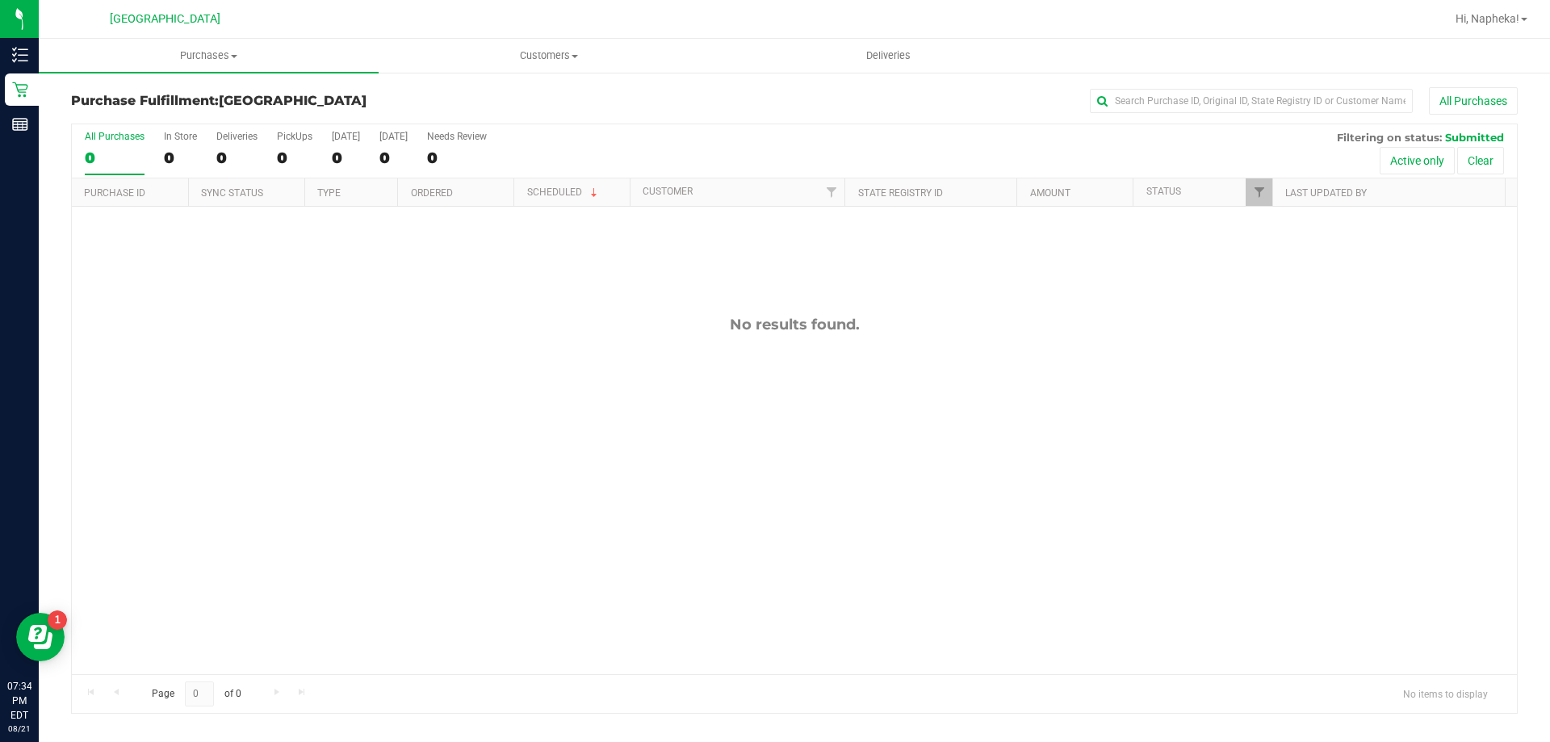
click at [1376, 430] on div "No results found." at bounding box center [795, 495] width 1446 height 577
click at [1349, 356] on div "No results found." at bounding box center [795, 495] width 1446 height 577
